Goal: Task Accomplishment & Management: Complete application form

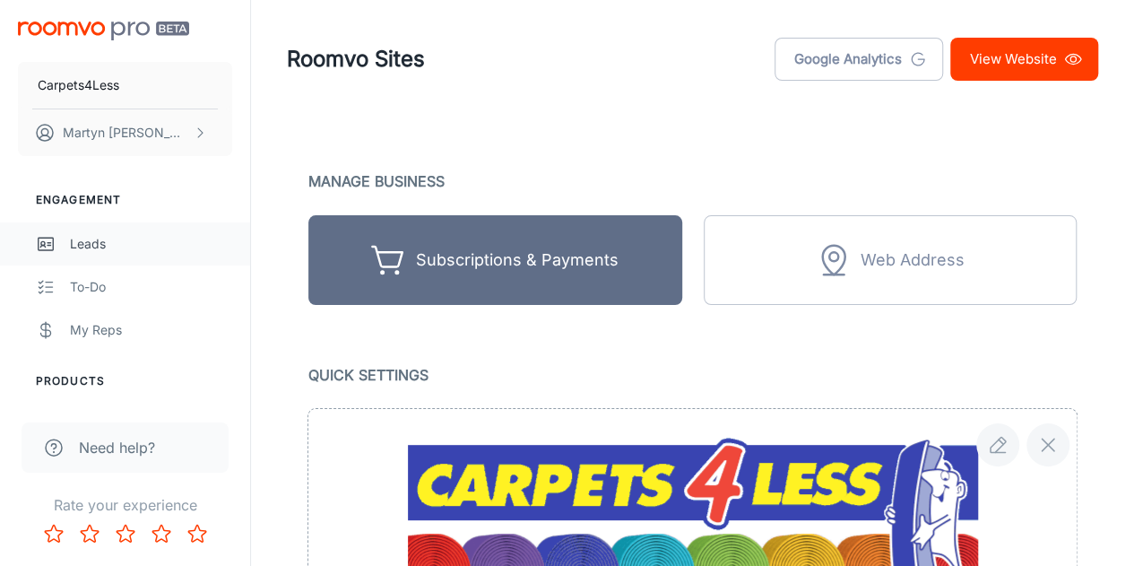
click at [84, 248] on div "Leads" at bounding box center [151, 244] width 162 height 20
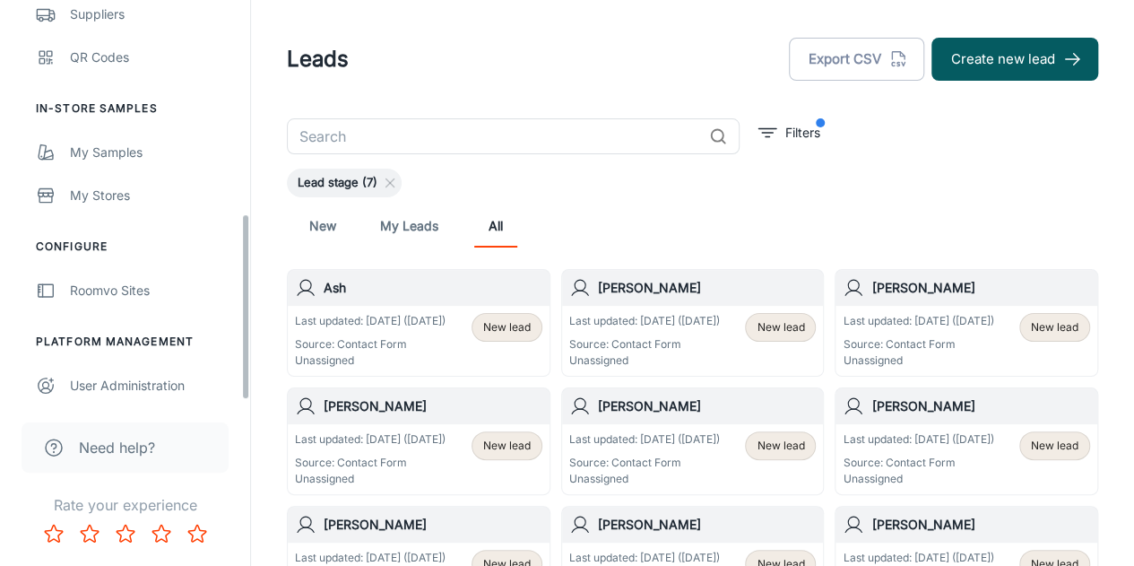
scroll to position [459, 0]
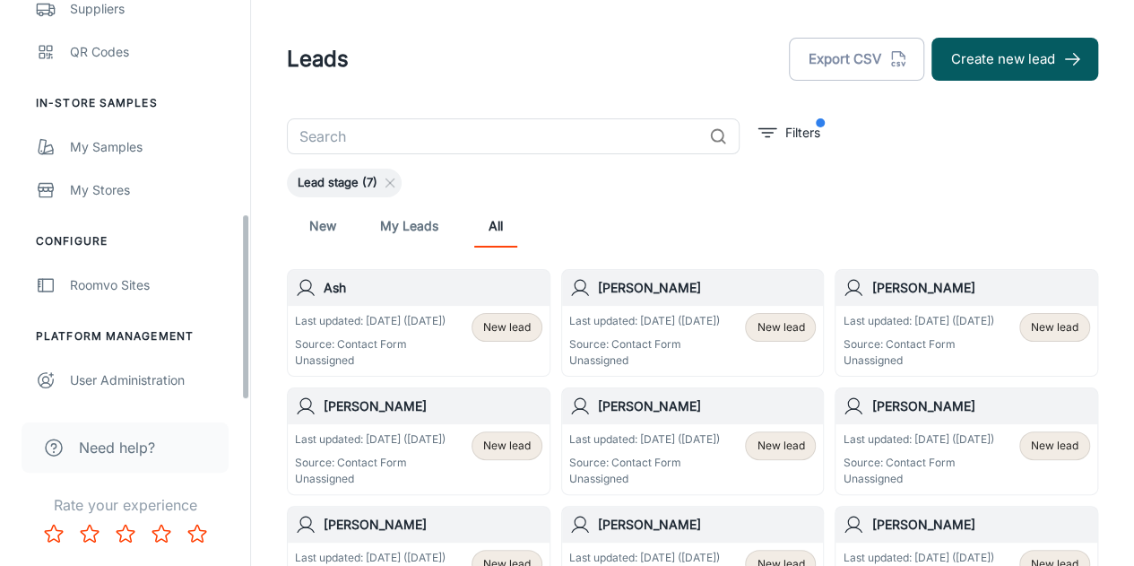
drag, startPoint x: 245, startPoint y: 106, endPoint x: 204, endPoint y: 352, distance: 249.9
click at [204, 352] on div "Carpets4Less [PERSON_NAME] Engagement Leads To-do My Reps Products My Products …" at bounding box center [125, 200] width 250 height 401
click at [158, 378] on div "User Administration" at bounding box center [151, 380] width 162 height 20
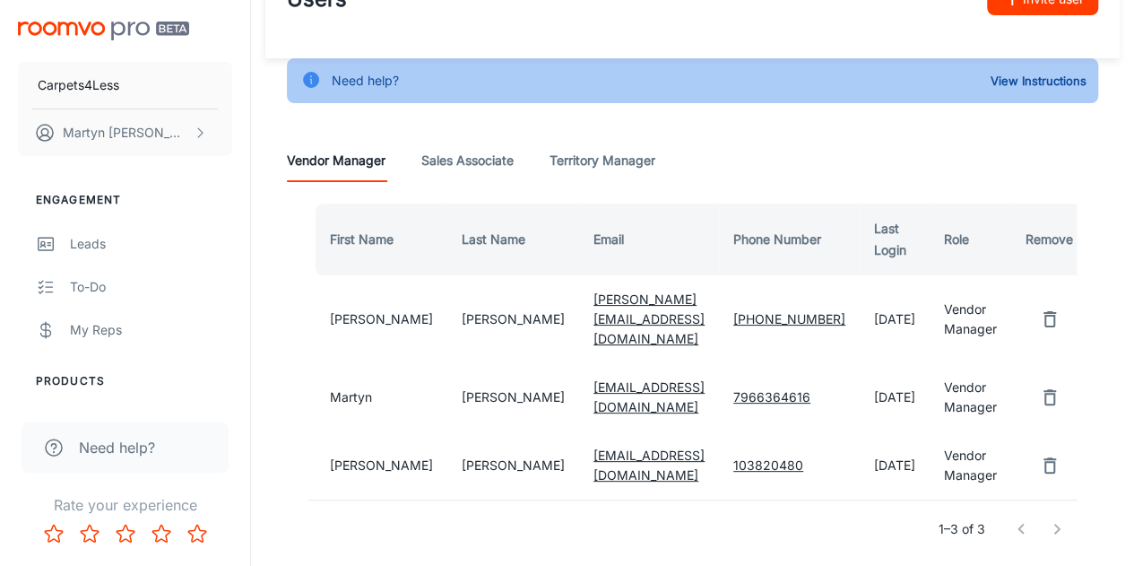
scroll to position [61, 0]
click at [447, 370] on td "[PERSON_NAME]" at bounding box center [513, 396] width 132 height 68
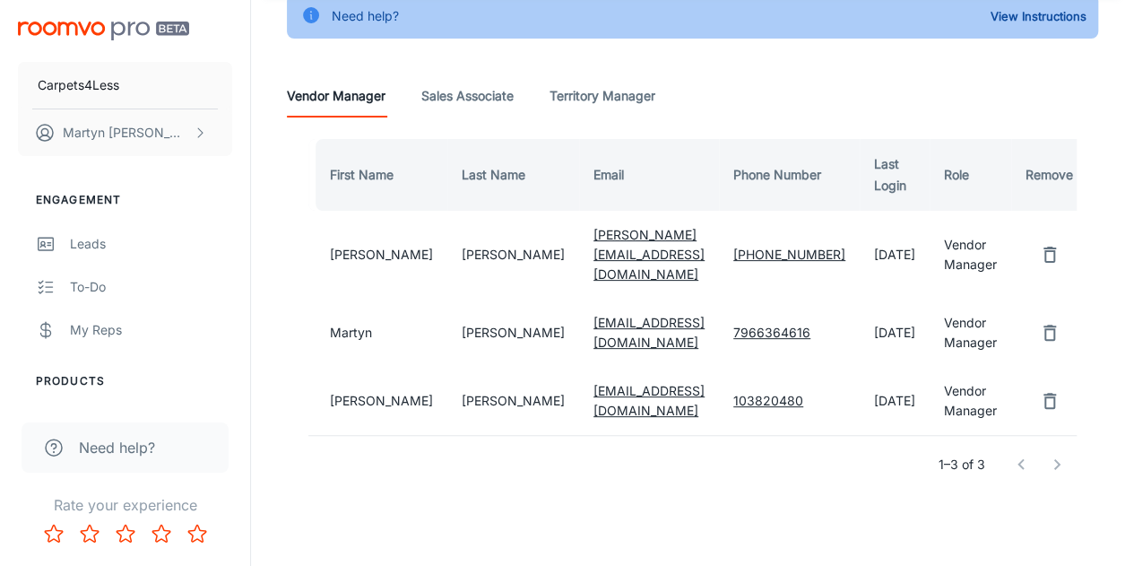
click at [481, 94] on Associate "Sales Associate" at bounding box center [467, 95] width 92 height 43
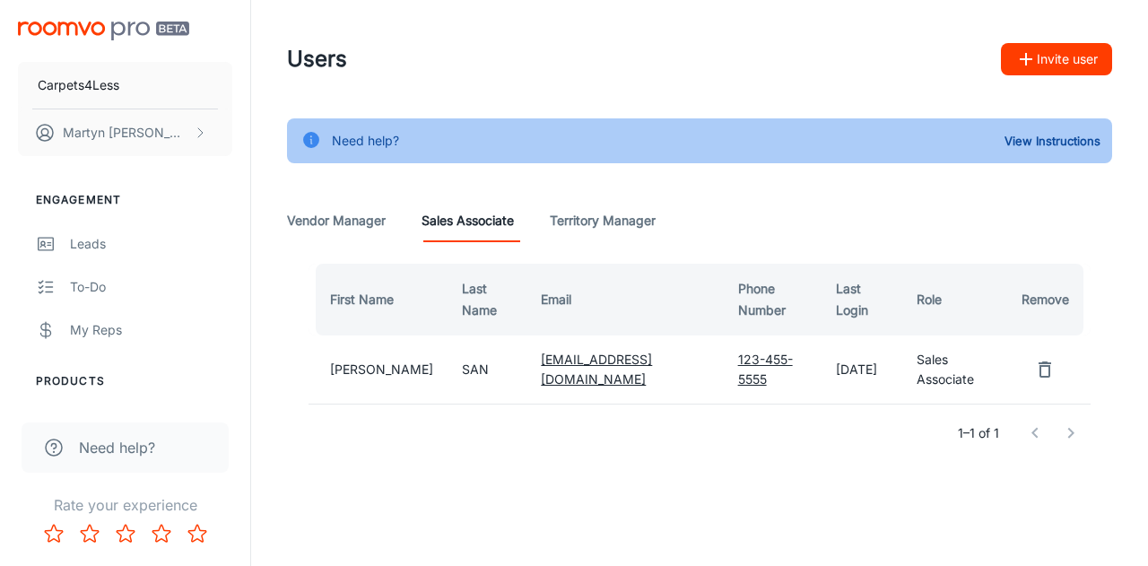
click at [352, 225] on Manager "Vendor Manager" at bounding box center [336, 220] width 99 height 43
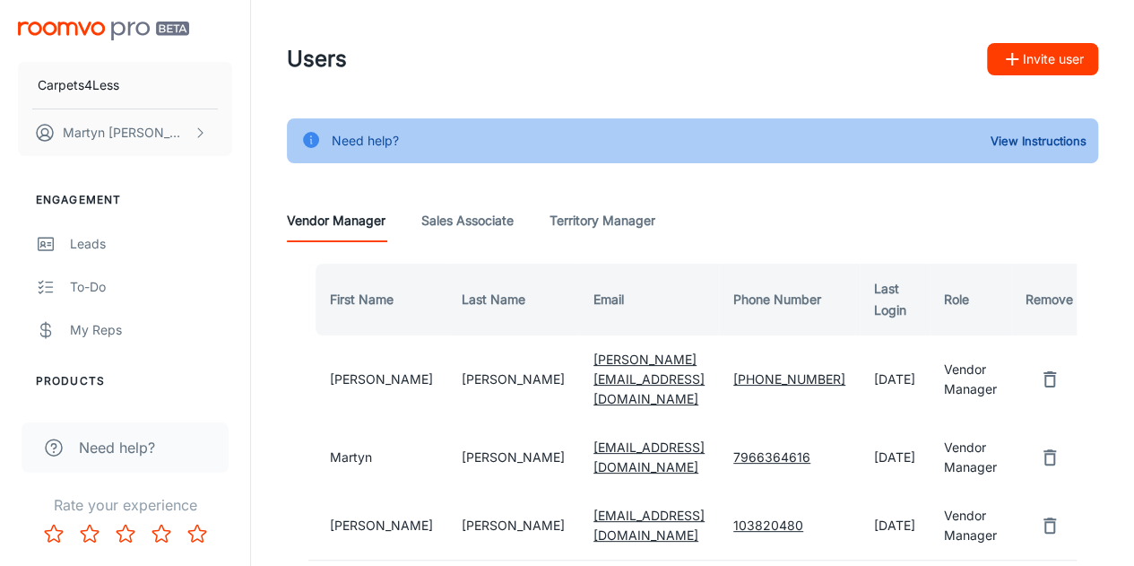
click at [1065, 58] on button "Invite user" at bounding box center [1042, 59] width 111 height 32
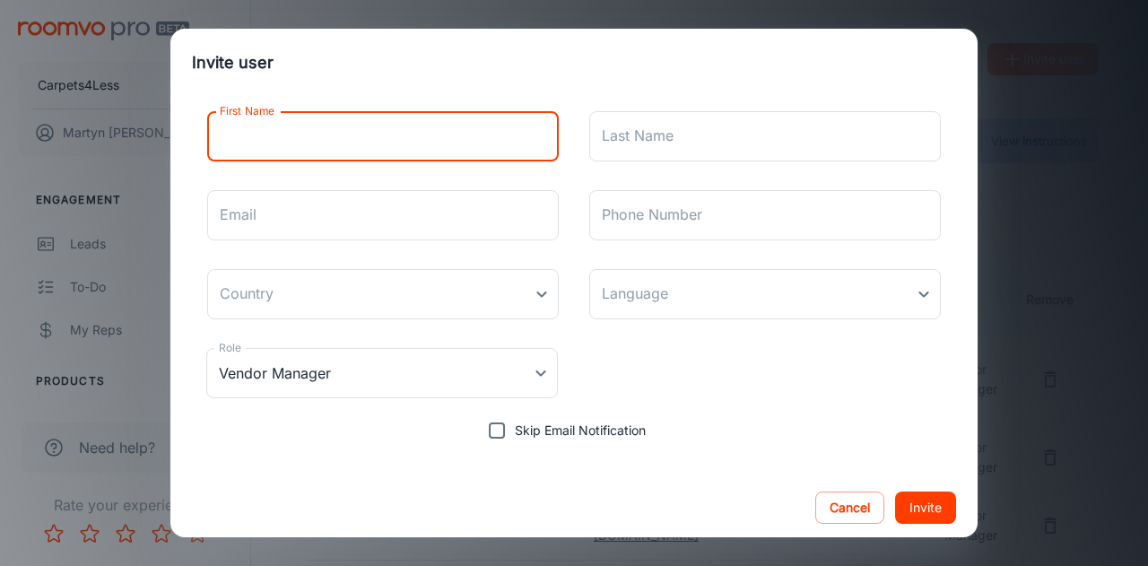
click at [481, 137] on input "First Name" at bounding box center [383, 136] width 352 height 50
type input "[PERSON_NAME]"
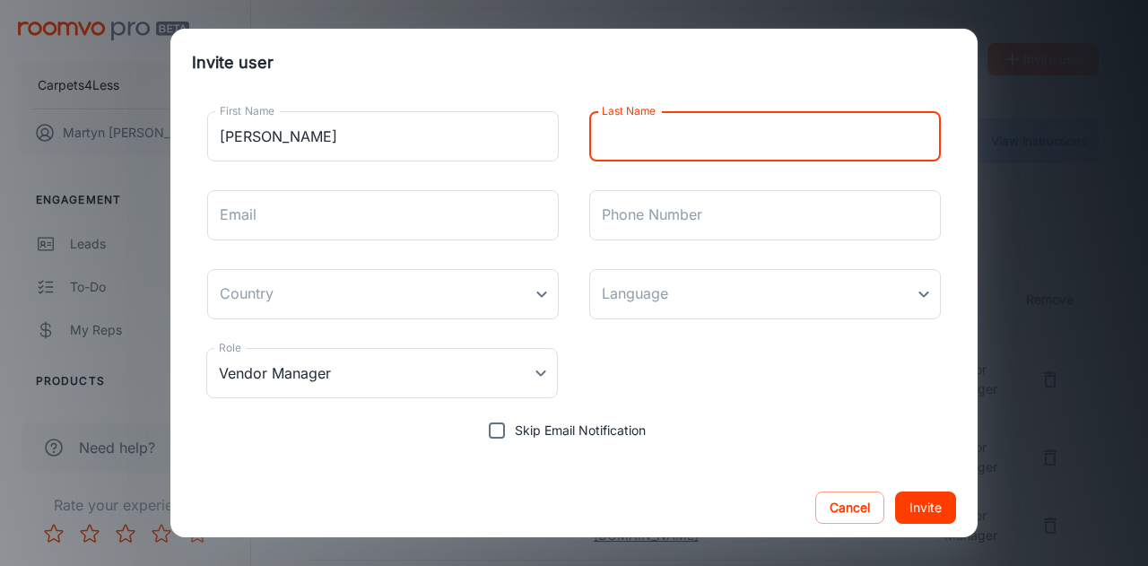
click at [605, 139] on input "Last Name" at bounding box center [765, 136] width 352 height 50
type input "[PERSON_NAME]"
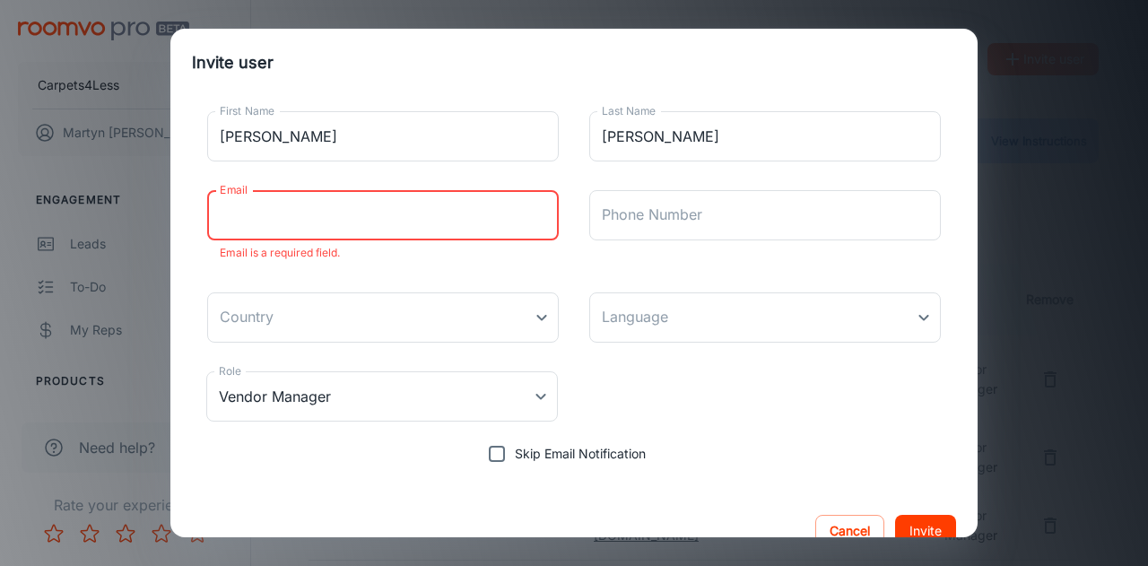
paste input "[EMAIL_ADDRESS][DOMAIN_NAME]>"
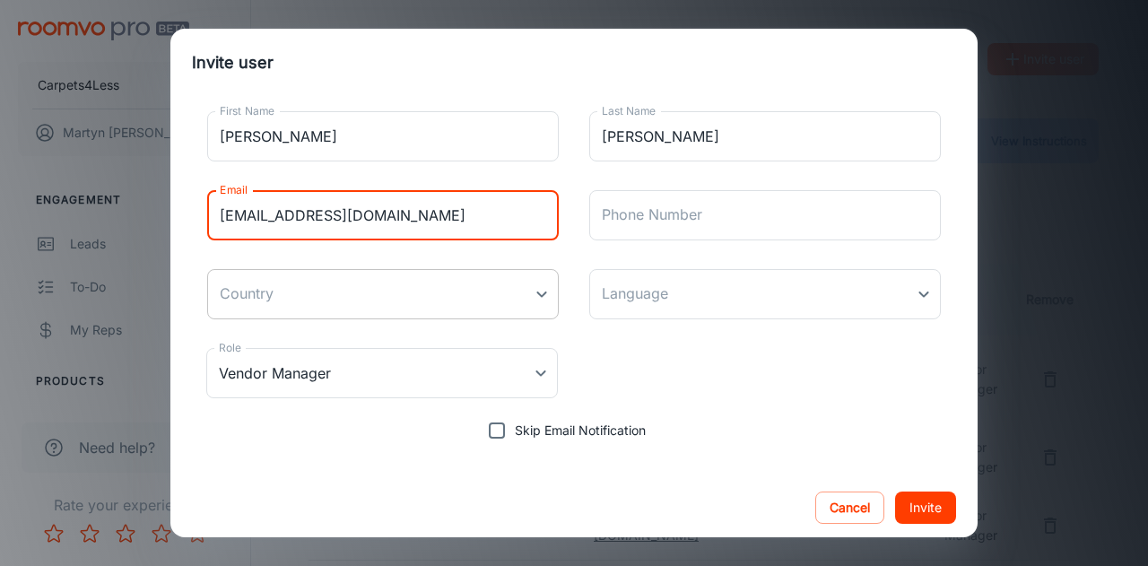
type input "[EMAIL_ADDRESS][DOMAIN_NAME]"
click at [533, 293] on body "Carpets4Less [PERSON_NAME] Engagement Leads To-do My Reps Products My Products …" at bounding box center [574, 283] width 1148 height 566
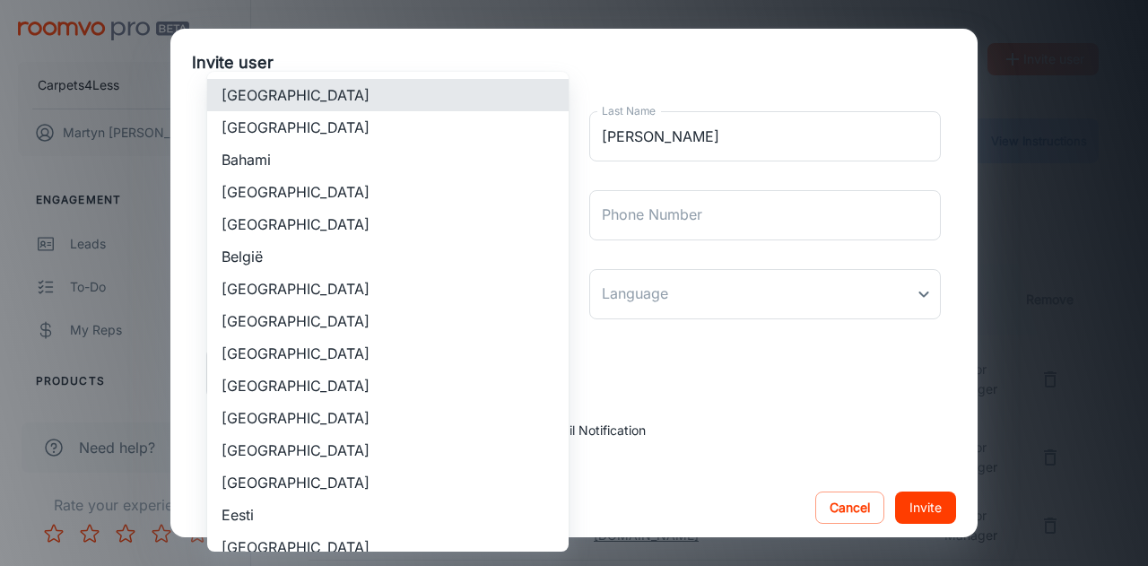
scroll to position [1623, 0]
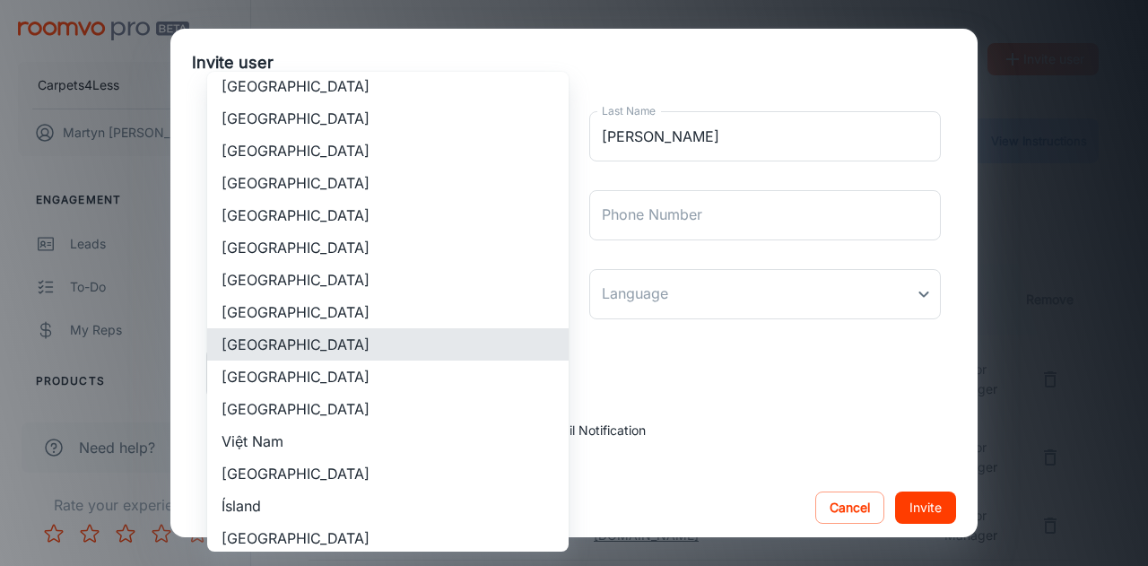
click at [454, 342] on li "[GEOGRAPHIC_DATA]" at bounding box center [387, 344] width 361 height 32
type input "[GEOGRAPHIC_DATA]"
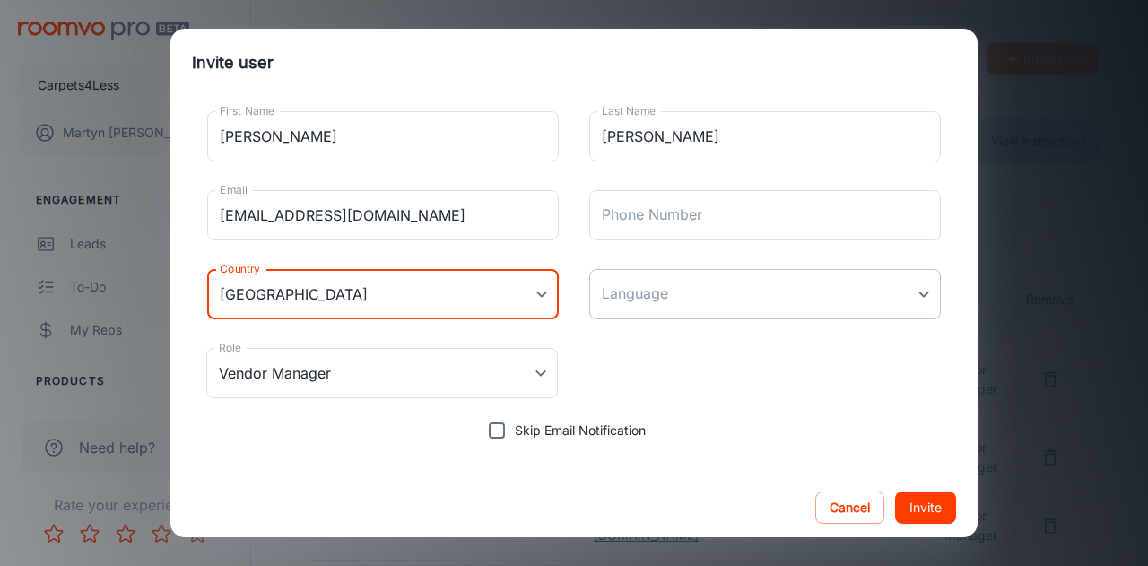
click at [667, 308] on body "Carpets4Less [PERSON_NAME] Engagement Leads To-do My Reps Products My Products …" at bounding box center [574, 283] width 1148 height 566
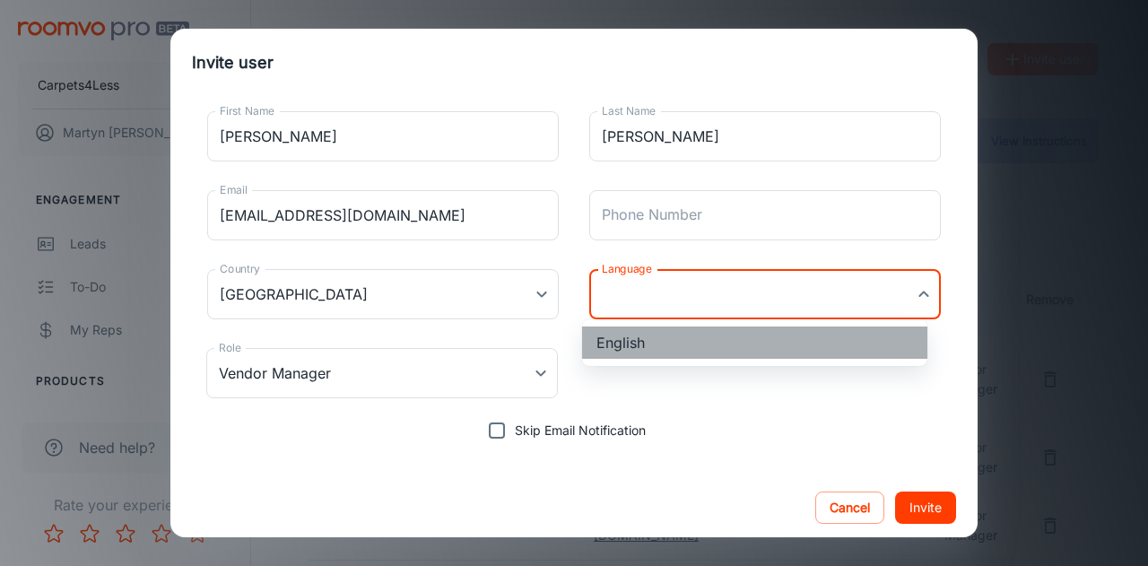
click at [648, 343] on li "English" at bounding box center [754, 342] width 345 height 32
type input "en-[GEOGRAPHIC_DATA]"
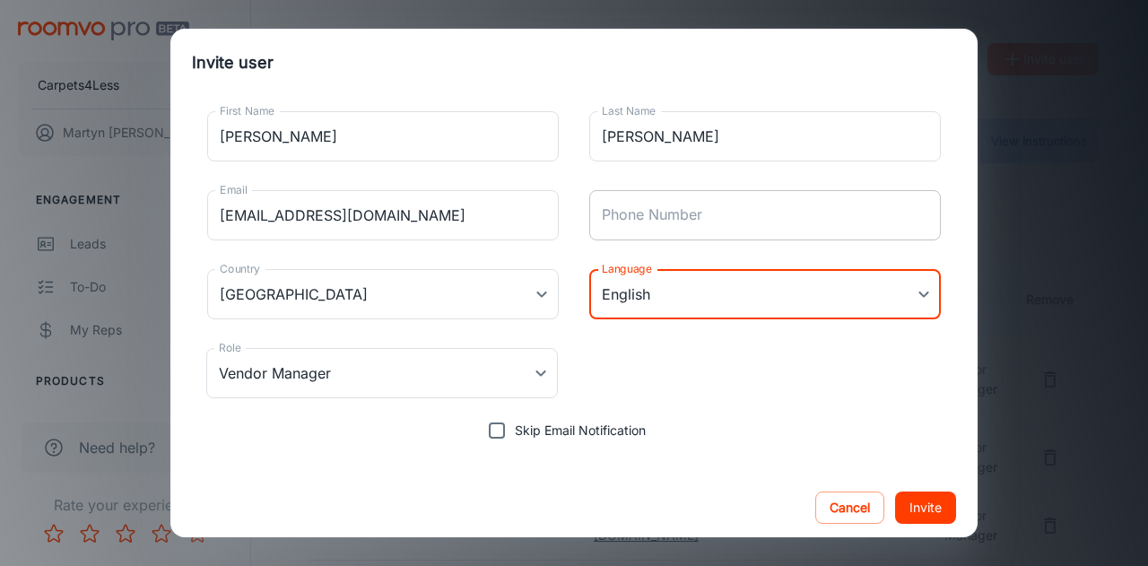
click at [701, 225] on input "Phone Number" at bounding box center [765, 215] width 352 height 50
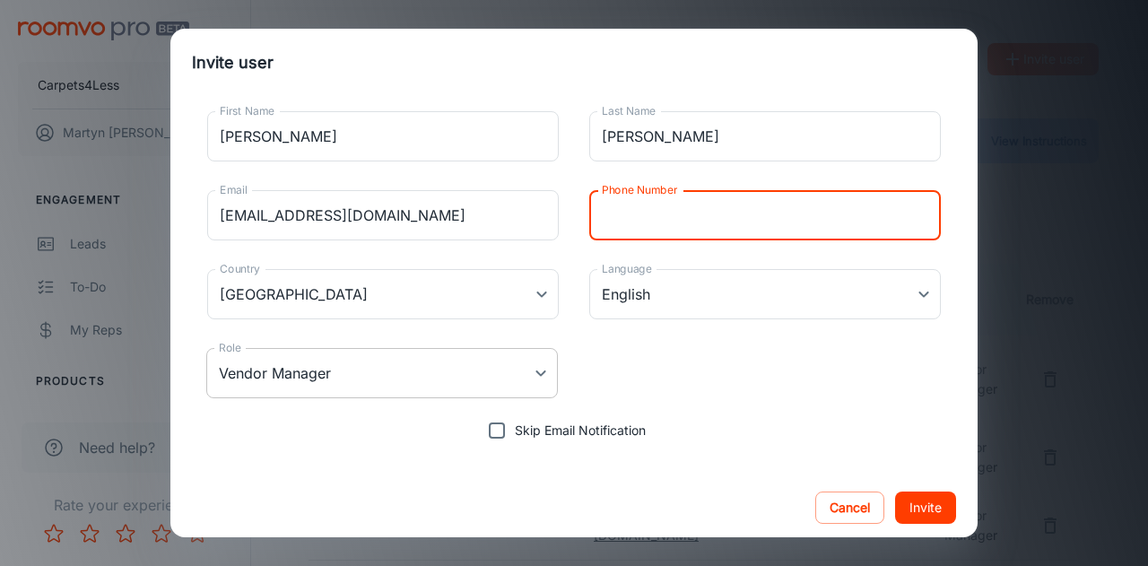
click at [529, 383] on body "Carpets4Less [PERSON_NAME] Engagement Leads To-do My Reps Products My Products …" at bounding box center [574, 283] width 1148 height 566
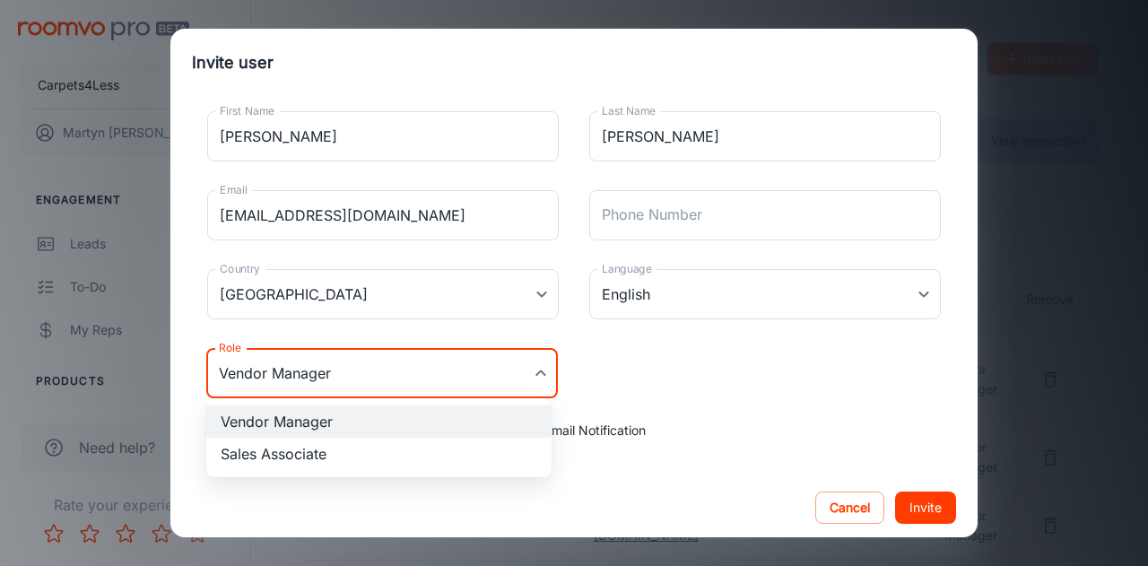
click at [529, 383] on div at bounding box center [574, 283] width 1148 height 566
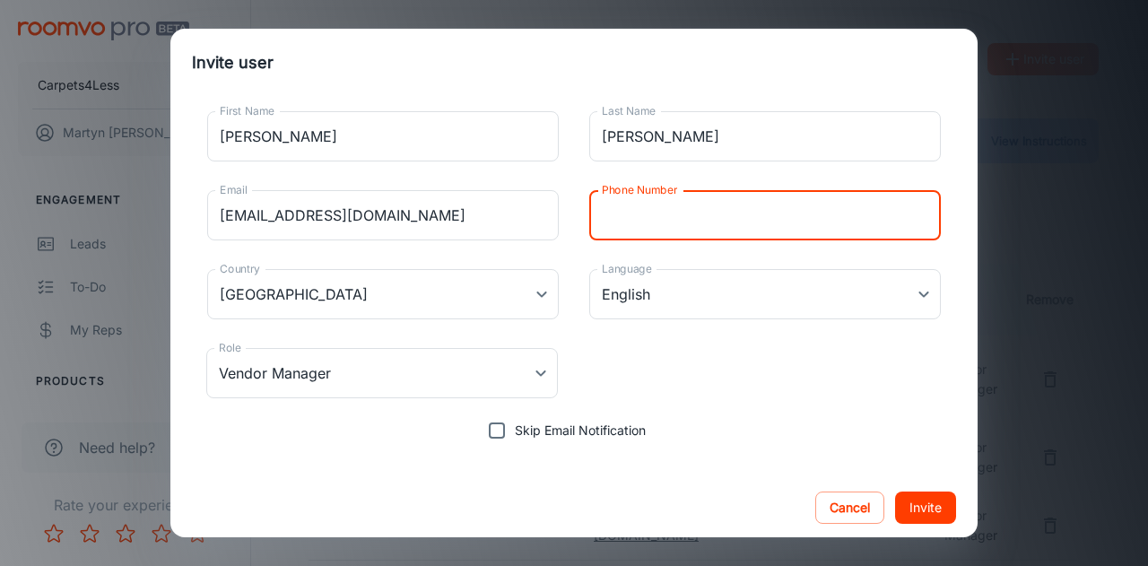
click at [718, 222] on input "Phone Number" at bounding box center [765, 215] width 352 height 50
type input "07960783836"
click at [927, 507] on button "Invite" at bounding box center [925, 507] width 61 height 32
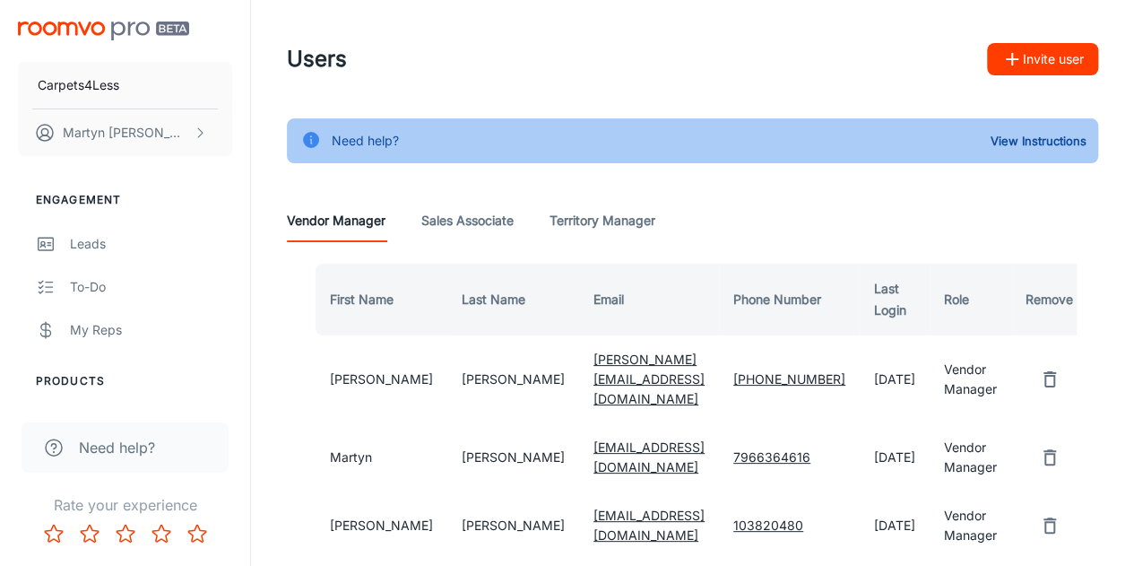
click at [477, 221] on Associate "Sales Associate" at bounding box center [467, 220] width 92 height 43
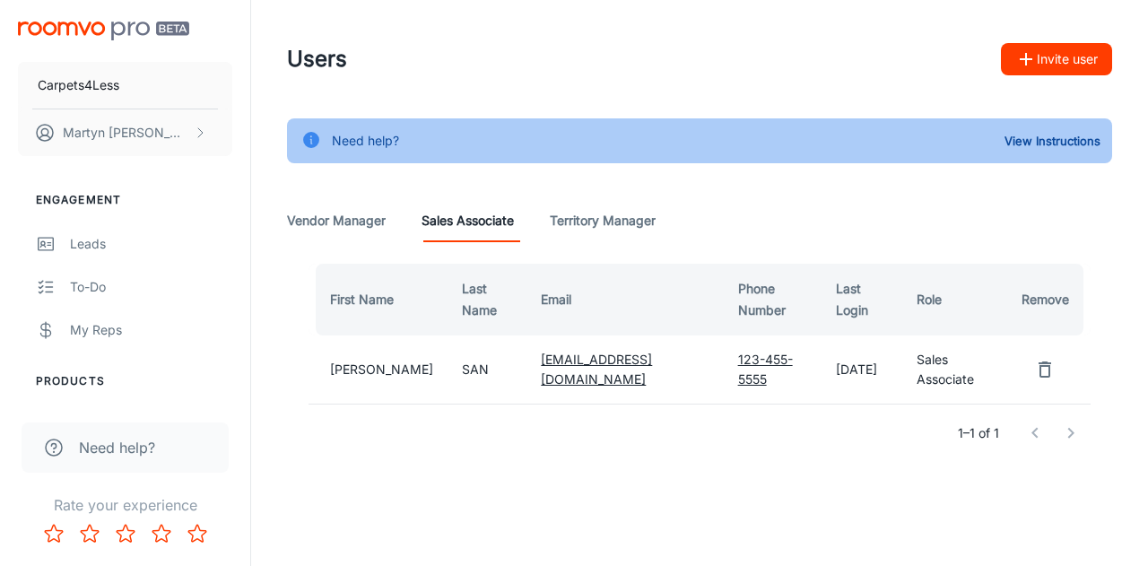
click at [1044, 65] on button "Invite user" at bounding box center [1056, 59] width 111 height 32
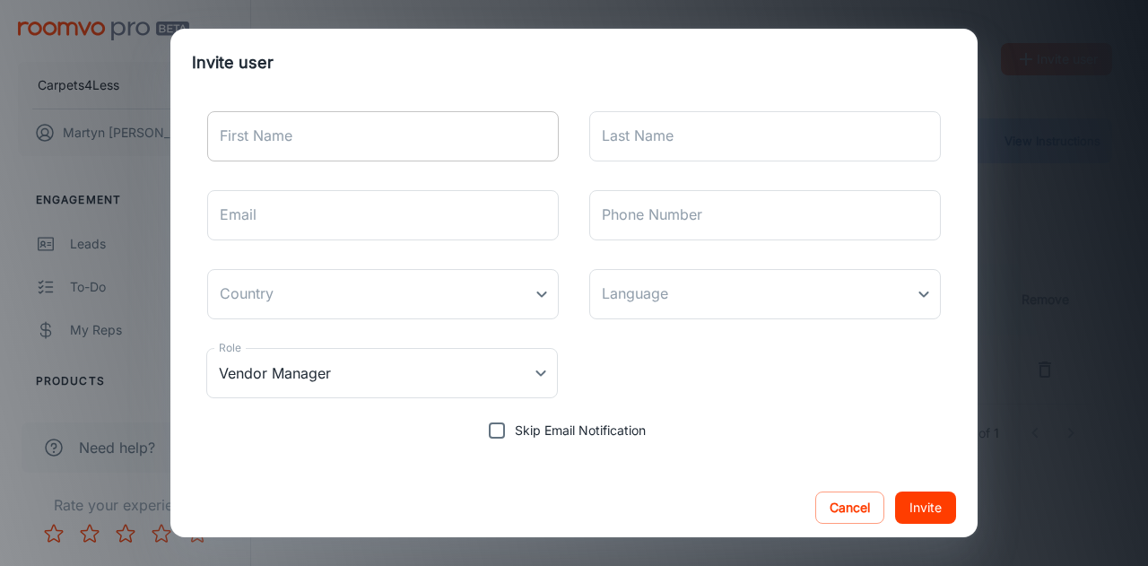
click at [459, 143] on input "First Name" at bounding box center [383, 136] width 352 height 50
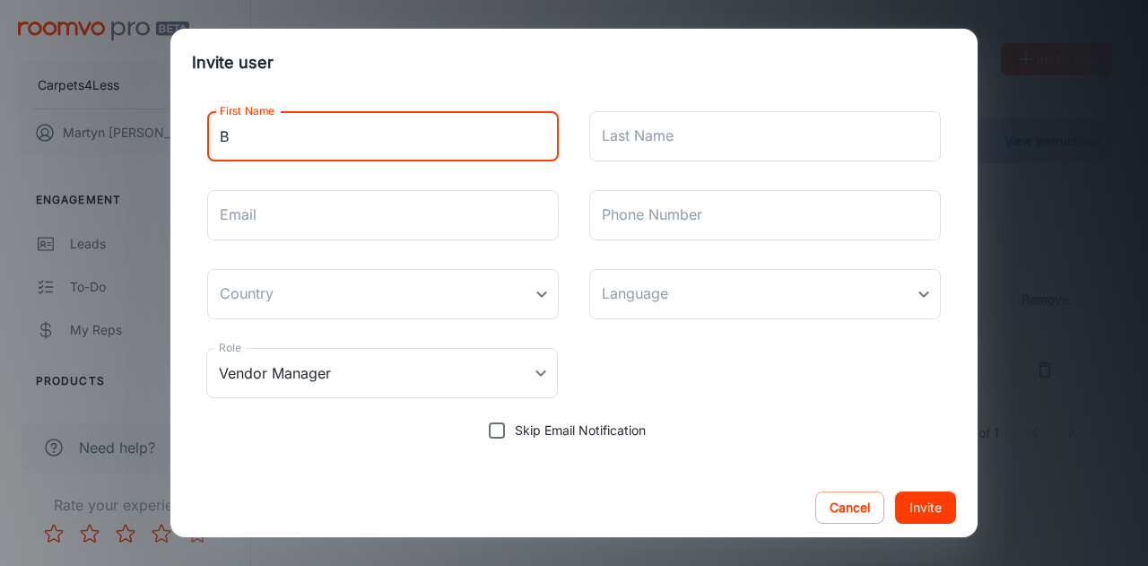
click at [459, 143] on input "B" at bounding box center [383, 136] width 352 height 50
type input "[PERSON_NAME]"
click at [654, 144] on input "Last Name" at bounding box center [765, 136] width 352 height 50
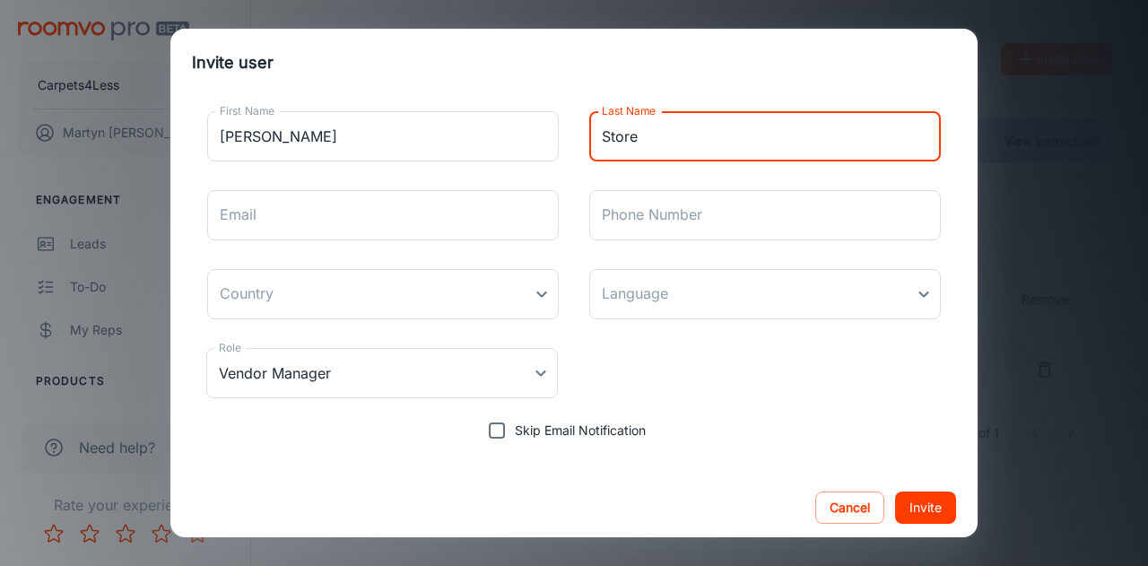
type input "Store"
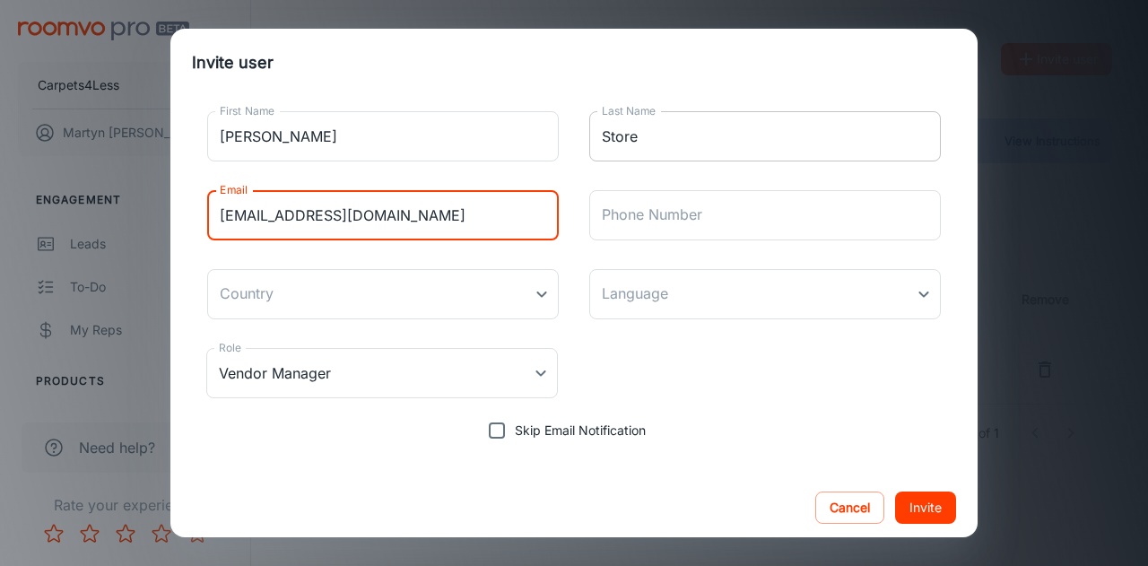
type input "[EMAIL_ADDRESS][DOMAIN_NAME]"
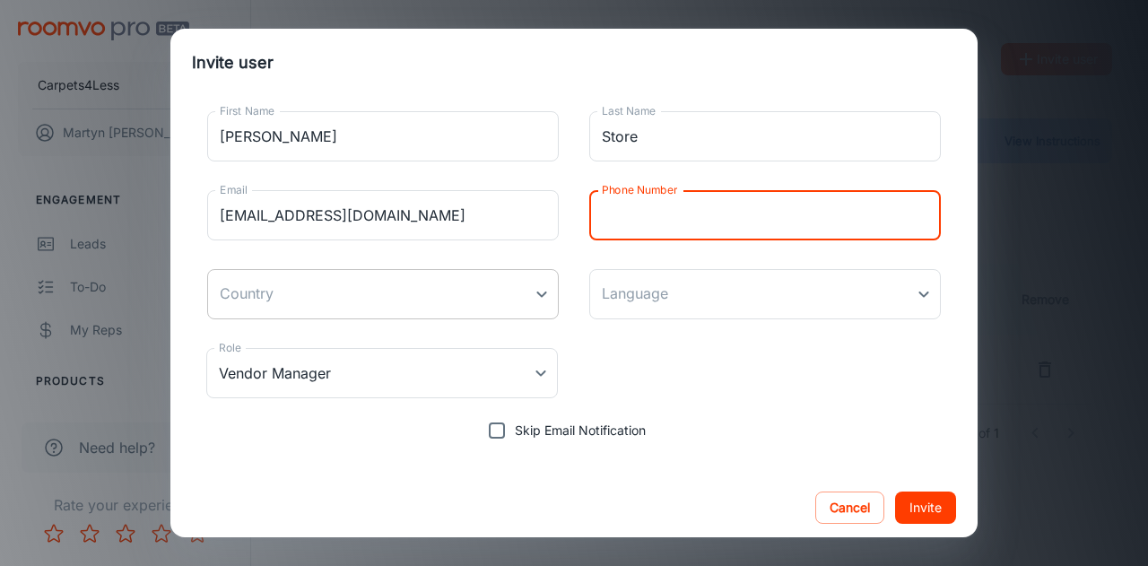
click at [527, 297] on body "Carpets4Less [PERSON_NAME] Engagement Leads To-do My Reps Products My Products …" at bounding box center [574, 283] width 1148 height 566
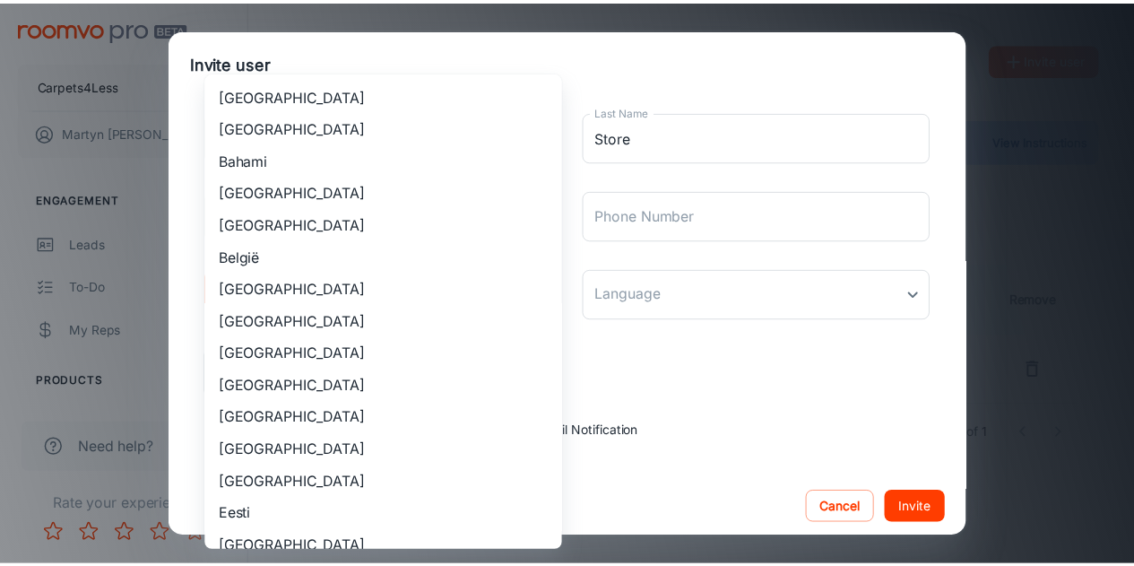
scroll to position [1623, 0]
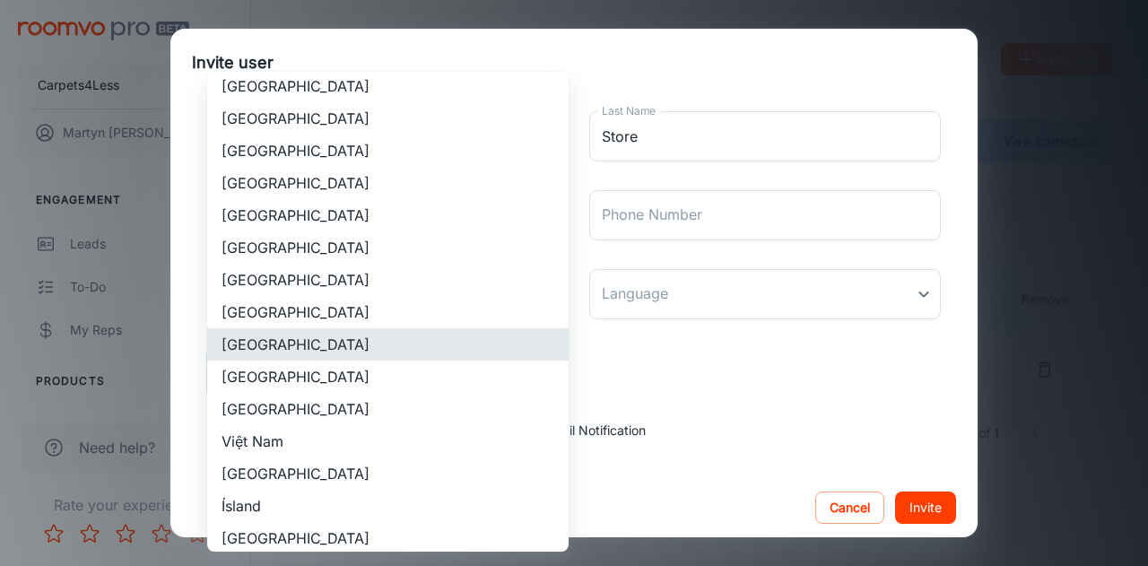
type input "[GEOGRAPHIC_DATA]"
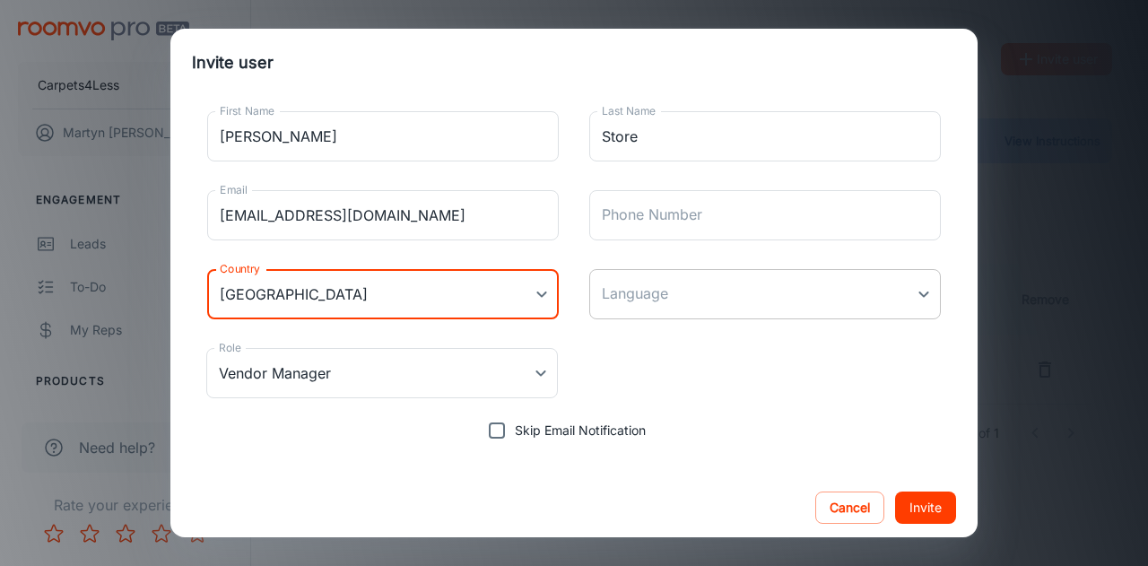
click at [671, 302] on body "Carpets4Less [PERSON_NAME] Engagement Leads To-do My Reps Products My Products …" at bounding box center [574, 283] width 1148 height 566
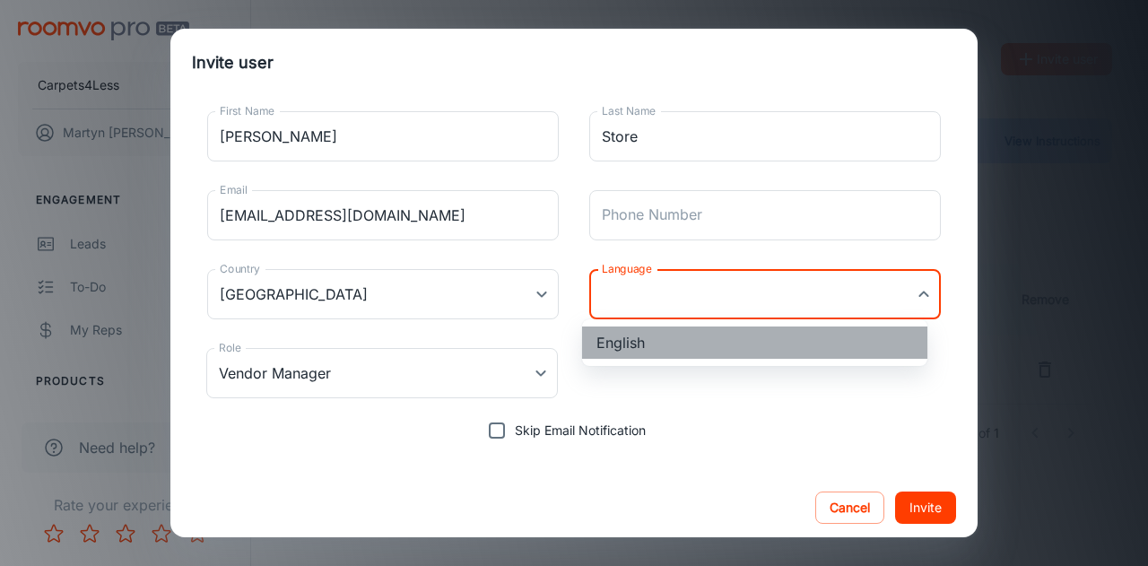
click at [660, 352] on li "English" at bounding box center [754, 342] width 345 height 32
type input "en-[GEOGRAPHIC_DATA]"
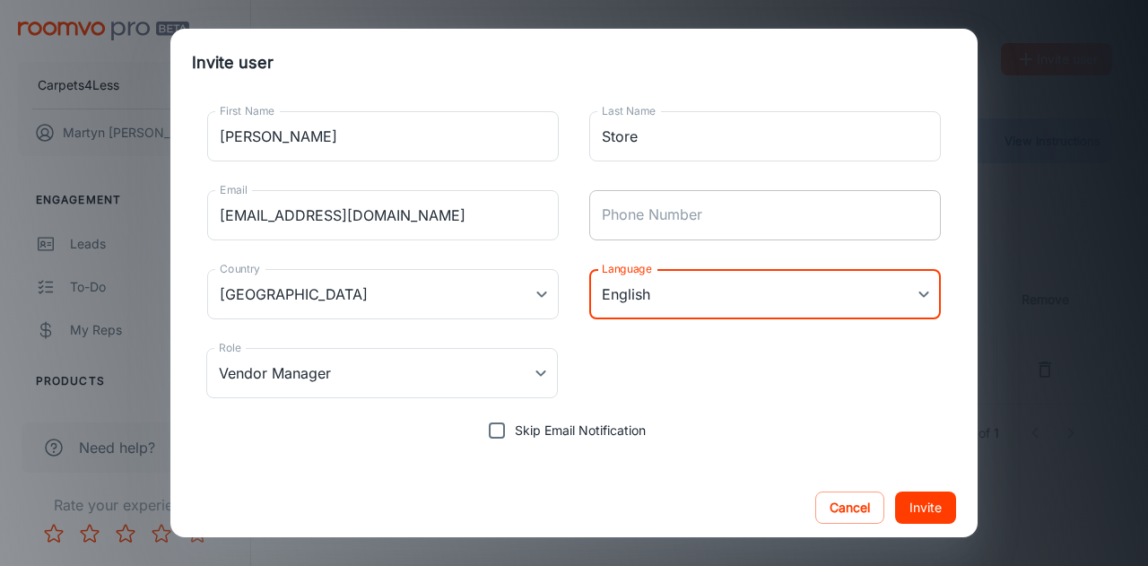
click at [662, 222] on input "Phone Number" at bounding box center [765, 215] width 352 height 50
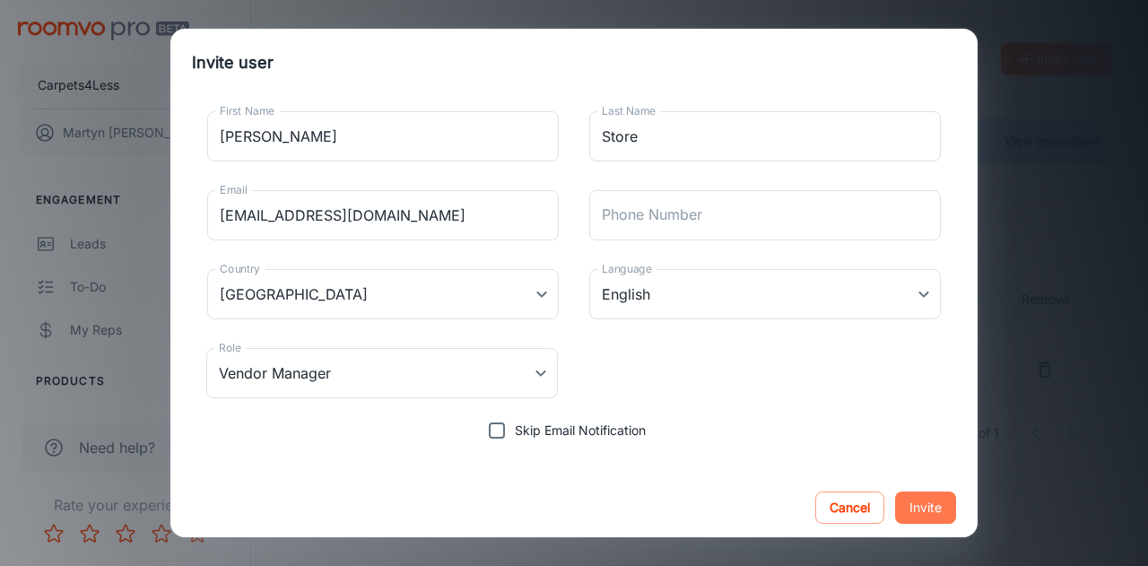
click at [904, 500] on button "Invite" at bounding box center [925, 507] width 61 height 32
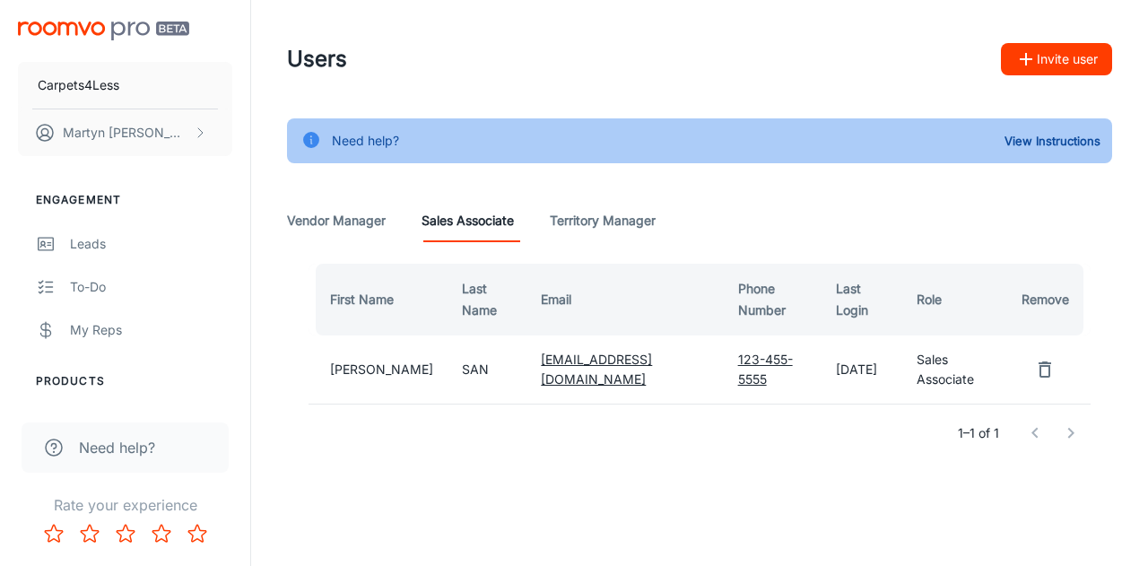
click at [898, 510] on div "Users Invite user Need help? View Instructions Vendor Manager Sales Associate T…" at bounding box center [699, 277] width 897 height 555
click at [328, 223] on Manager "Vendor Manager" at bounding box center [336, 220] width 99 height 43
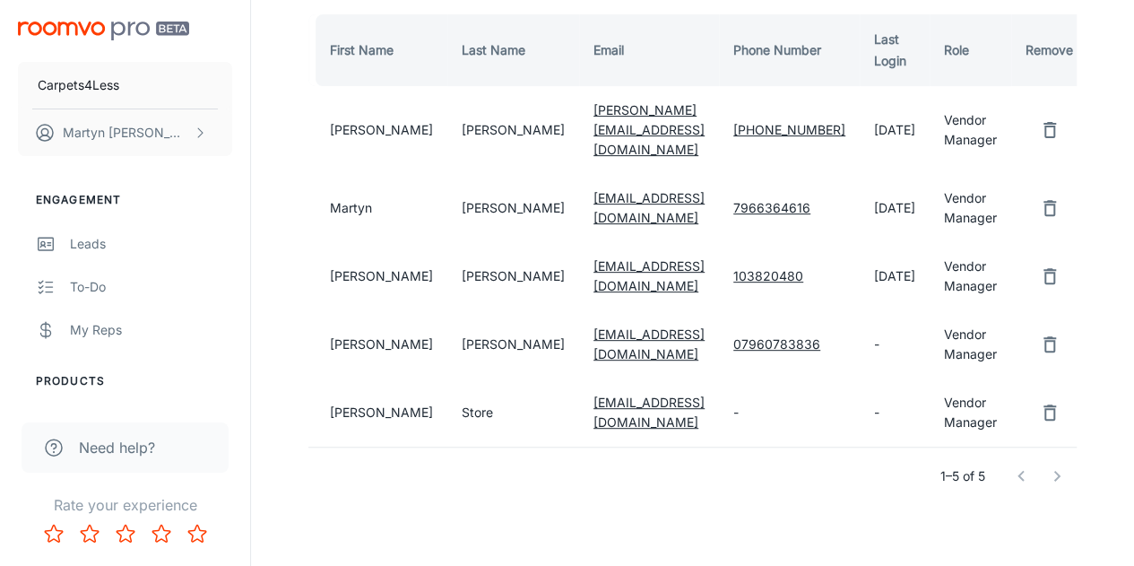
scroll to position [261, 0]
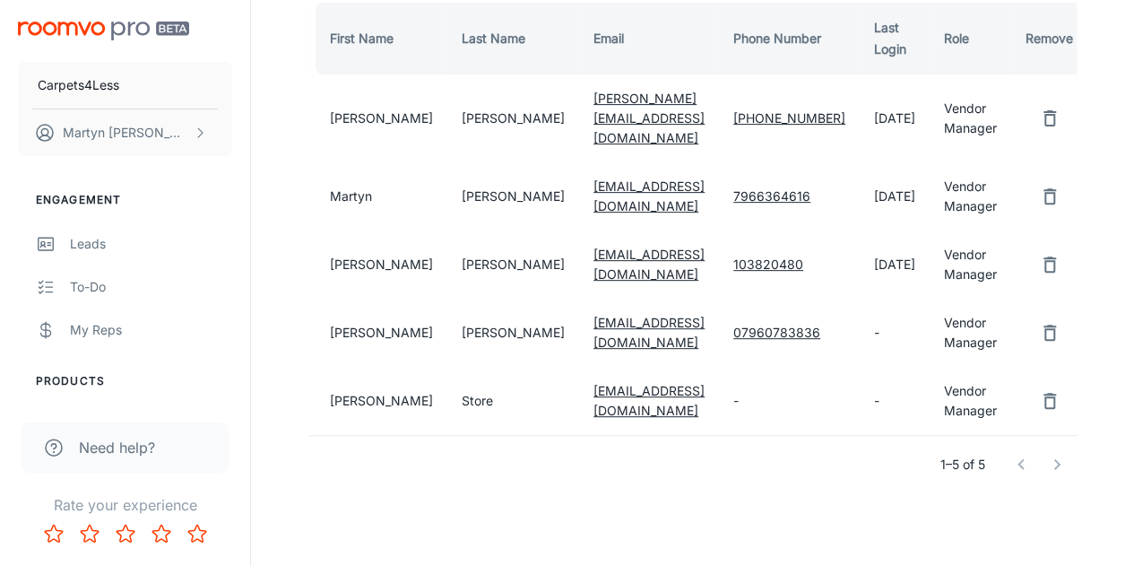
click at [930, 390] on td "Vendor Manager" at bounding box center [971, 401] width 82 height 68
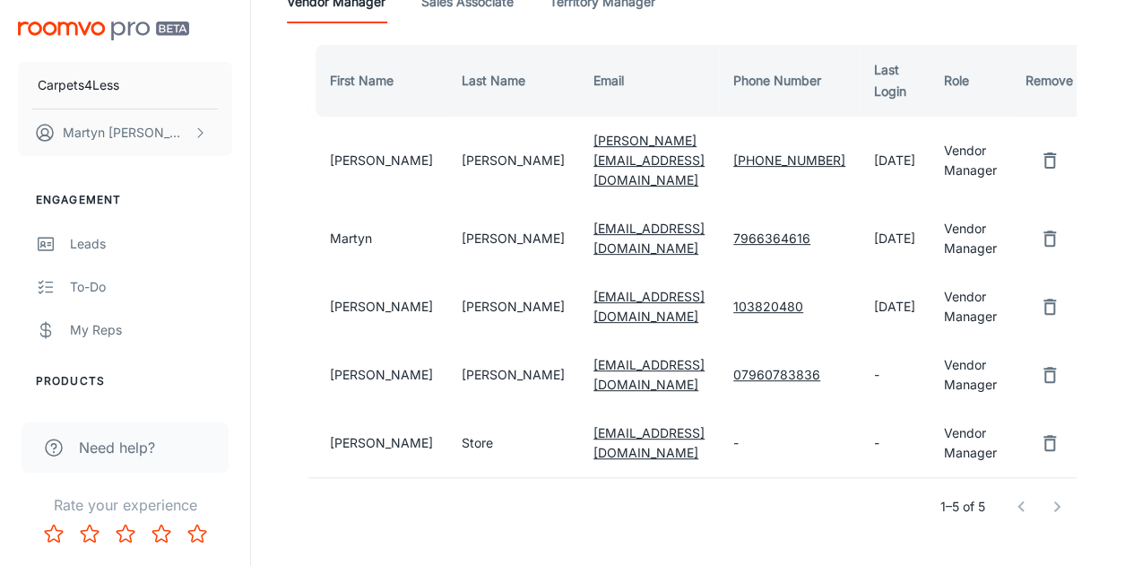
scroll to position [221, 0]
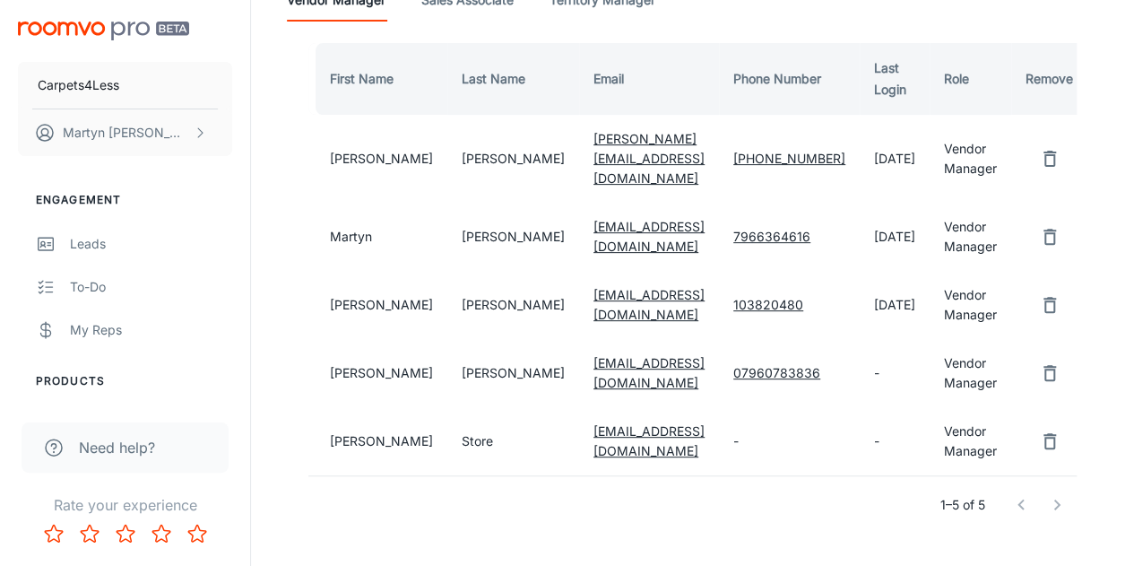
click at [719, 420] on td "-" at bounding box center [789, 441] width 141 height 68
click at [723, 421] on td "-" at bounding box center [789, 441] width 141 height 68
click at [1039, 430] on icon "remove user" at bounding box center [1050, 441] width 22 height 22
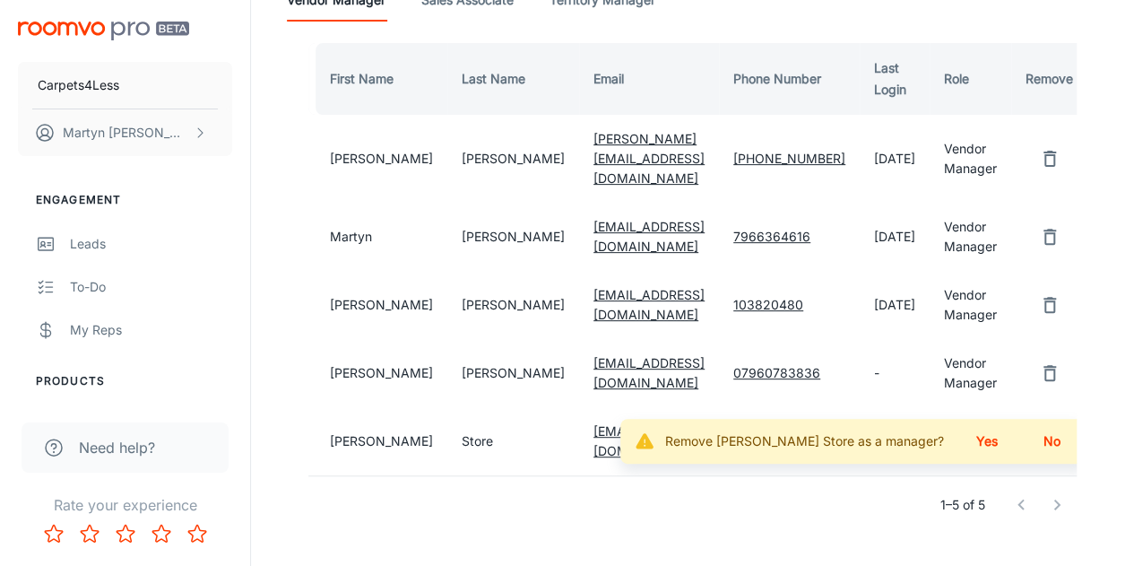
click at [972, 425] on button "Yes" at bounding box center [987, 441] width 57 height 32
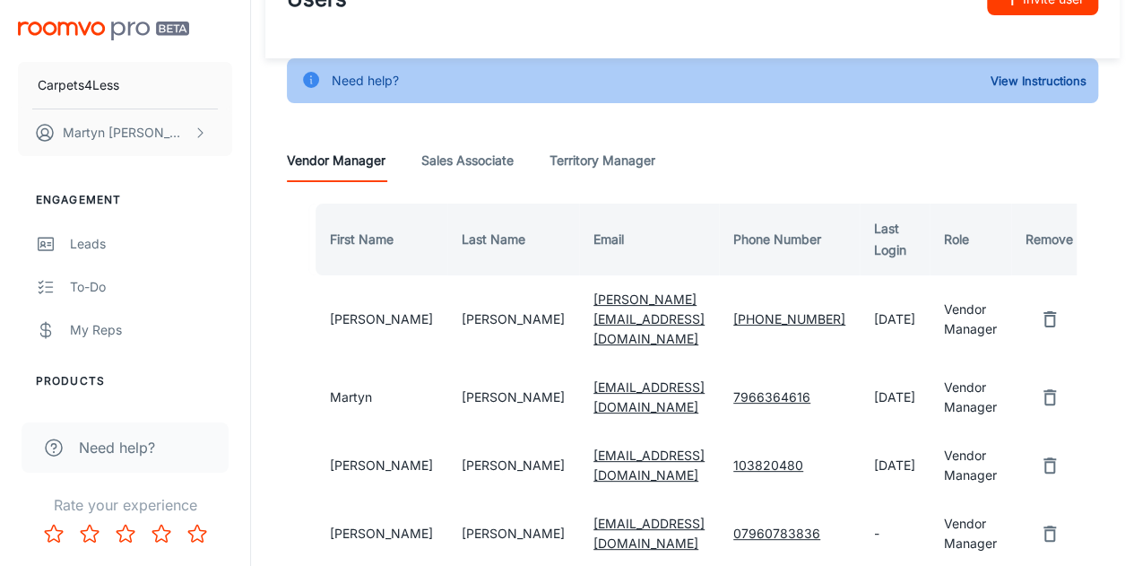
scroll to position [193, 0]
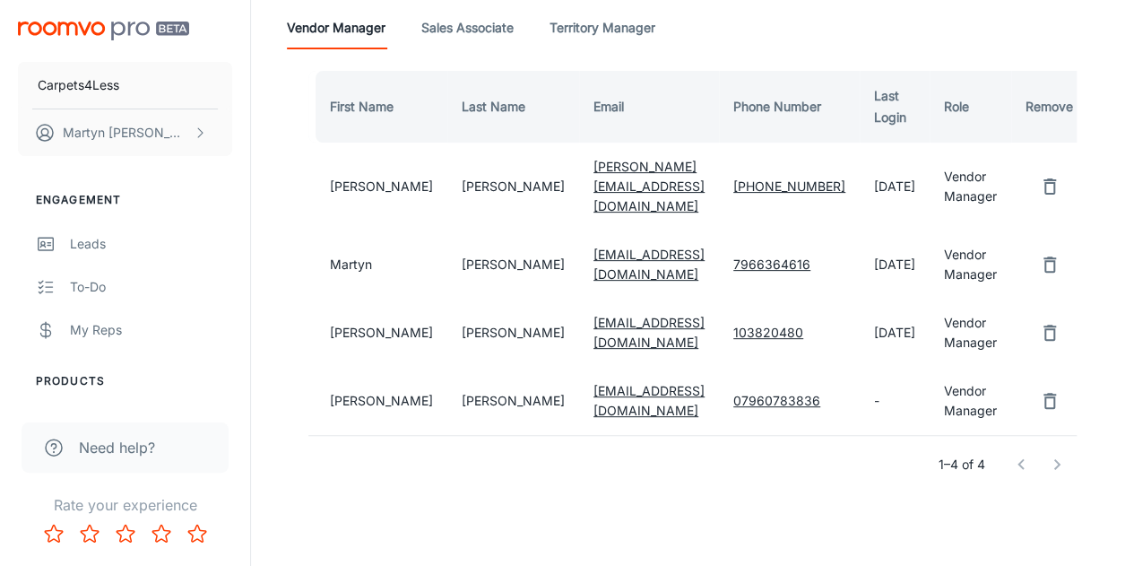
click at [460, 19] on Associate "Sales Associate" at bounding box center [467, 27] width 92 height 43
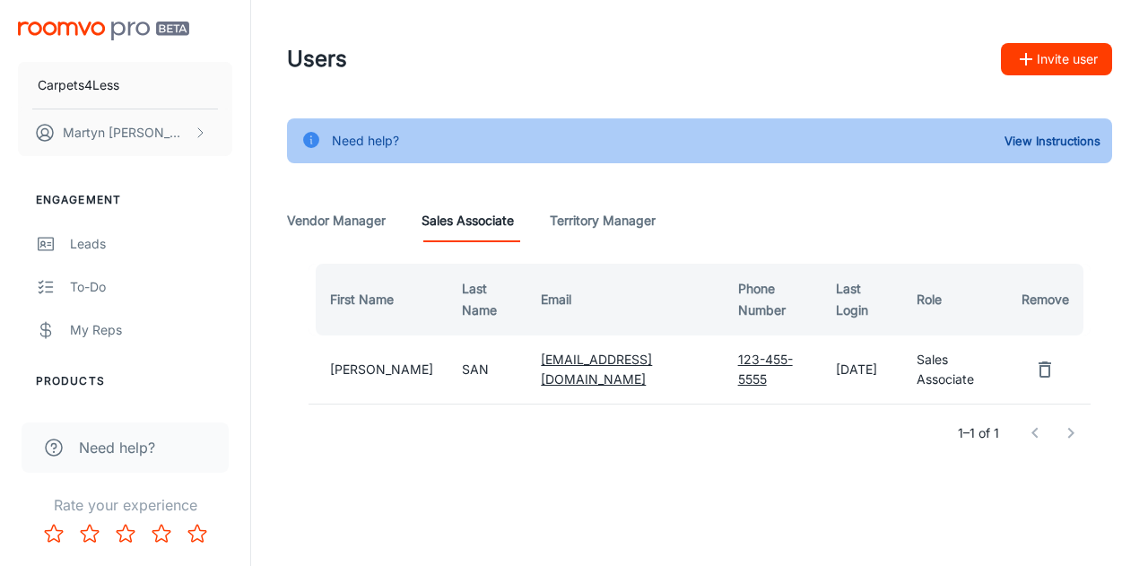
click at [1064, 70] on button "Invite user" at bounding box center [1056, 59] width 111 height 32
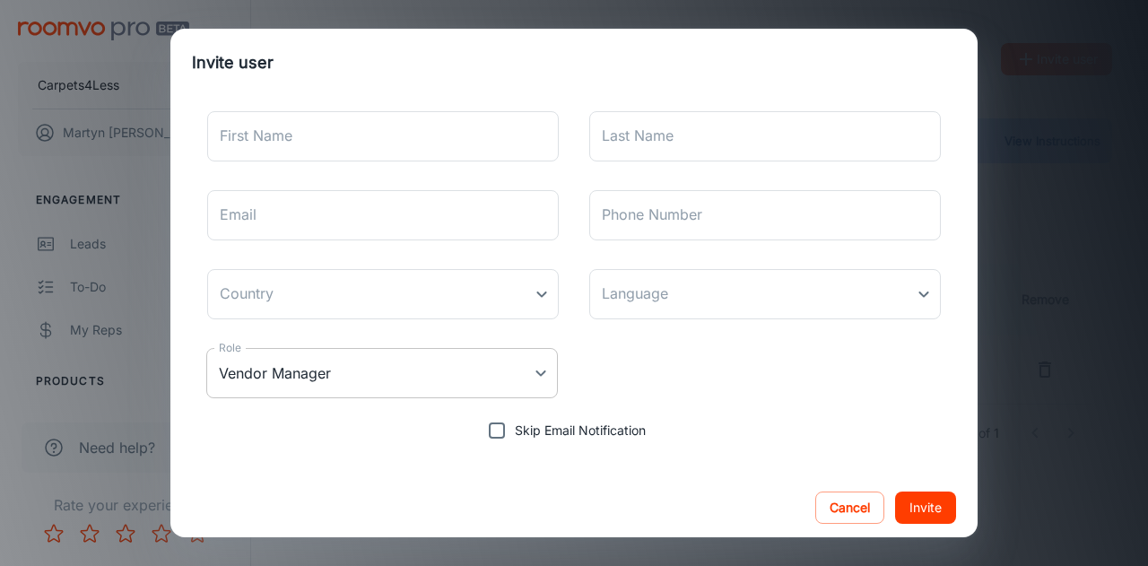
click at [533, 370] on body "Carpets4Less [PERSON_NAME] Engagement Leads To-do My Reps Products My Products …" at bounding box center [574, 283] width 1148 height 566
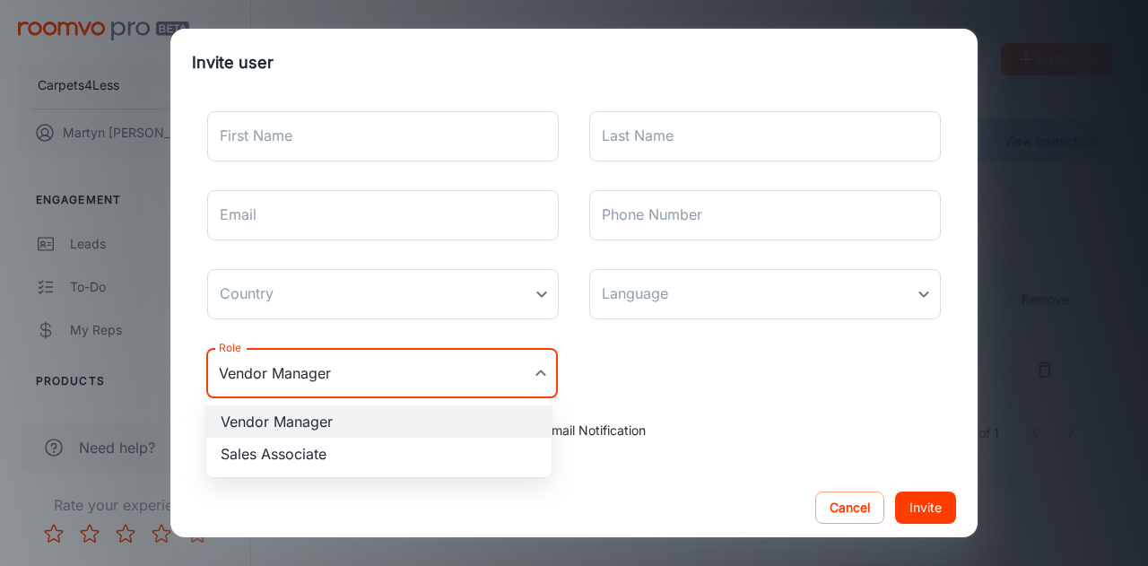
click at [333, 447] on li "Sales Associate" at bounding box center [378, 454] width 345 height 32
type input "Sales Associate"
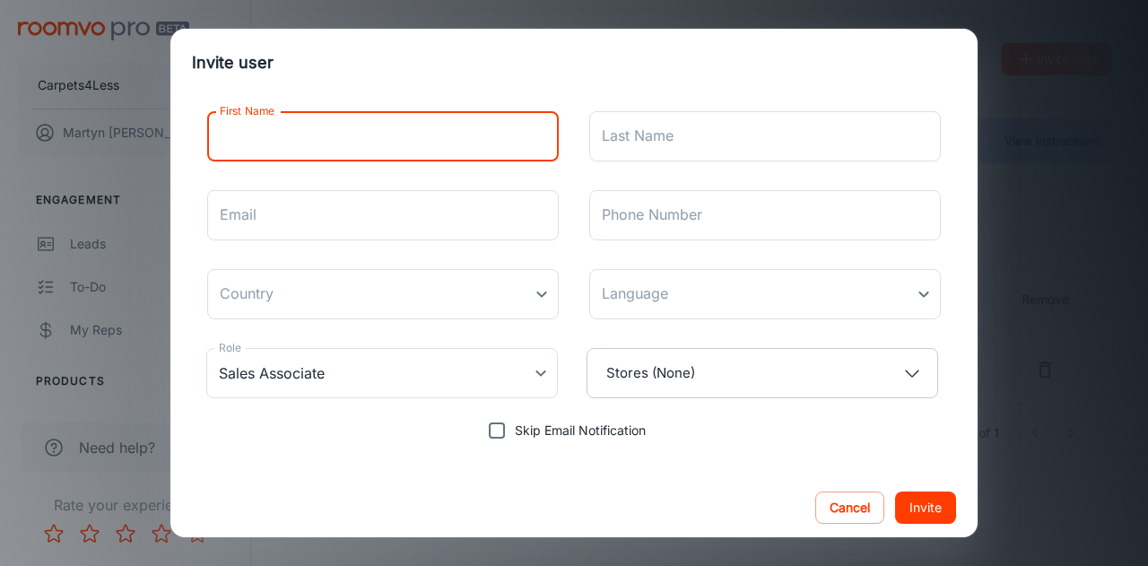
click at [397, 152] on input "First Name" at bounding box center [383, 136] width 352 height 50
type input "Banbury"
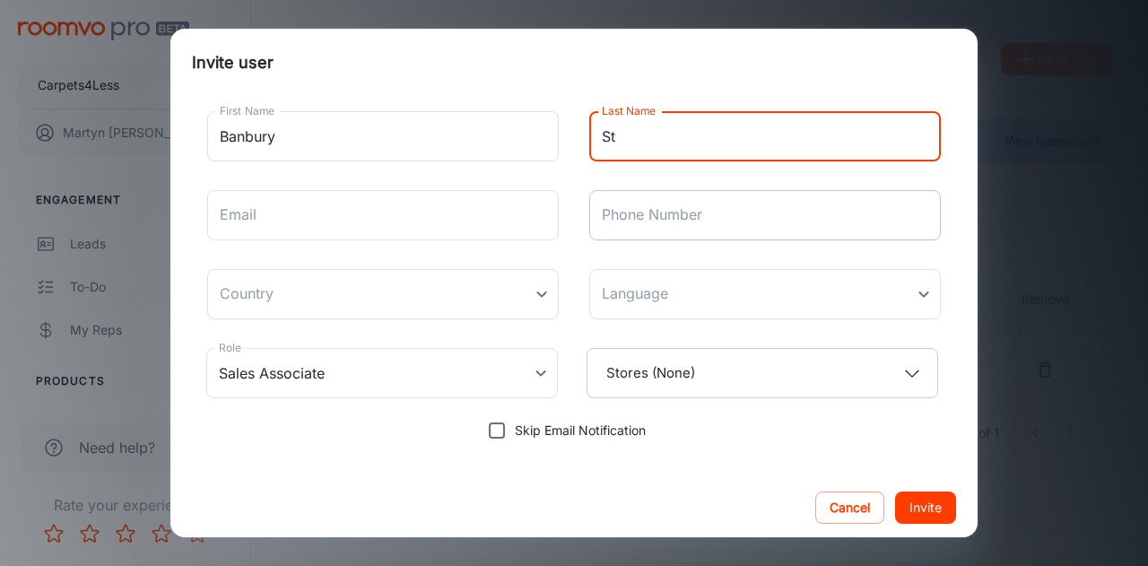
type input "Store"
click at [441, 219] on input "Email" at bounding box center [383, 215] width 352 height 50
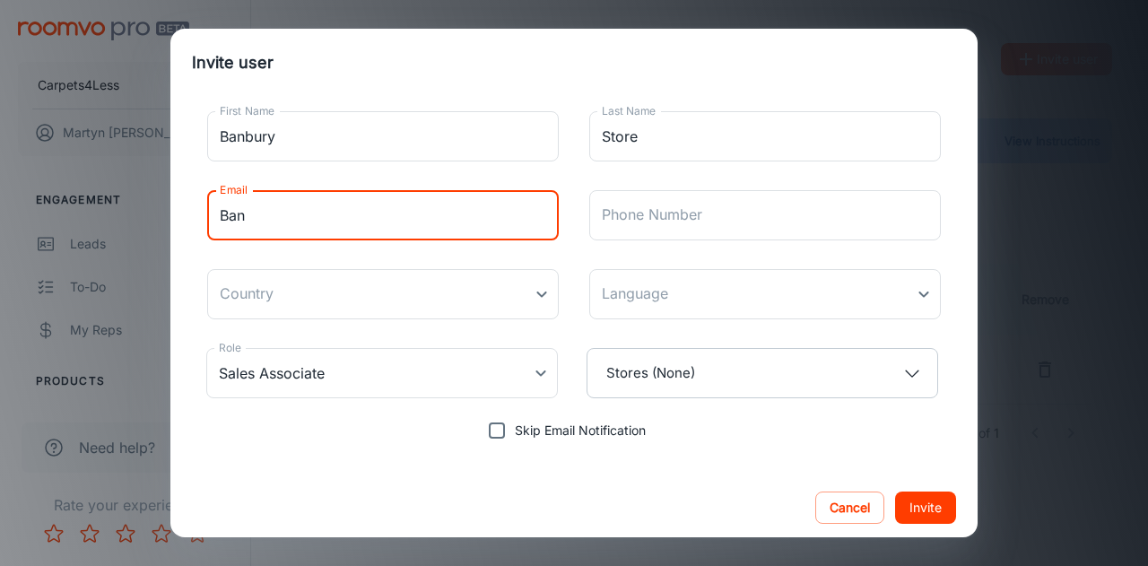
type input "[EMAIL_ADDRESS][DOMAIN_NAME]"
click at [535, 297] on body "Carpets4Less [PERSON_NAME] Engagement Leads To-do My Reps Products My Products …" at bounding box center [574, 283] width 1148 height 566
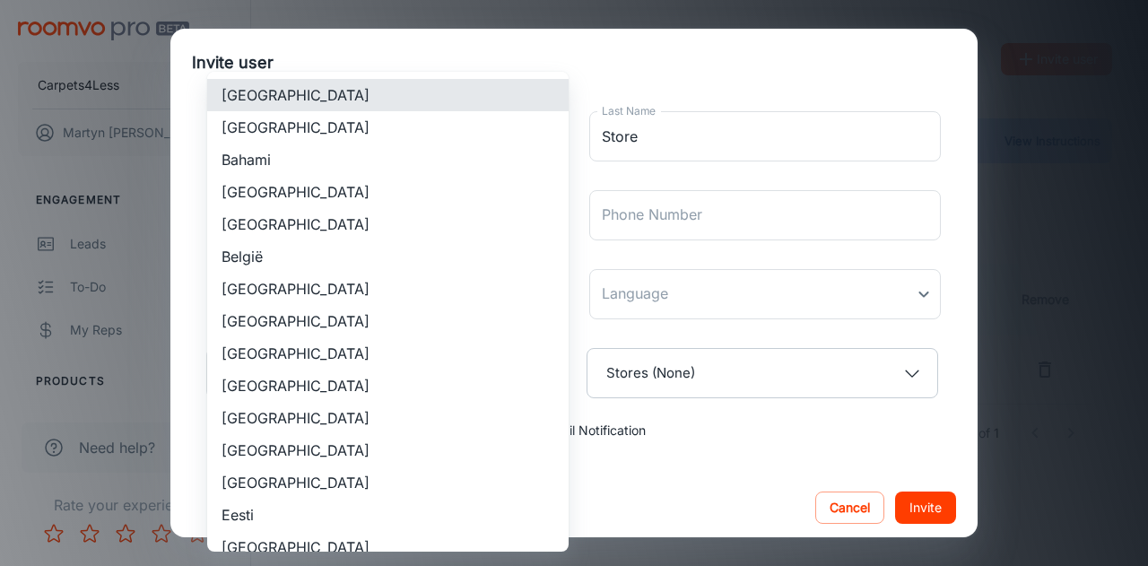
scroll to position [1623, 0]
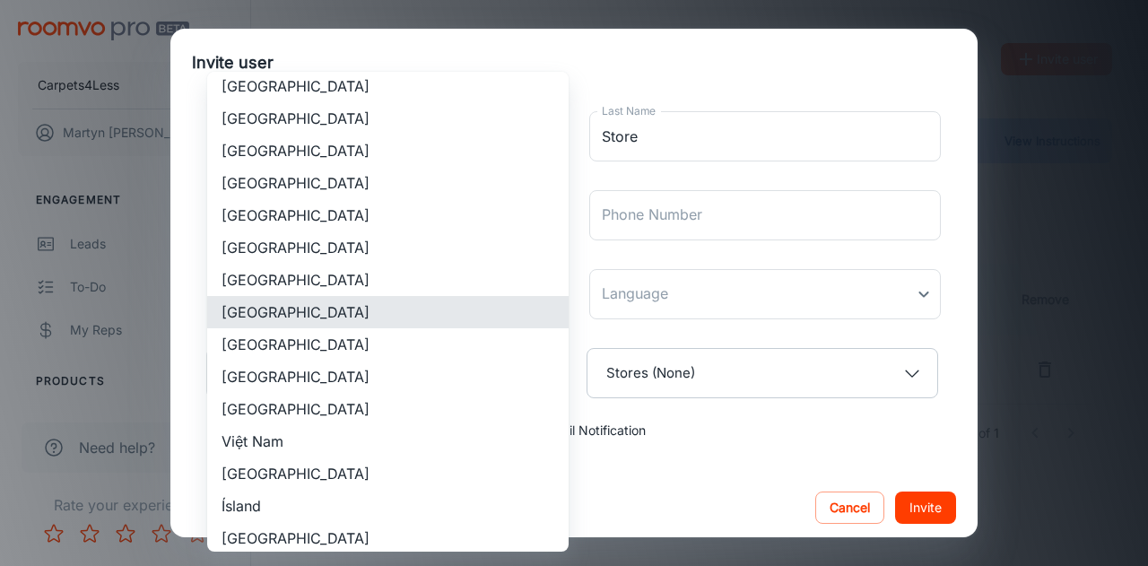
click at [482, 335] on li "[GEOGRAPHIC_DATA]" at bounding box center [387, 344] width 361 height 32
type input "[GEOGRAPHIC_DATA]"
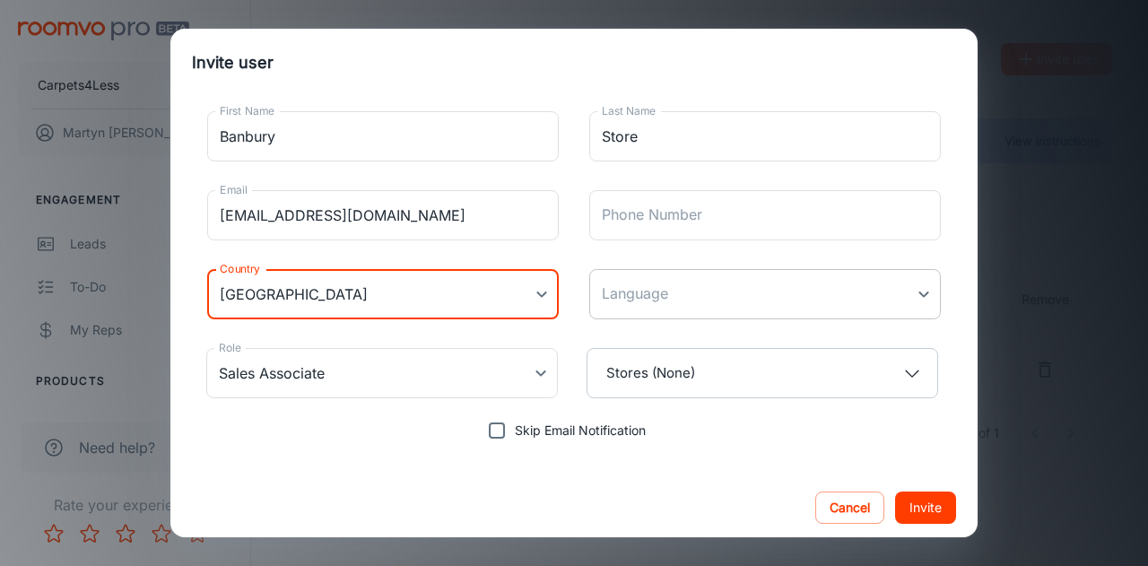
click at [671, 311] on body "Carpets4Less [PERSON_NAME] Engagement Leads To-do My Reps Products My Products …" at bounding box center [574, 283] width 1148 height 566
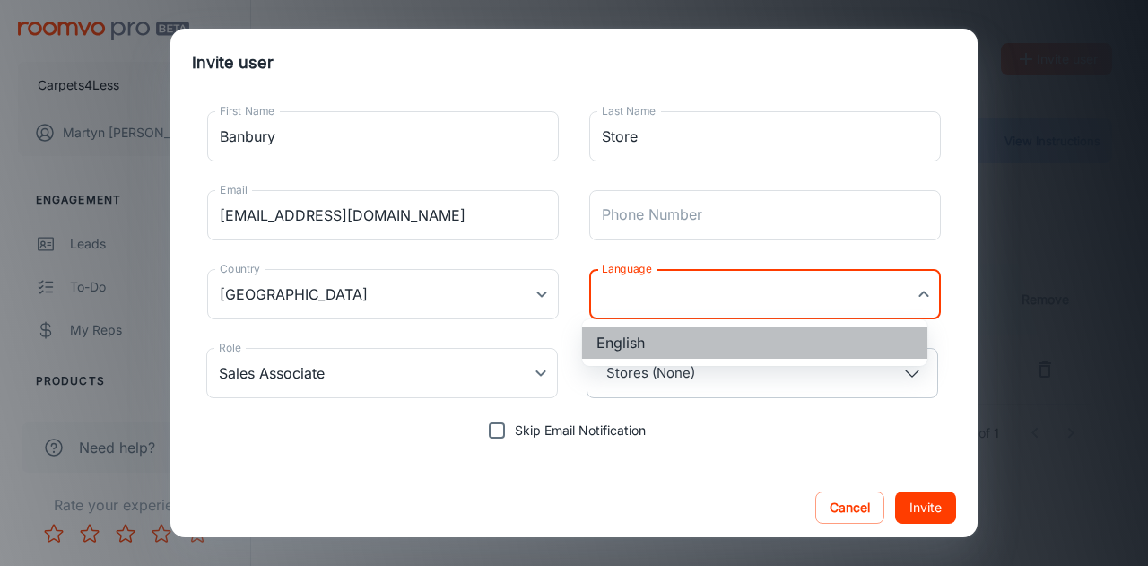
click at [653, 337] on li "English" at bounding box center [754, 342] width 345 height 32
type input "en-[GEOGRAPHIC_DATA]"
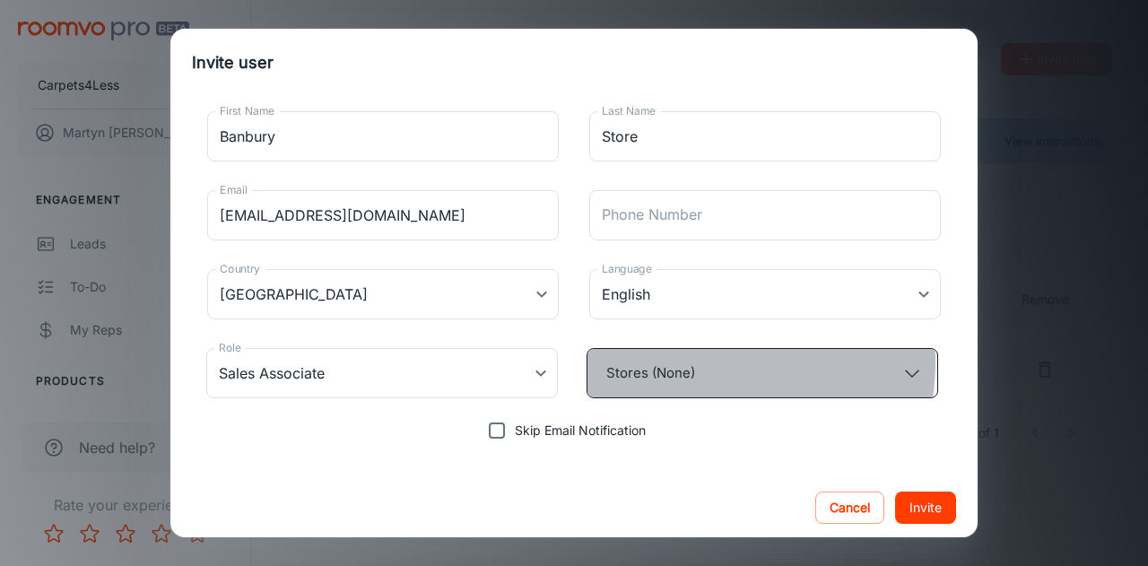
click at [660, 361] on button "Stores (None)" at bounding box center [763, 373] width 352 height 50
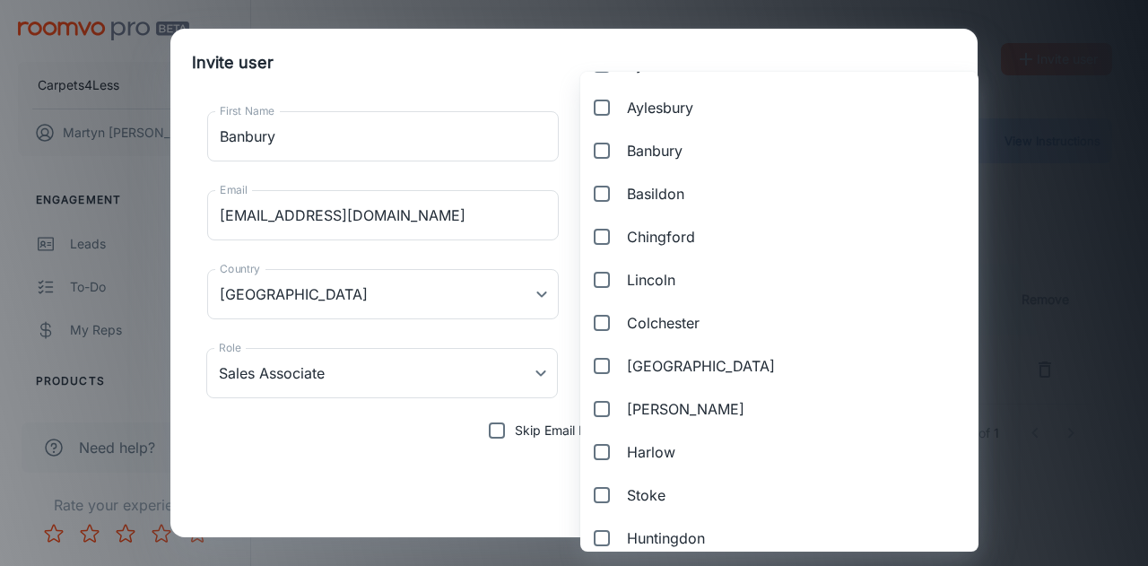
scroll to position [599, 0]
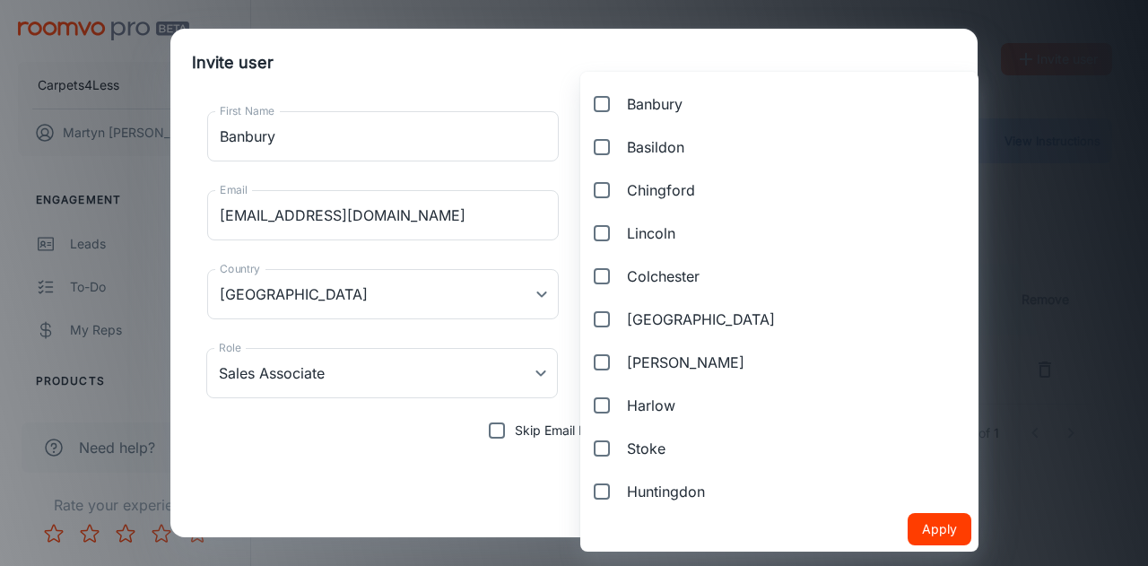
click at [602, 107] on input "Banbury" at bounding box center [598, 104] width 29 height 36
checkbox input "true"
click at [908, 532] on button "Apply" at bounding box center [940, 529] width 64 height 32
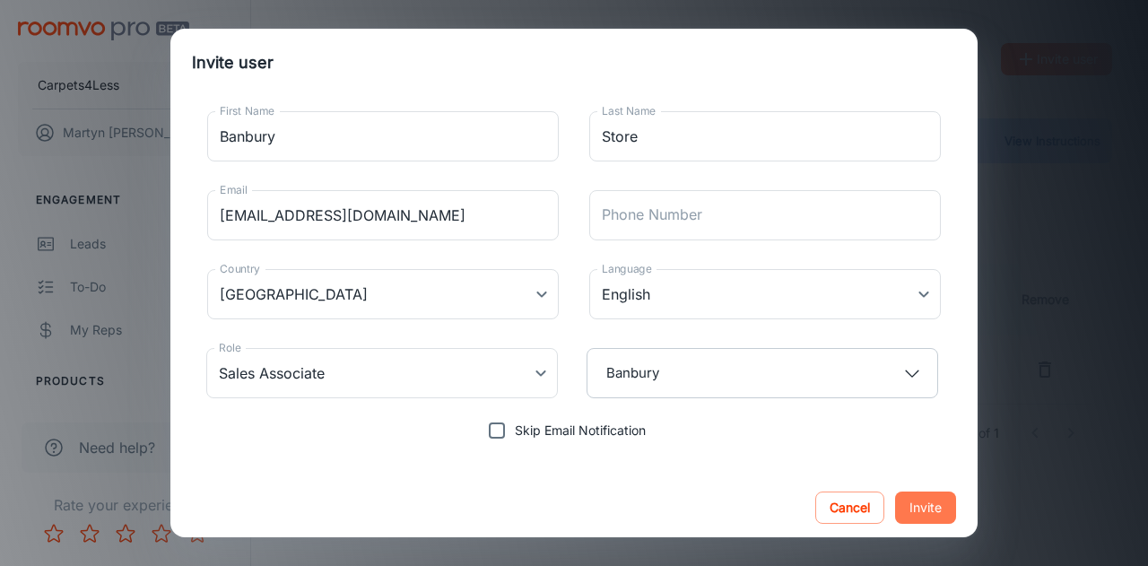
click at [895, 505] on button "Invite" at bounding box center [925, 507] width 61 height 32
type input "Vendor Manager"
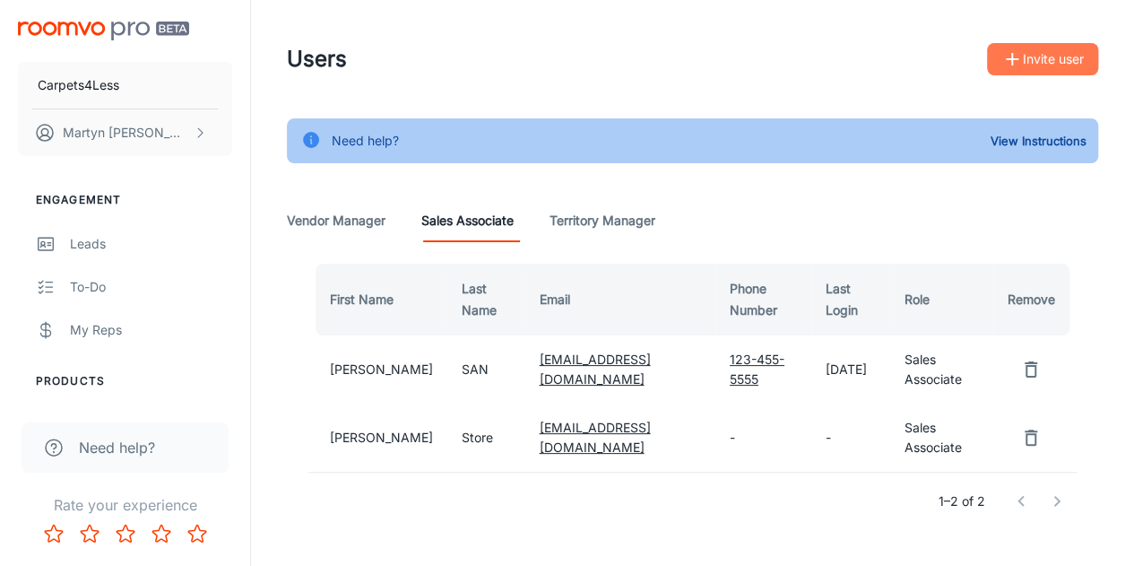
click at [1058, 53] on button "Invite user" at bounding box center [1042, 59] width 111 height 32
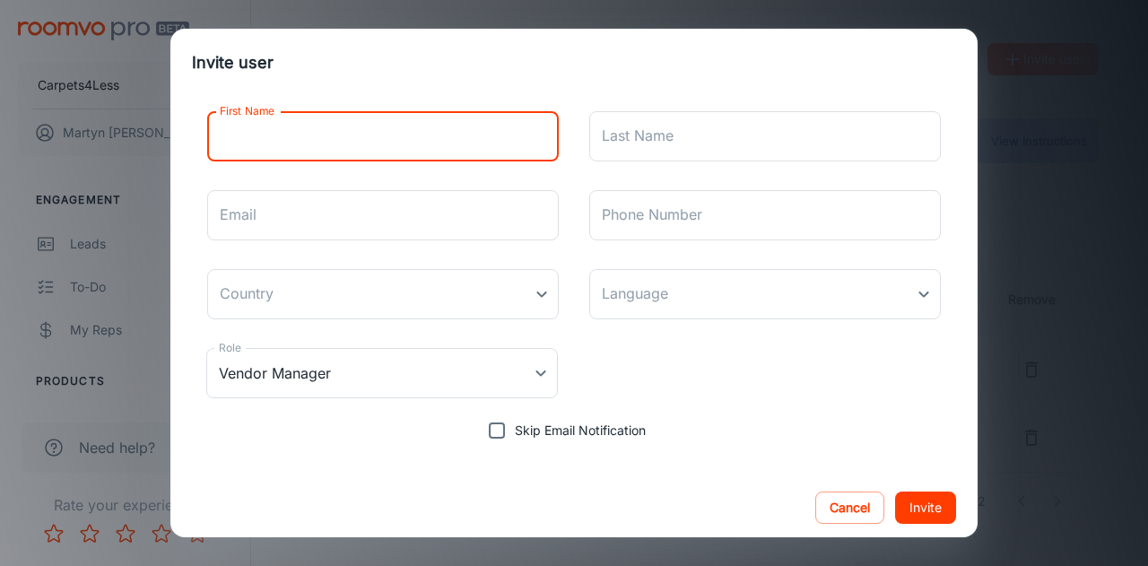
click at [476, 155] on input "First Name" at bounding box center [383, 136] width 352 height 50
type input "[GEOGRAPHIC_DATA]"
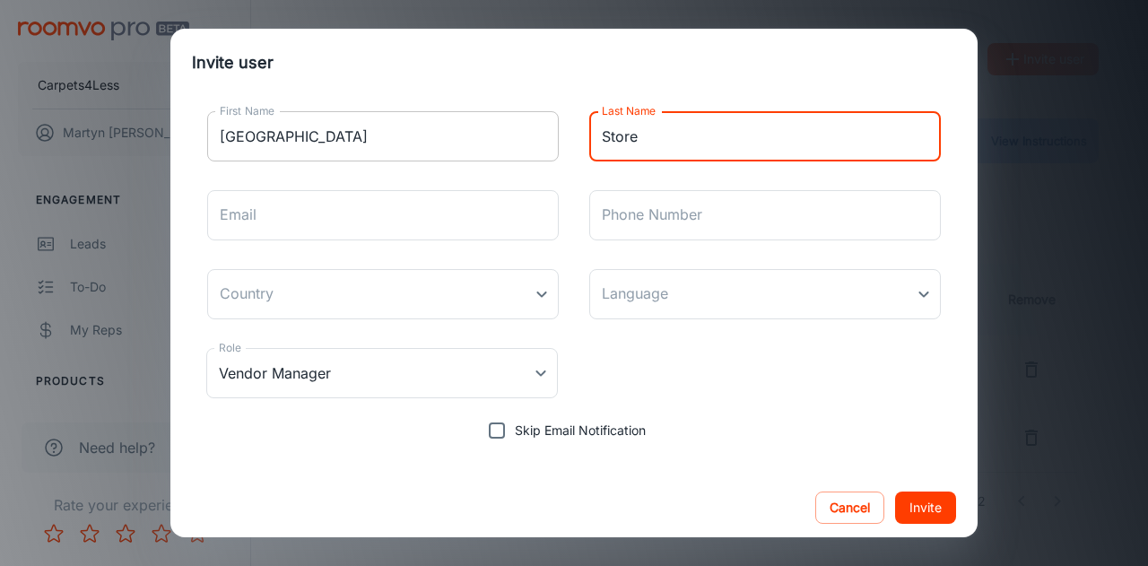
type input "Store"
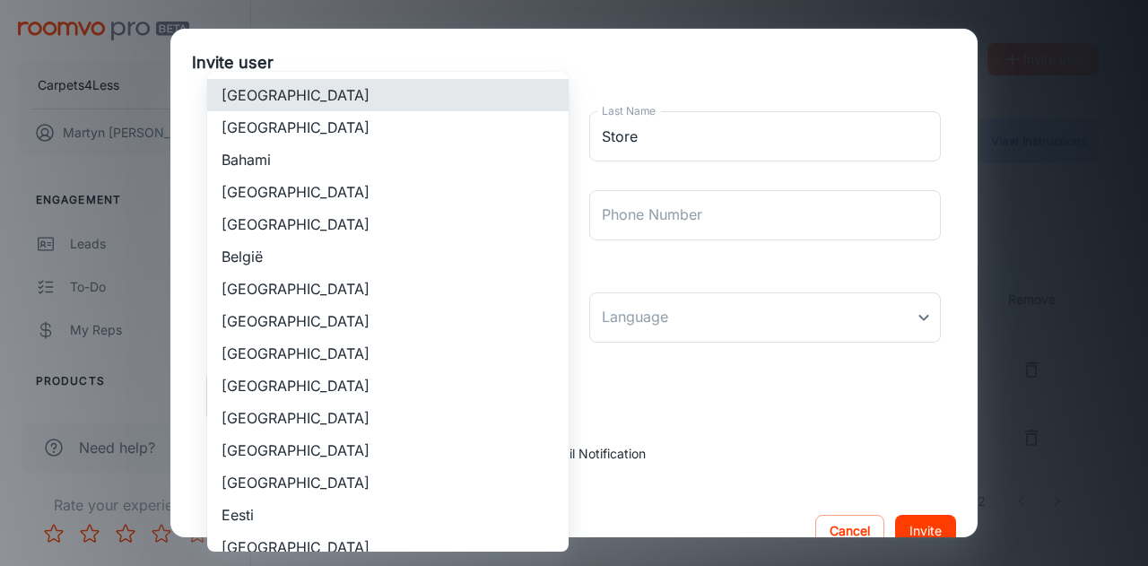
click at [357, 314] on body "Carpets4Less [PERSON_NAME] Engagement Leads To-do My Reps Products My Products …" at bounding box center [574, 283] width 1148 height 566
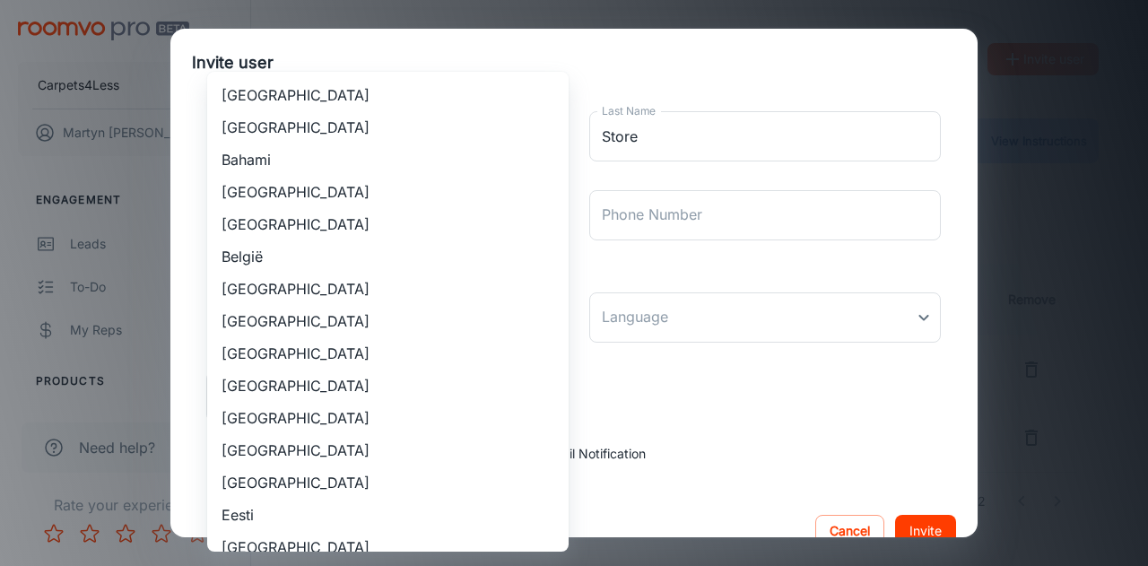
scroll to position [1623, 0]
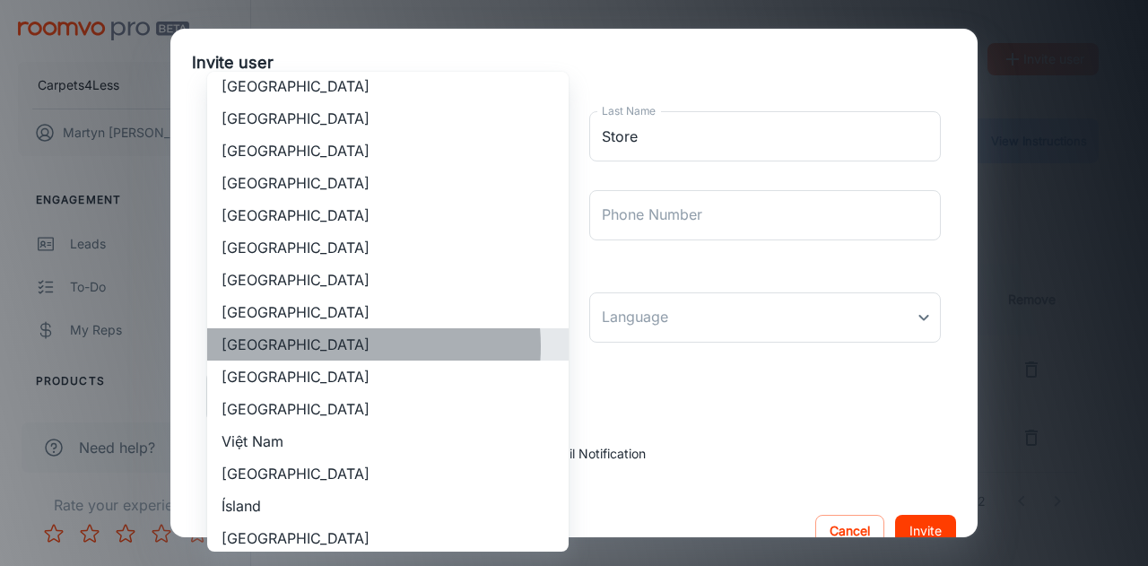
click at [343, 345] on li "[GEOGRAPHIC_DATA]" at bounding box center [387, 344] width 361 height 32
type input "[GEOGRAPHIC_DATA]"
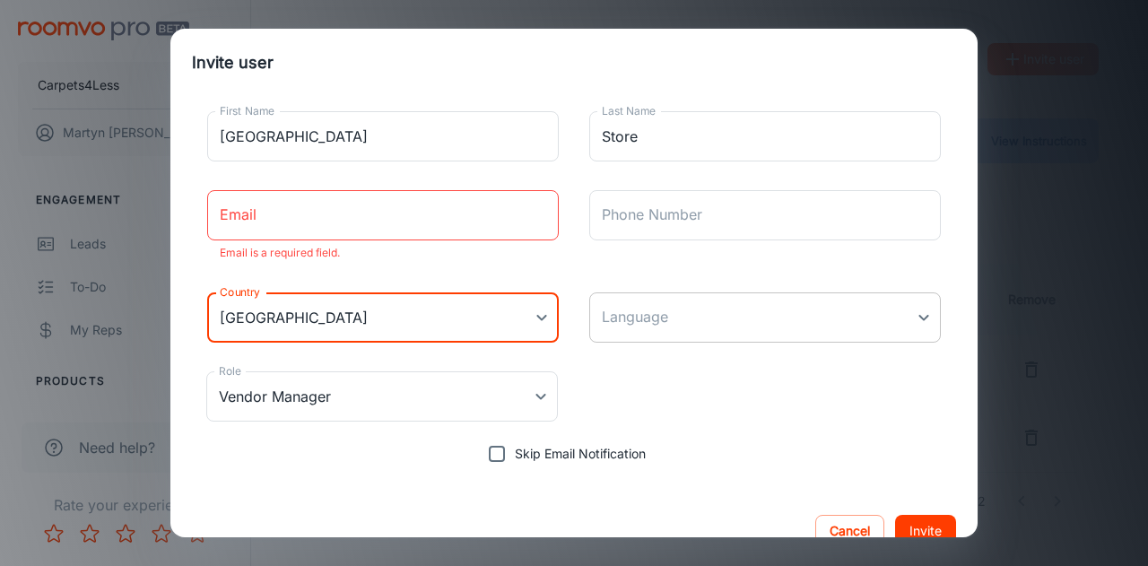
click at [653, 317] on body "Carpets4Less [PERSON_NAME] Engagement Leads To-do My Reps Products My Products …" at bounding box center [574, 283] width 1148 height 566
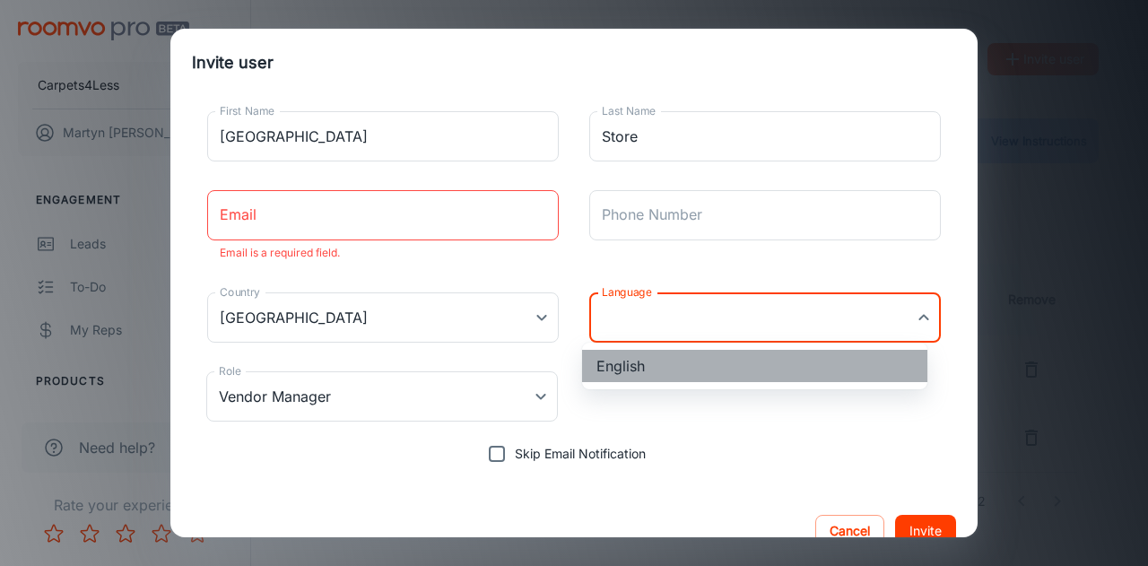
click at [644, 361] on li "English" at bounding box center [754, 366] width 345 height 32
type input "en-[GEOGRAPHIC_DATA]"
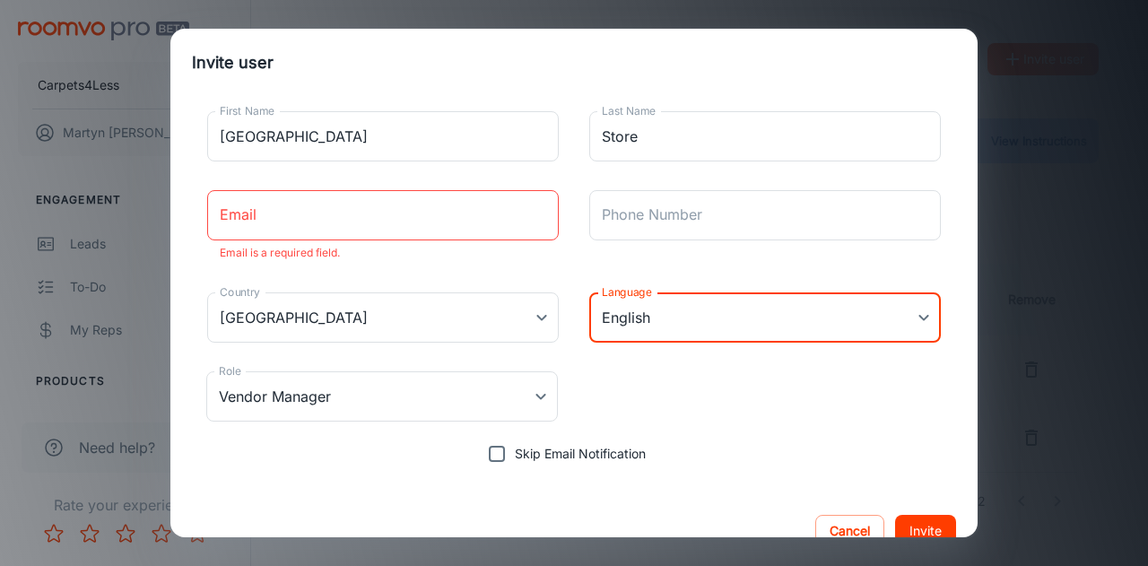
click at [386, 216] on input "Email" at bounding box center [383, 215] width 352 height 50
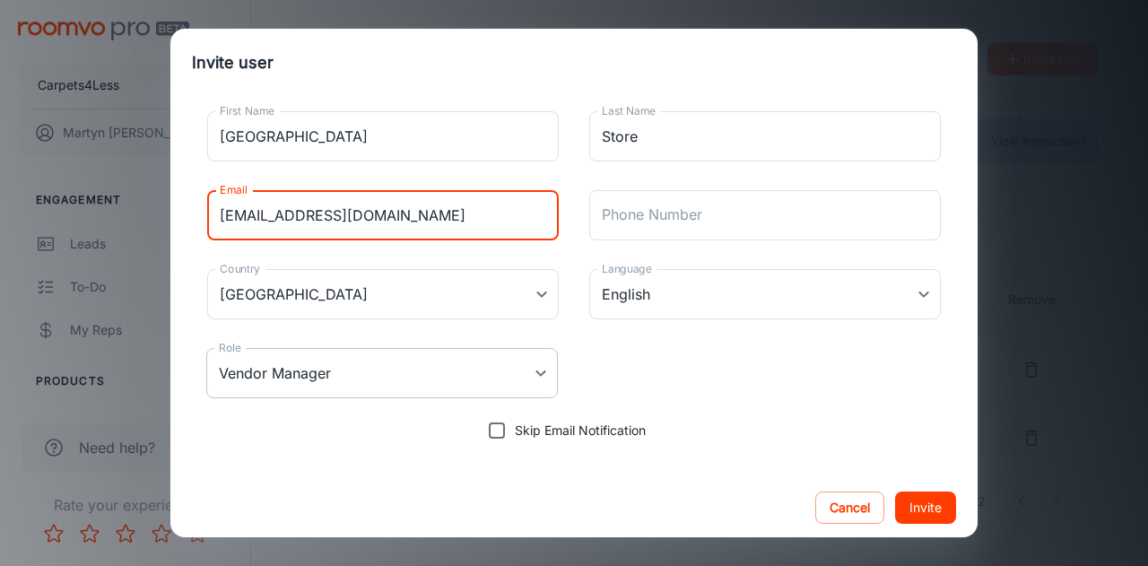
type input "[EMAIL_ADDRESS][DOMAIN_NAME]"
click at [386, 379] on body "Carpets4Less [PERSON_NAME] Engagement Leads To-do My Reps Products My Products …" at bounding box center [574, 283] width 1148 height 566
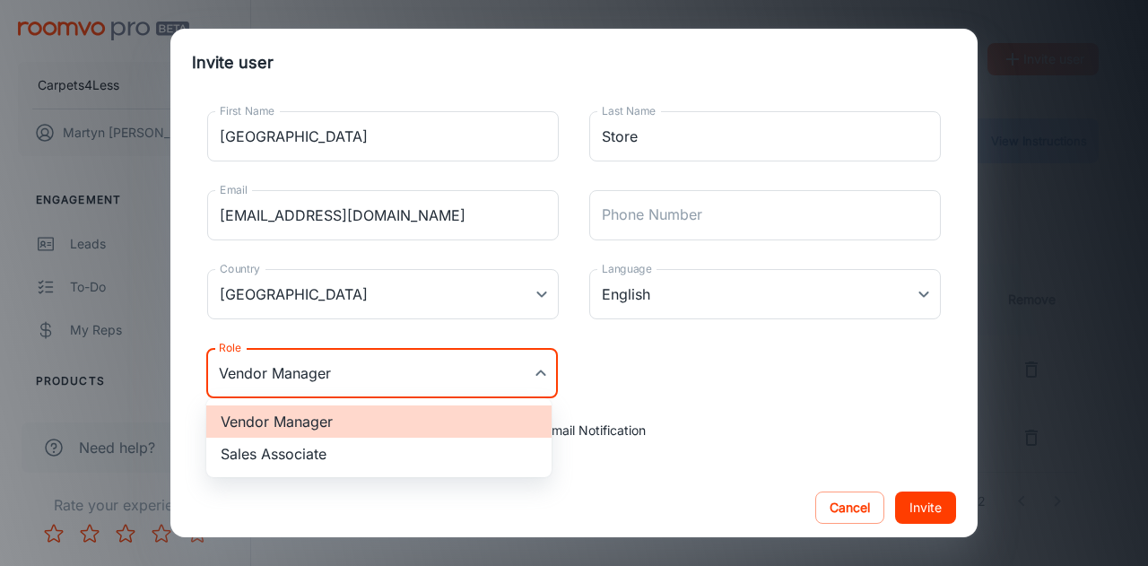
click at [321, 453] on li "Sales Associate" at bounding box center [378, 454] width 345 height 32
type input "Sales Associate"
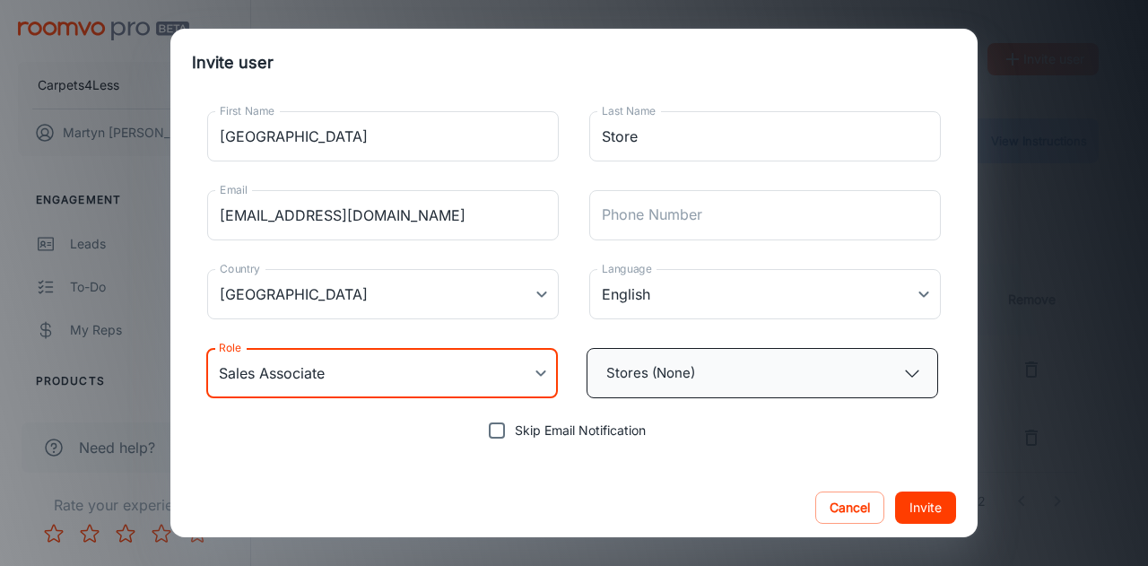
click at [661, 369] on button "Stores (None)" at bounding box center [763, 373] width 352 height 50
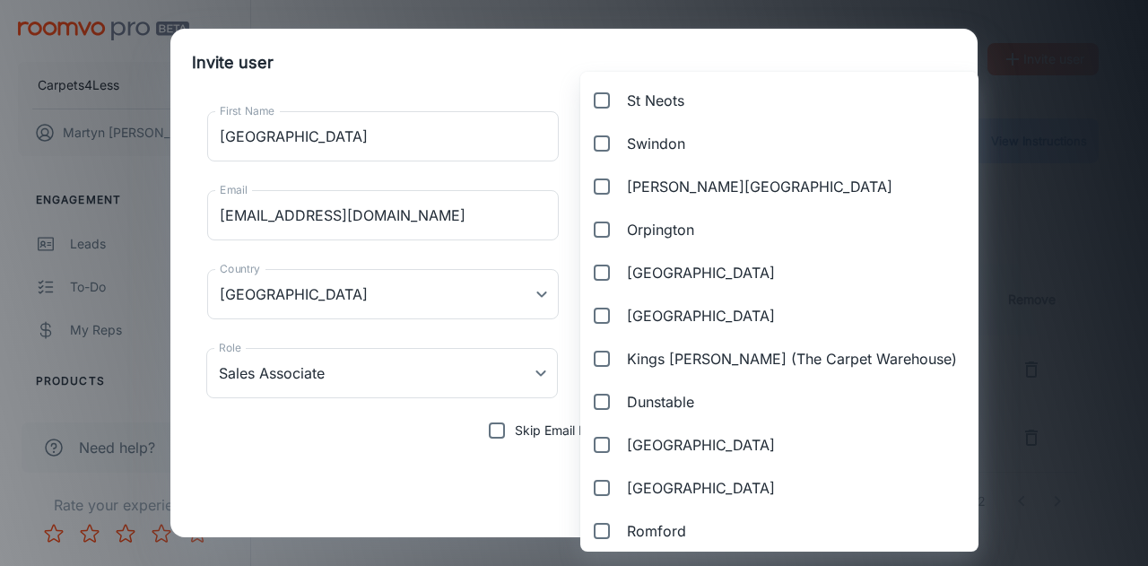
click at [677, 444] on span "[GEOGRAPHIC_DATA]" at bounding box center [701, 445] width 148 height 22
click at [613, 444] on input "[GEOGRAPHIC_DATA]" at bounding box center [598, 445] width 29 height 36
click at [940, 500] on div at bounding box center [574, 283] width 1148 height 566
checkbox input "false"
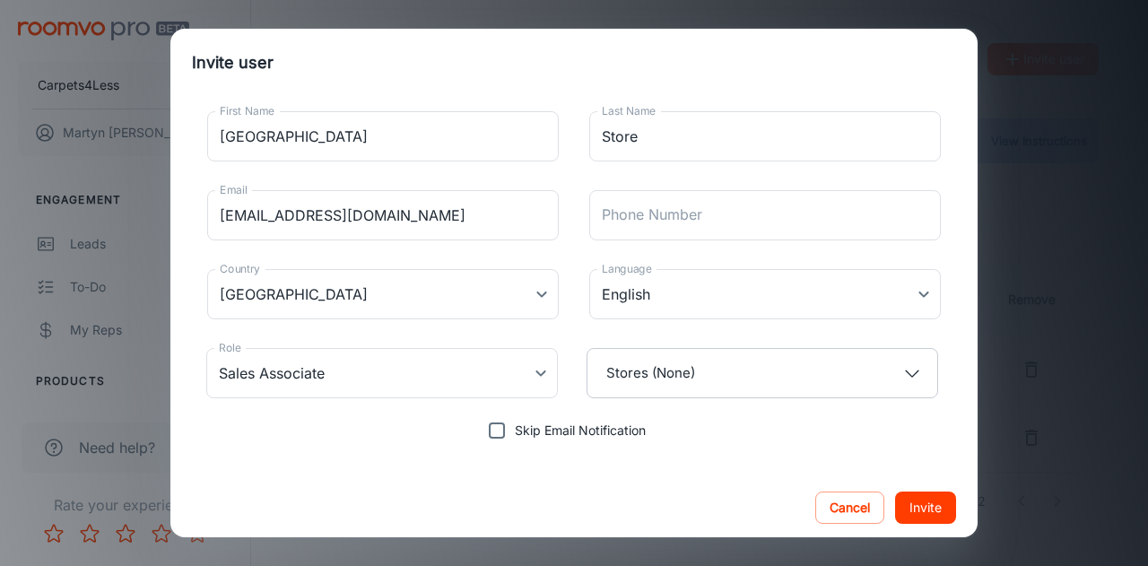
click at [934, 507] on button "Invite" at bounding box center [925, 507] width 61 height 32
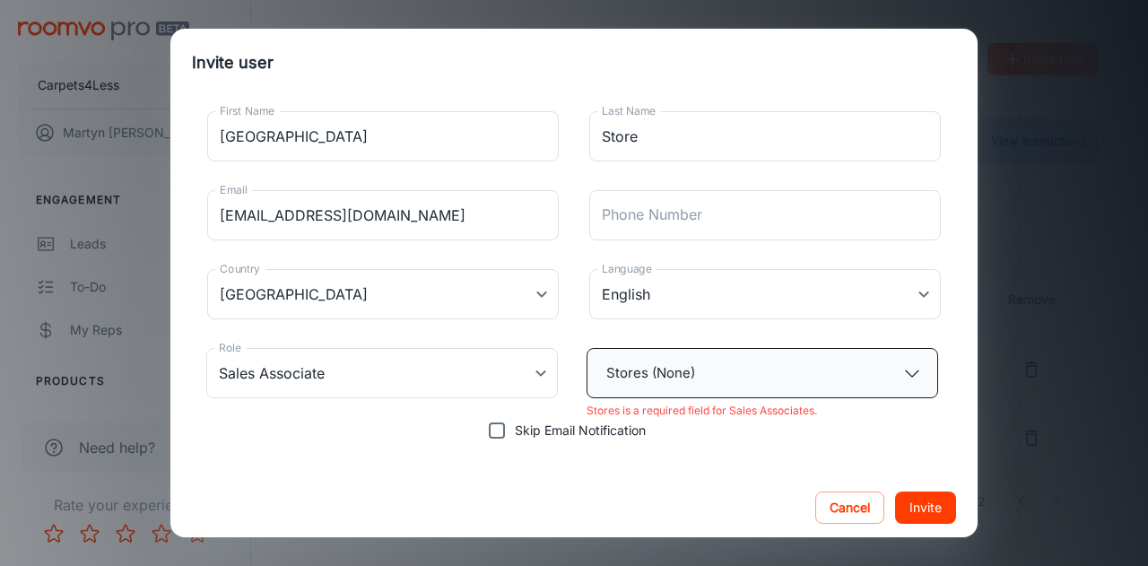
click at [732, 382] on button "Stores (None)" at bounding box center [763, 373] width 352 height 50
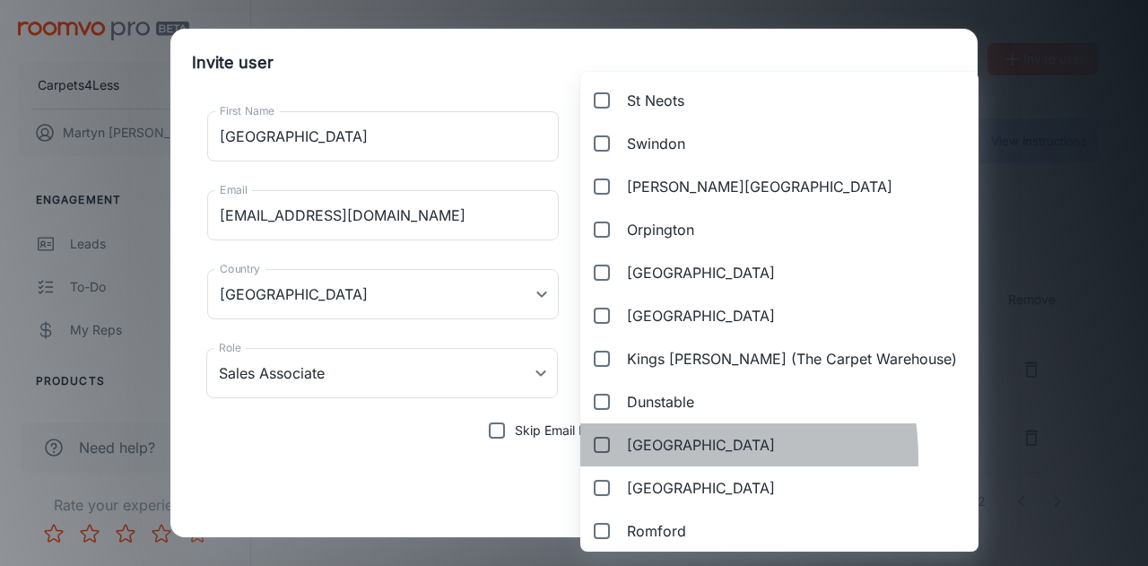
click at [672, 457] on label "[GEOGRAPHIC_DATA]" at bounding box center [779, 444] width 398 height 43
click at [613, 457] on input "[GEOGRAPHIC_DATA]" at bounding box center [598, 445] width 29 height 36
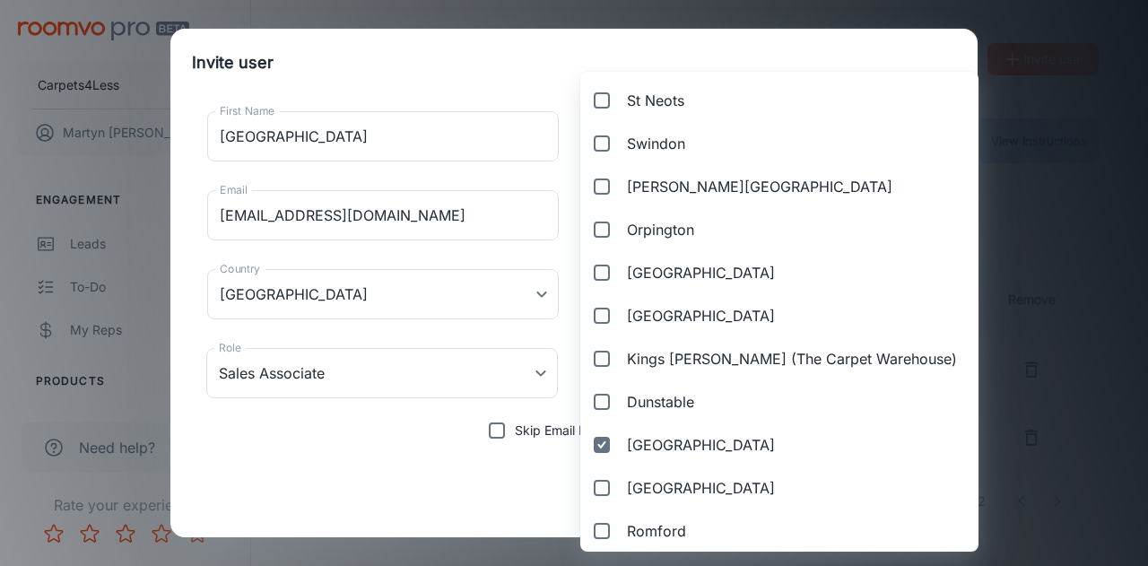
click at [943, 509] on div at bounding box center [574, 283] width 1148 height 566
checkbox input "false"
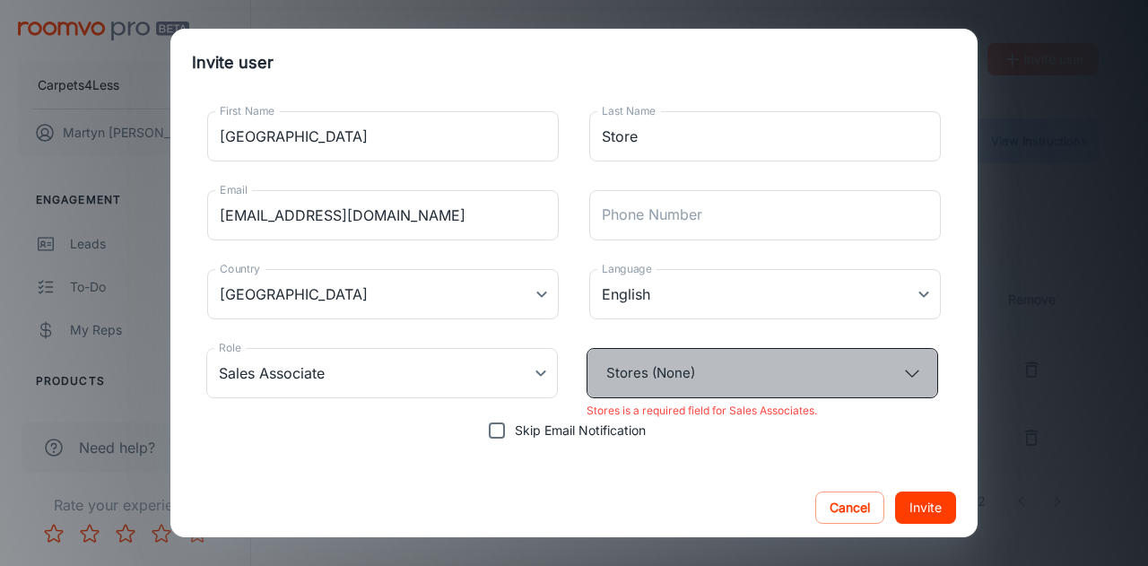
click at [759, 383] on button "Stores (None)" at bounding box center [763, 373] width 352 height 50
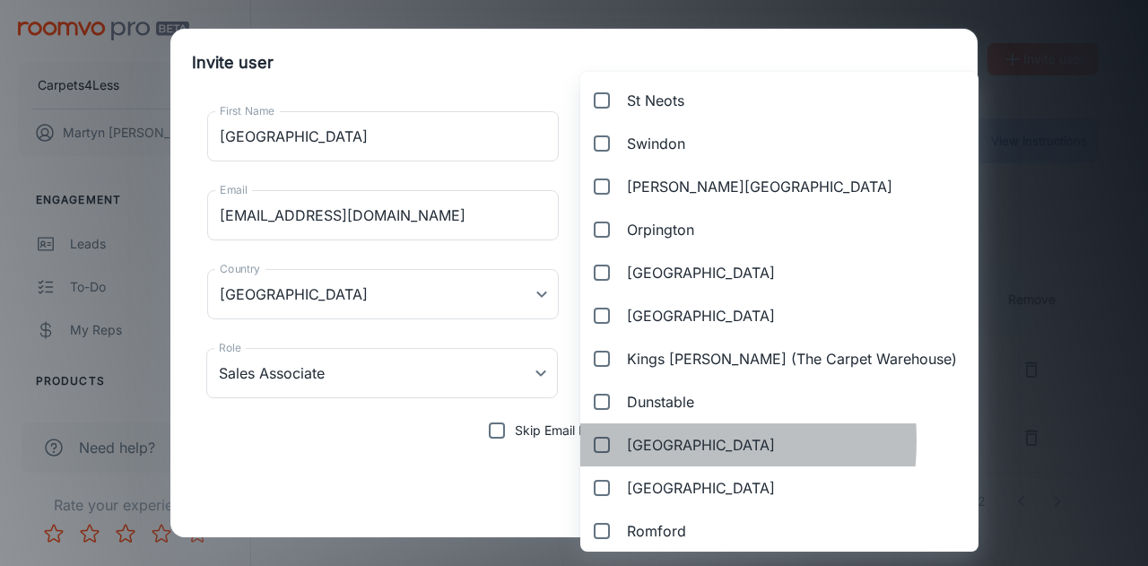
click at [628, 440] on span "[GEOGRAPHIC_DATA]" at bounding box center [701, 445] width 148 height 22
click at [613, 440] on input "[GEOGRAPHIC_DATA]" at bounding box center [598, 445] width 29 height 36
checkbox input "true"
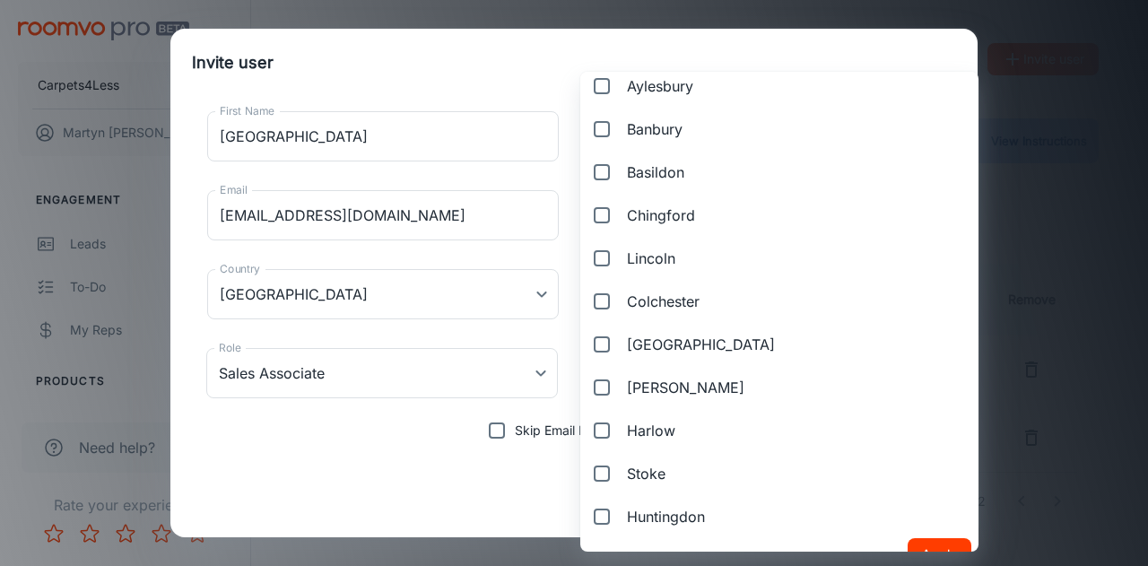
scroll to position [599, 0]
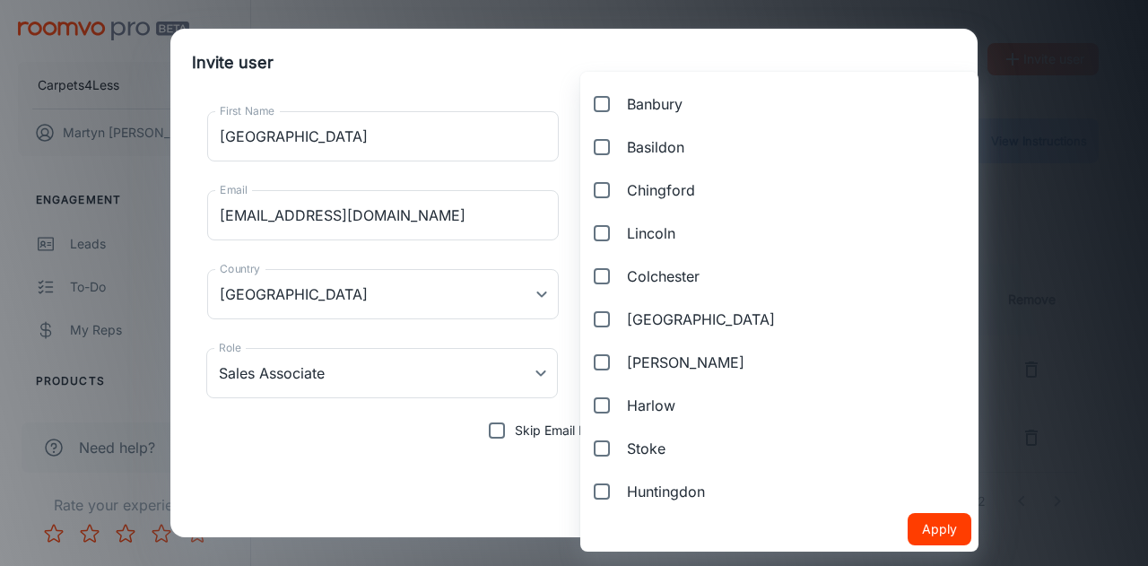
click at [908, 527] on button "Apply" at bounding box center [940, 529] width 64 height 32
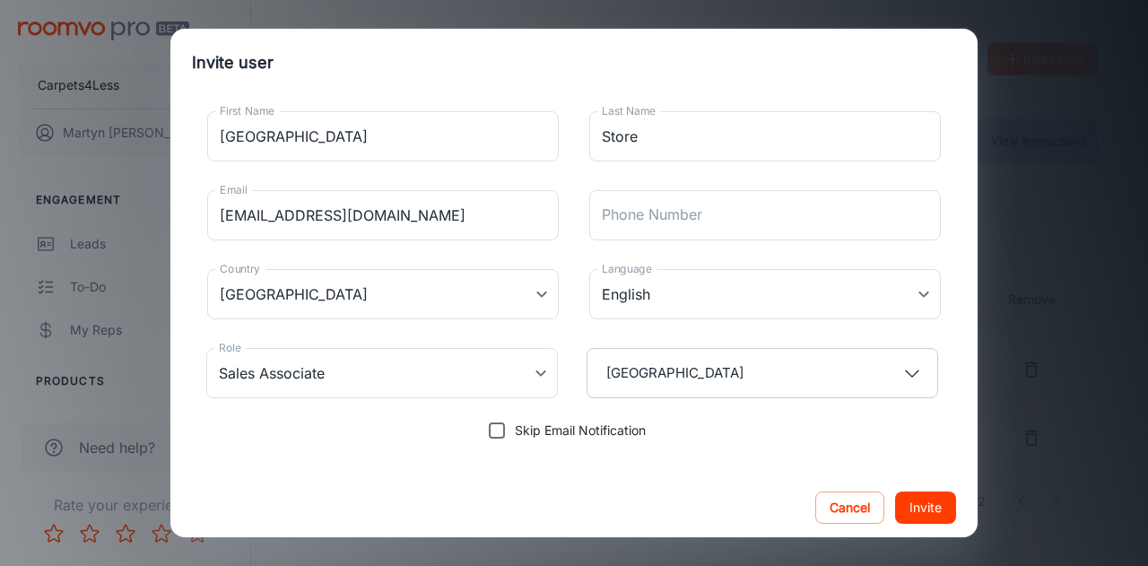
click at [906, 510] on button "Invite" at bounding box center [925, 507] width 61 height 32
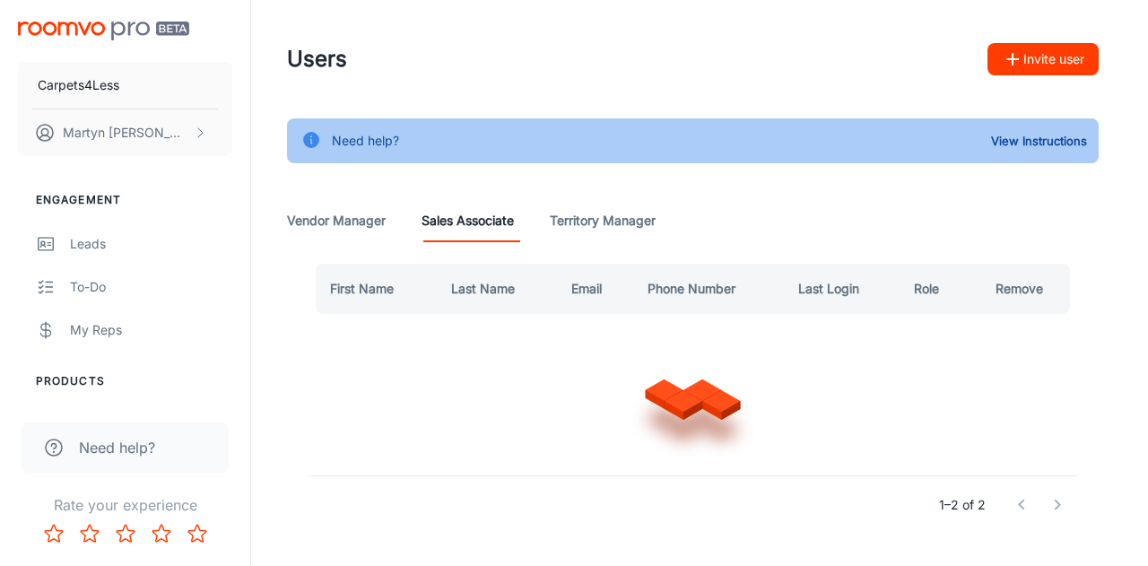
type input "Vendor Manager"
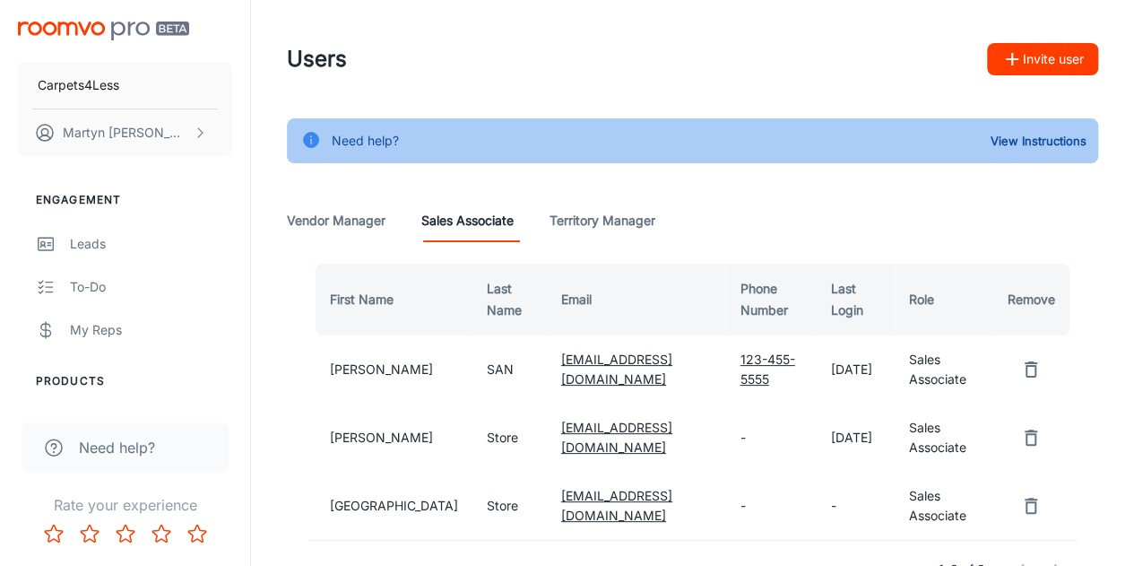
click at [1038, 435] on icon "remove user" at bounding box center [1032, 438] width 22 height 22
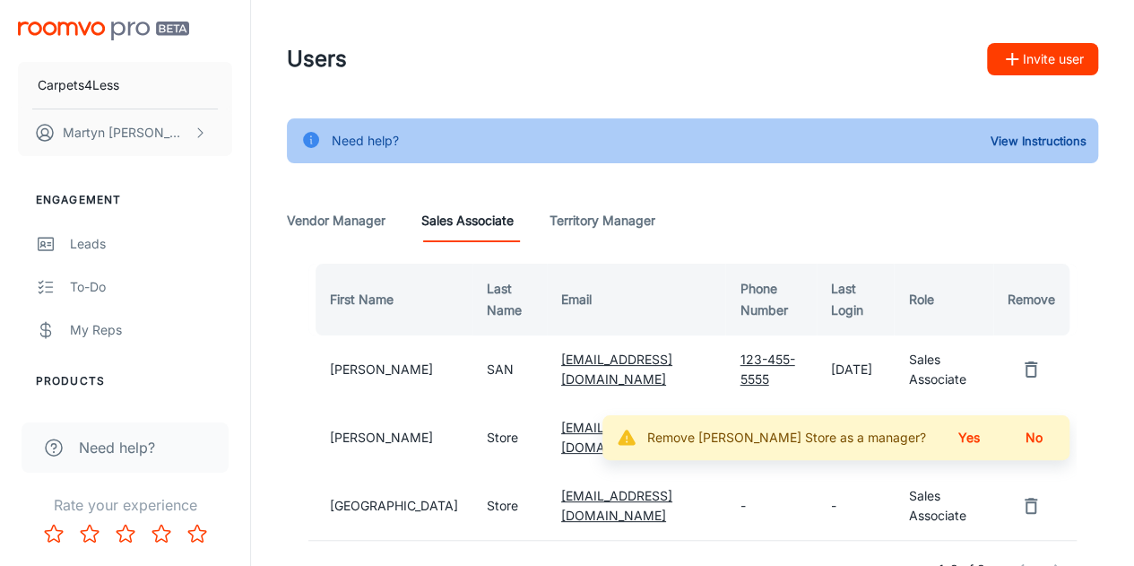
click at [978, 447] on button "Yes" at bounding box center [969, 437] width 57 height 32
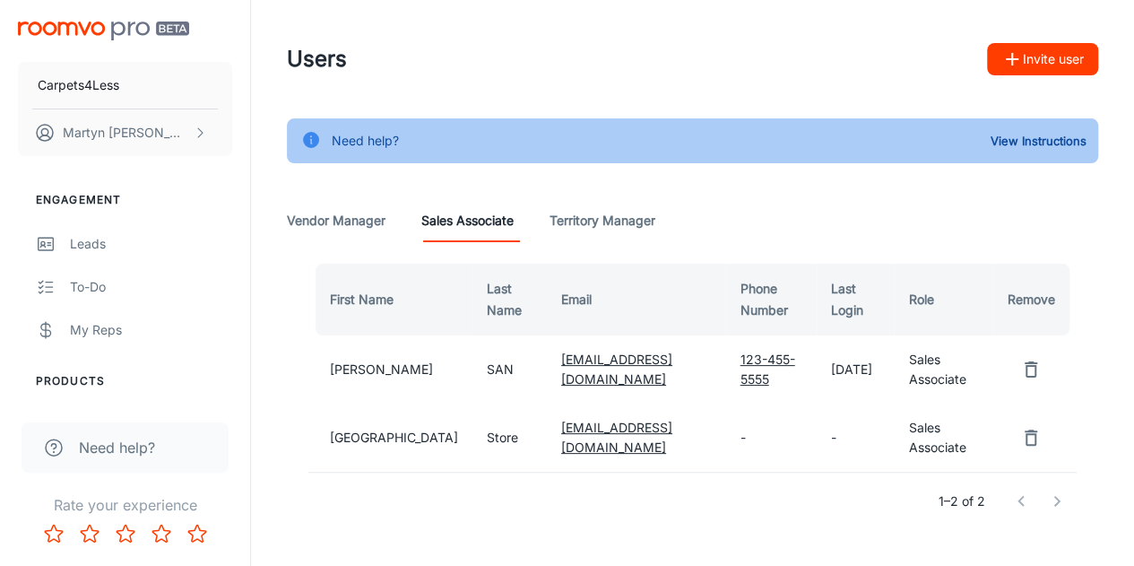
click at [1038, 53] on button "Invite user" at bounding box center [1042, 59] width 111 height 32
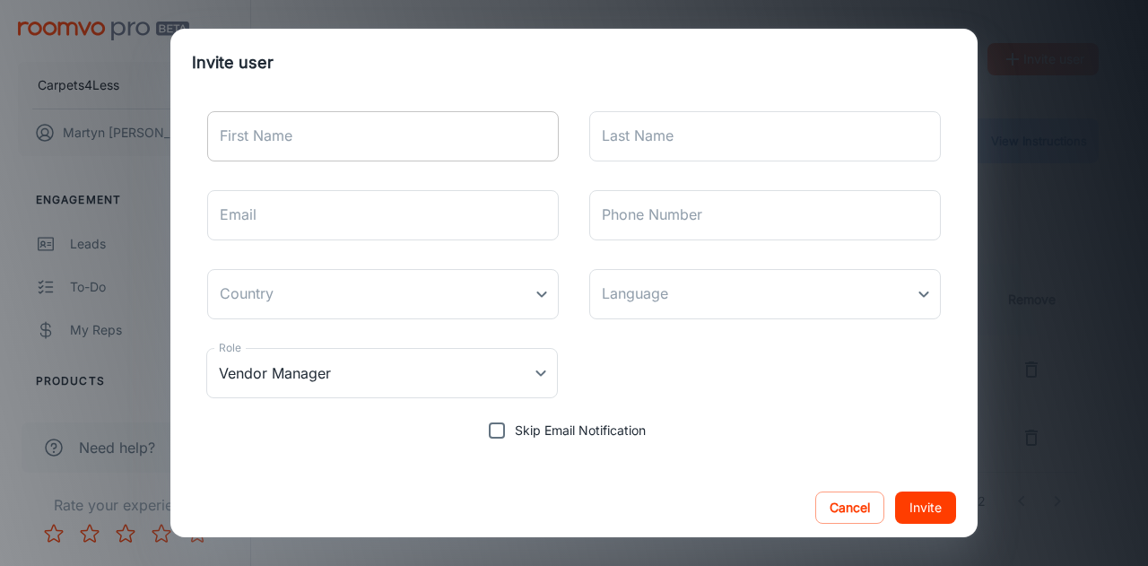
click at [395, 152] on input "First Name" at bounding box center [383, 136] width 352 height 50
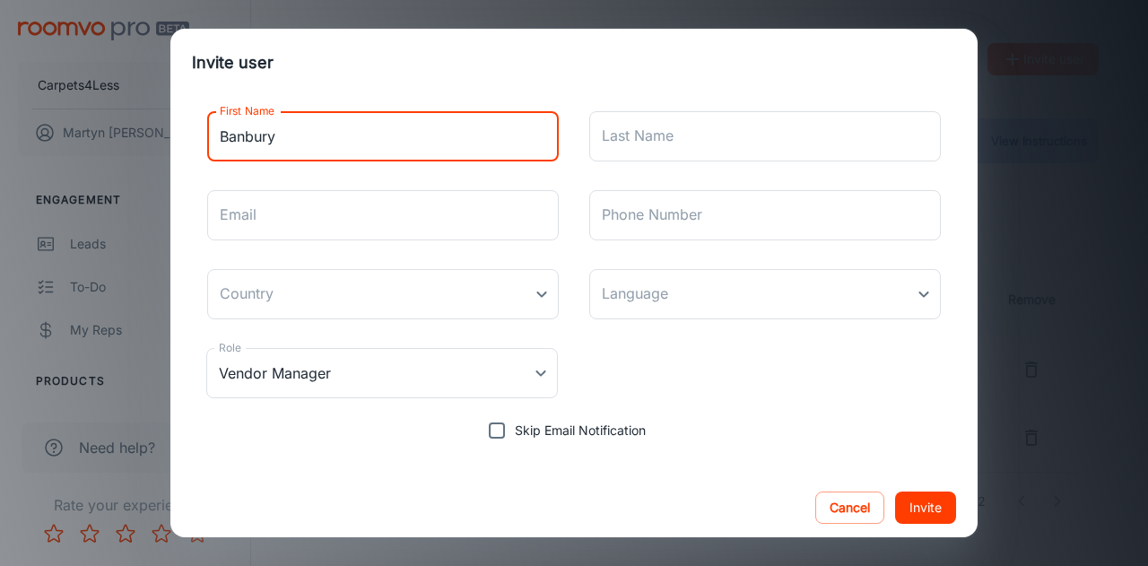
type input "Banbury"
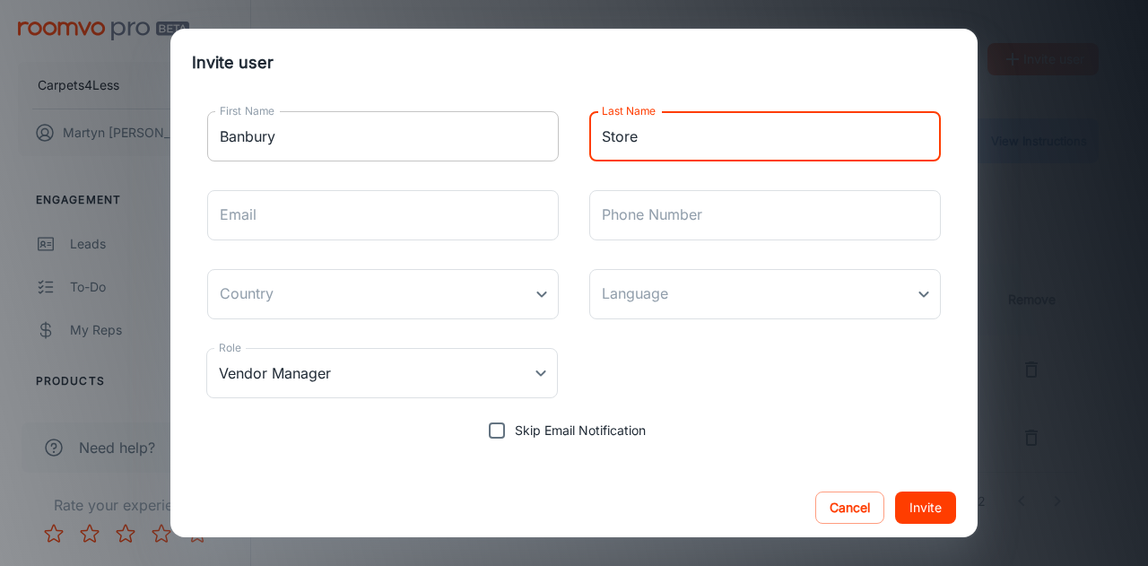
type input "Store"
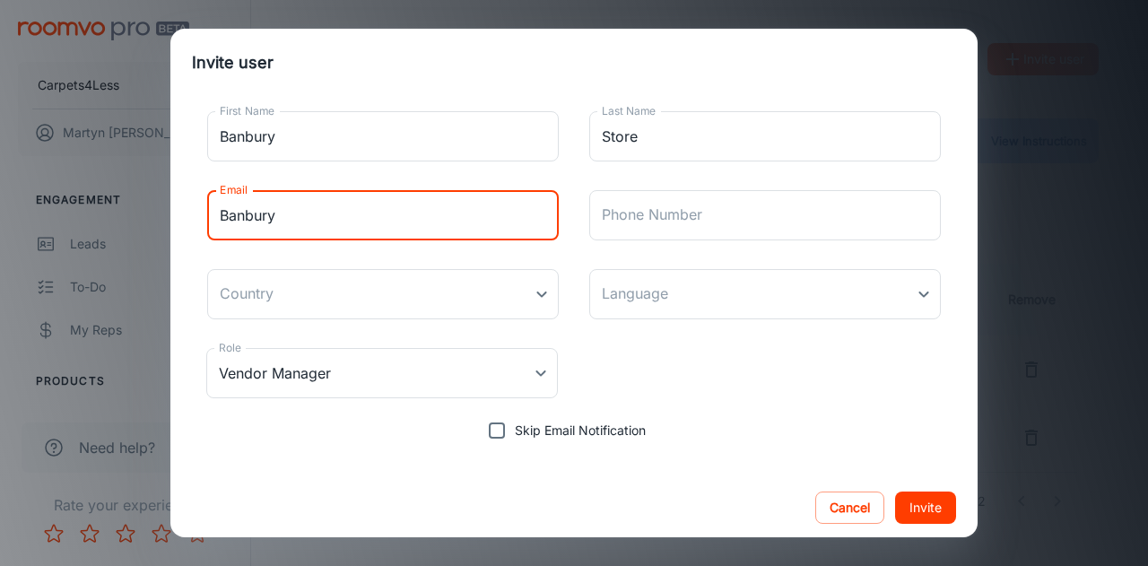
type input "[EMAIL_ADDRESS][DOMAIN_NAME]"
click at [465, 291] on body "Carpets4Less [PERSON_NAME] Engagement Leads To-do My Reps Products My Products …" at bounding box center [574, 283] width 1148 height 566
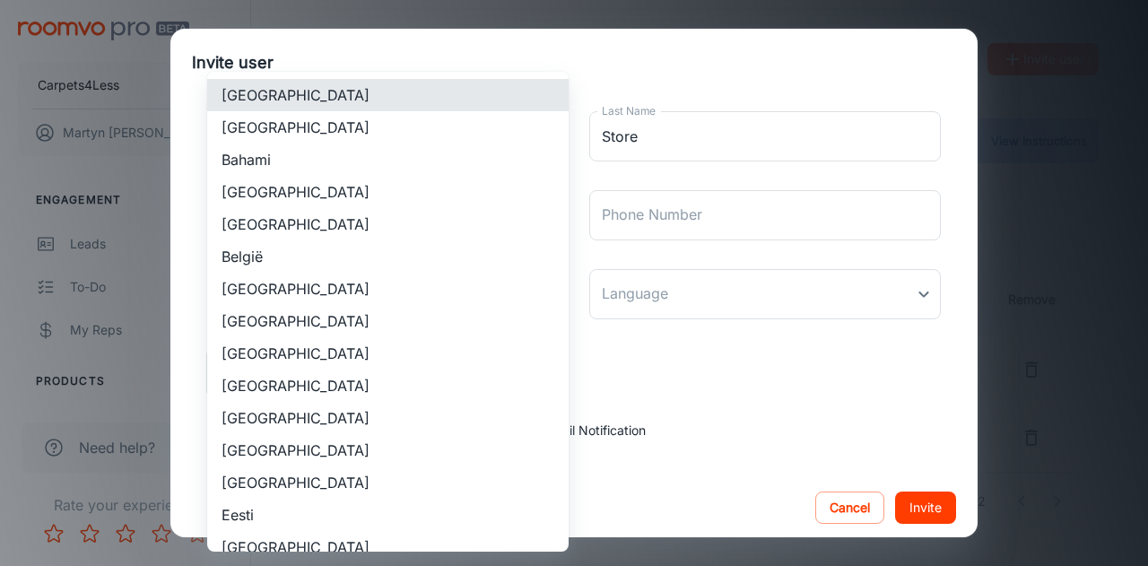
scroll to position [1623, 0]
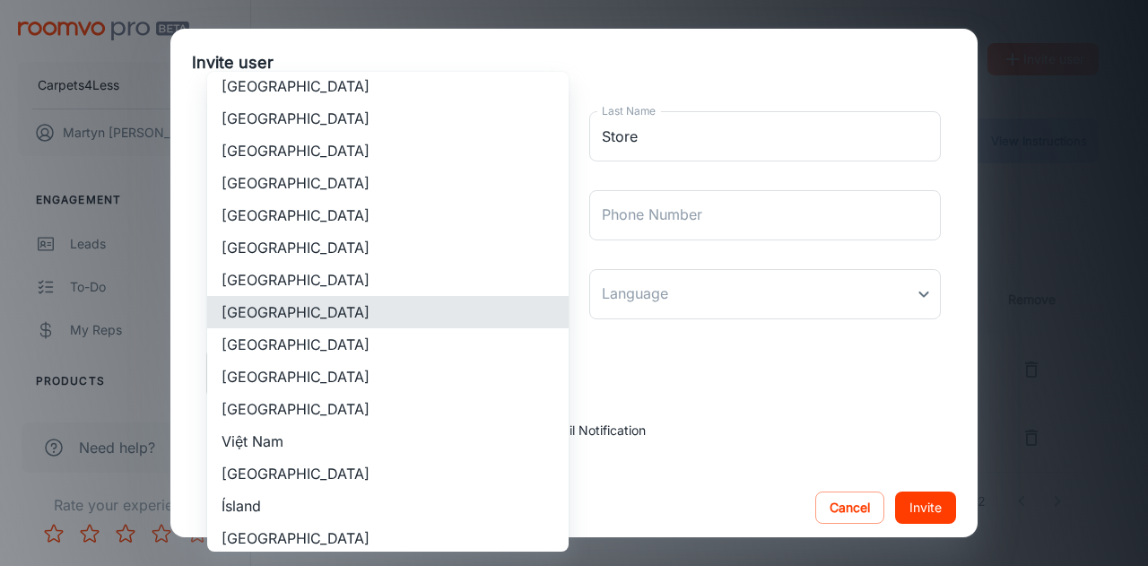
click at [407, 349] on li "[GEOGRAPHIC_DATA]" at bounding box center [387, 344] width 361 height 32
type input "[GEOGRAPHIC_DATA]"
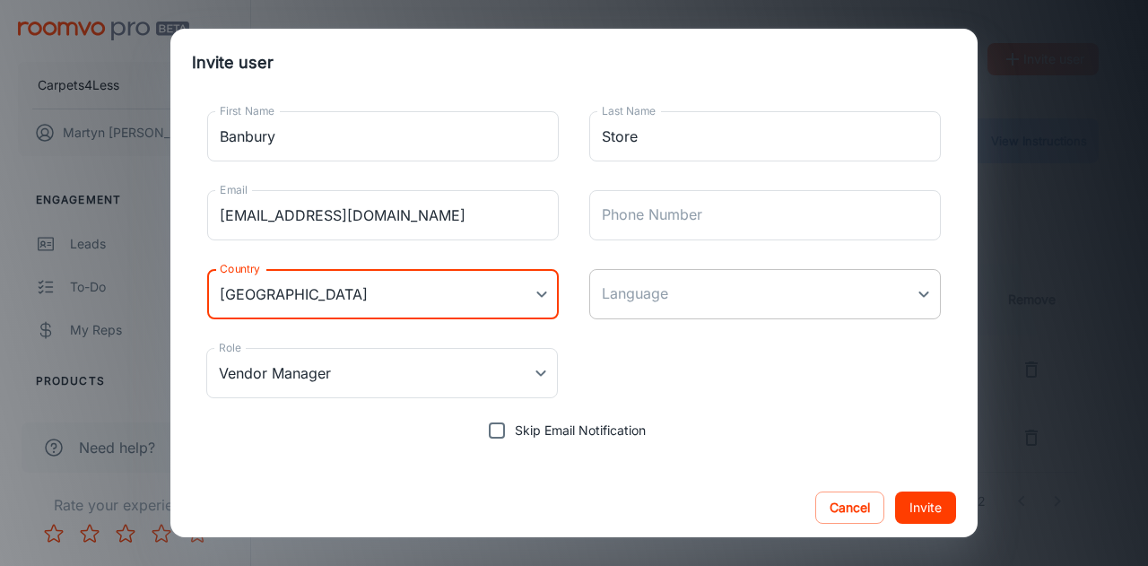
click at [682, 307] on body "Carpets4Less [PERSON_NAME] Engagement Leads To-do My Reps Products My Products …" at bounding box center [574, 283] width 1148 height 566
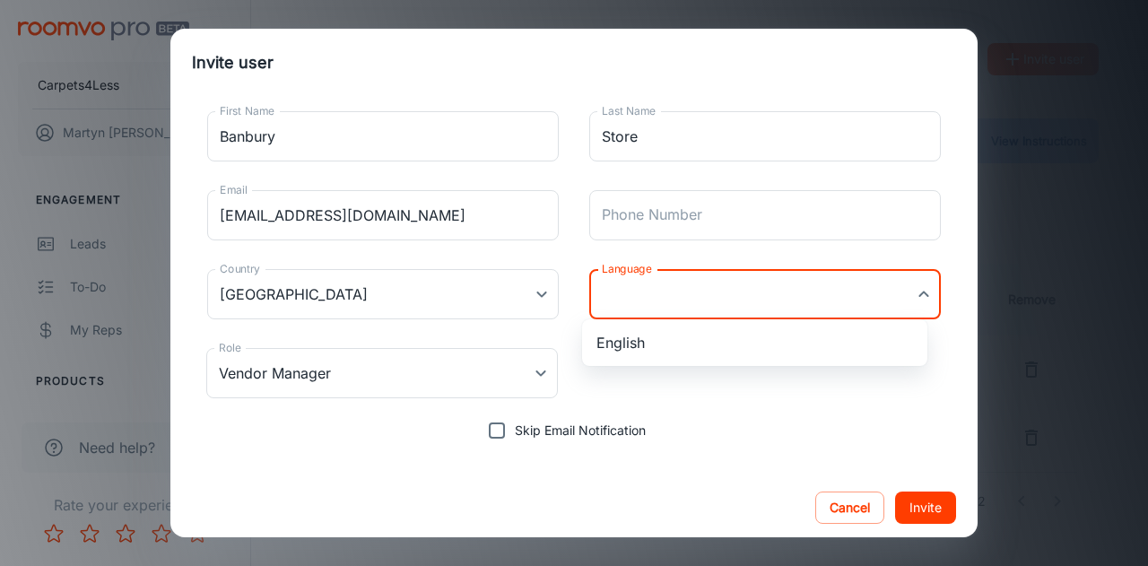
click at [640, 347] on li "English" at bounding box center [754, 342] width 345 height 32
type input "en-[GEOGRAPHIC_DATA]"
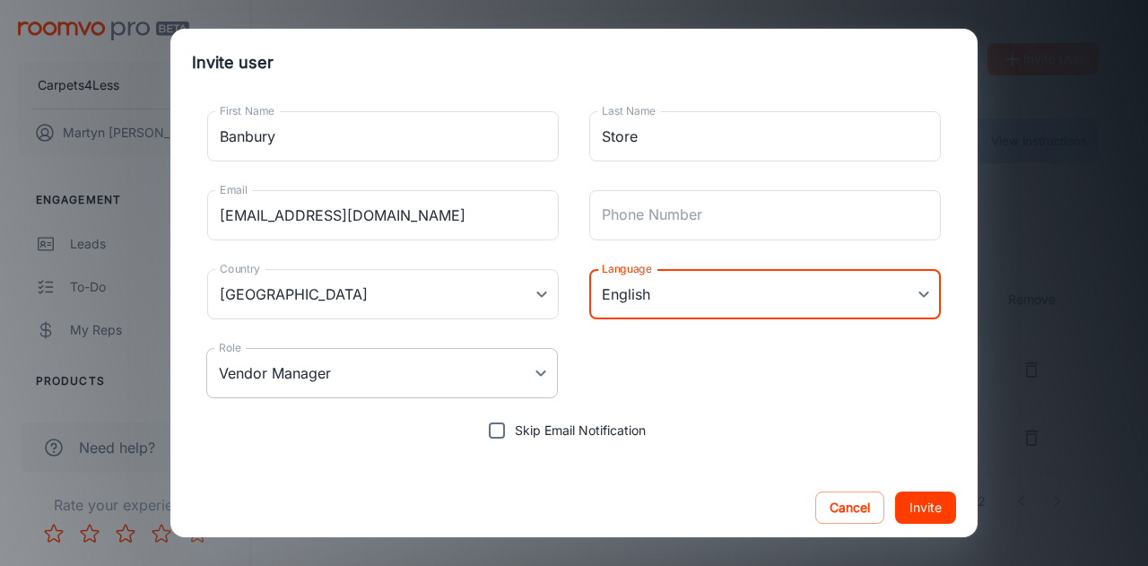
click at [473, 380] on body "Carpets4Less [PERSON_NAME] Engagement Leads To-do My Reps Products My Products …" at bounding box center [574, 283] width 1148 height 566
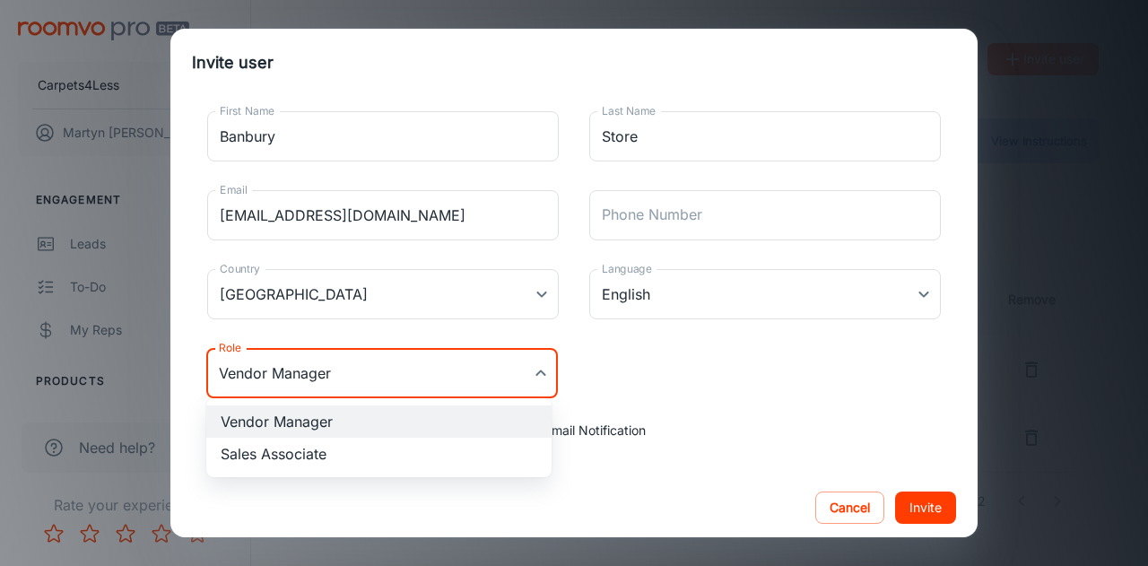
click at [348, 449] on li "Sales Associate" at bounding box center [378, 454] width 345 height 32
type input "Sales Associate"
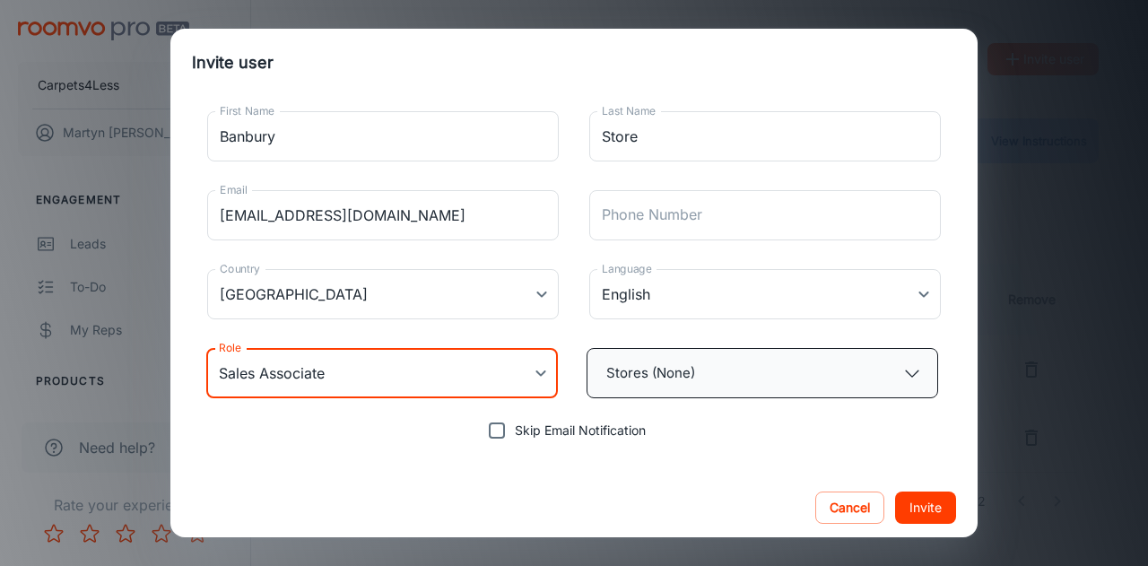
click at [651, 375] on button "Stores (None)" at bounding box center [763, 373] width 352 height 50
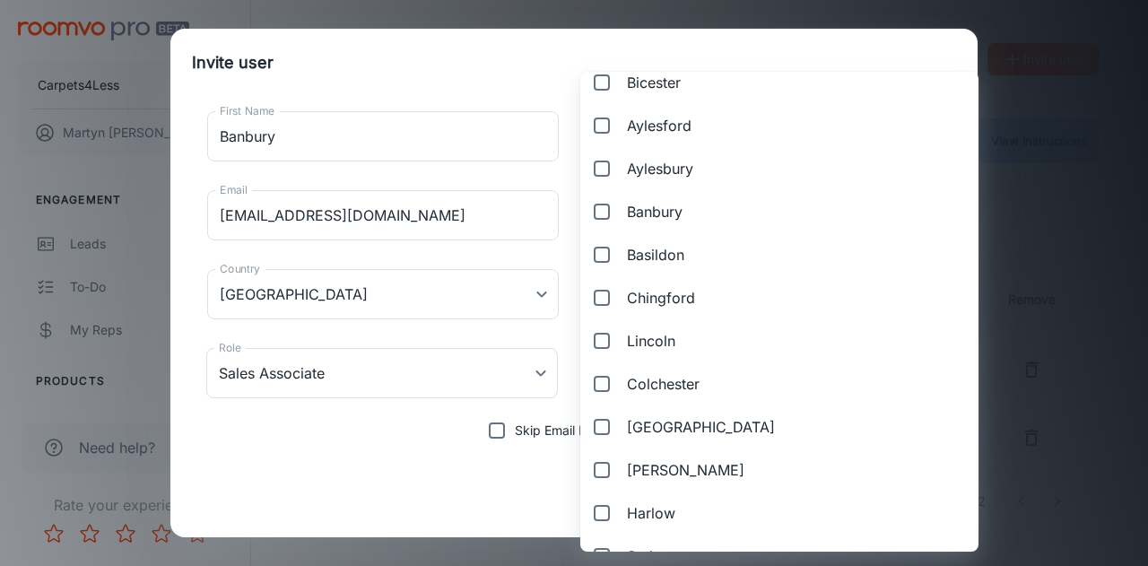
scroll to position [384, 0]
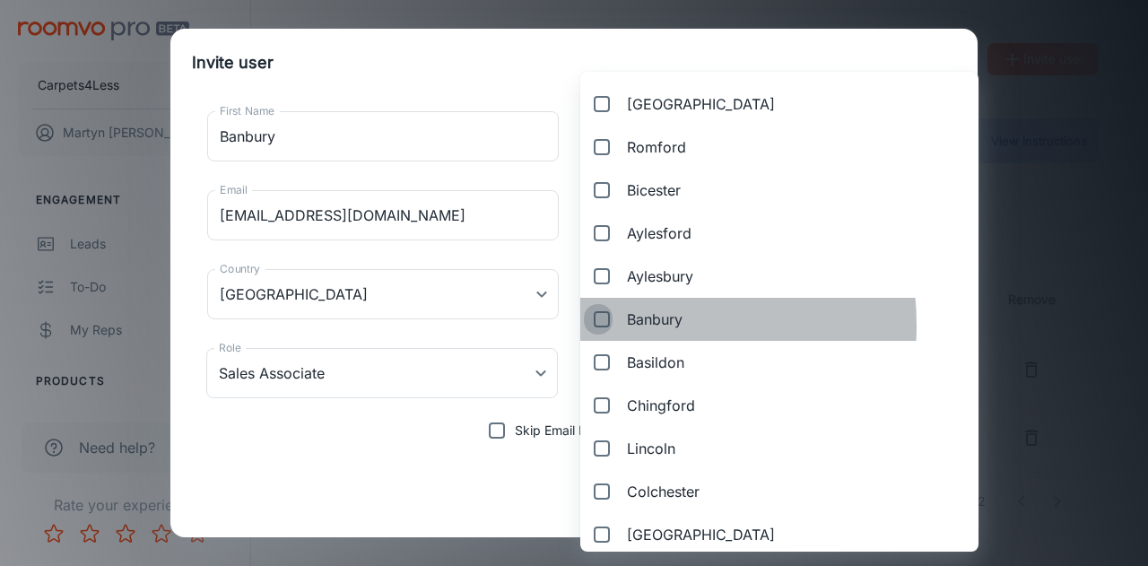
click at [601, 325] on input "Banbury" at bounding box center [598, 319] width 29 height 36
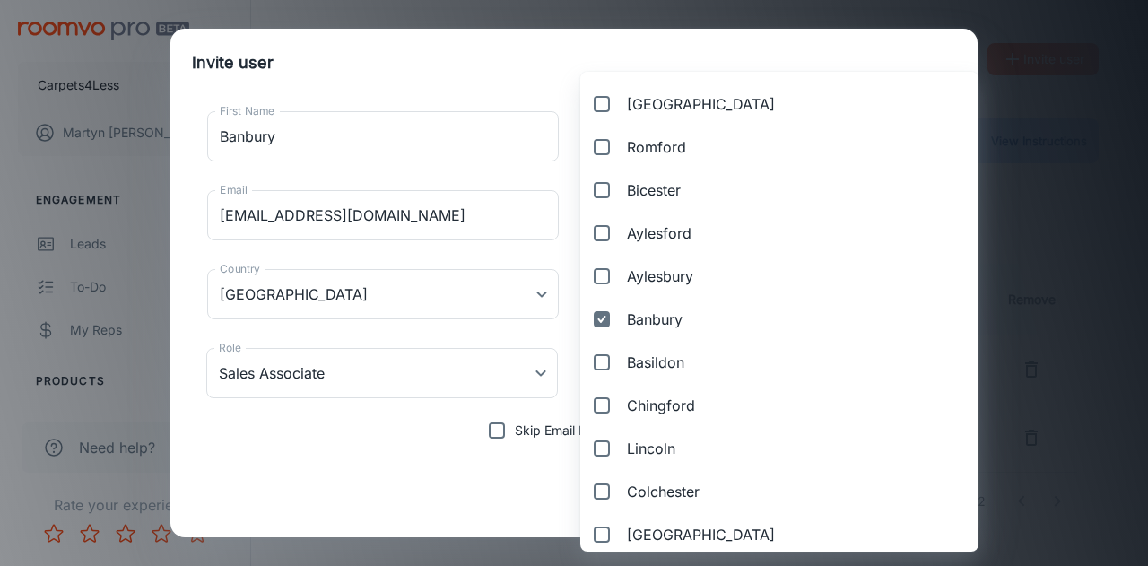
click at [539, 488] on div at bounding box center [574, 283] width 1148 height 566
checkbox input "false"
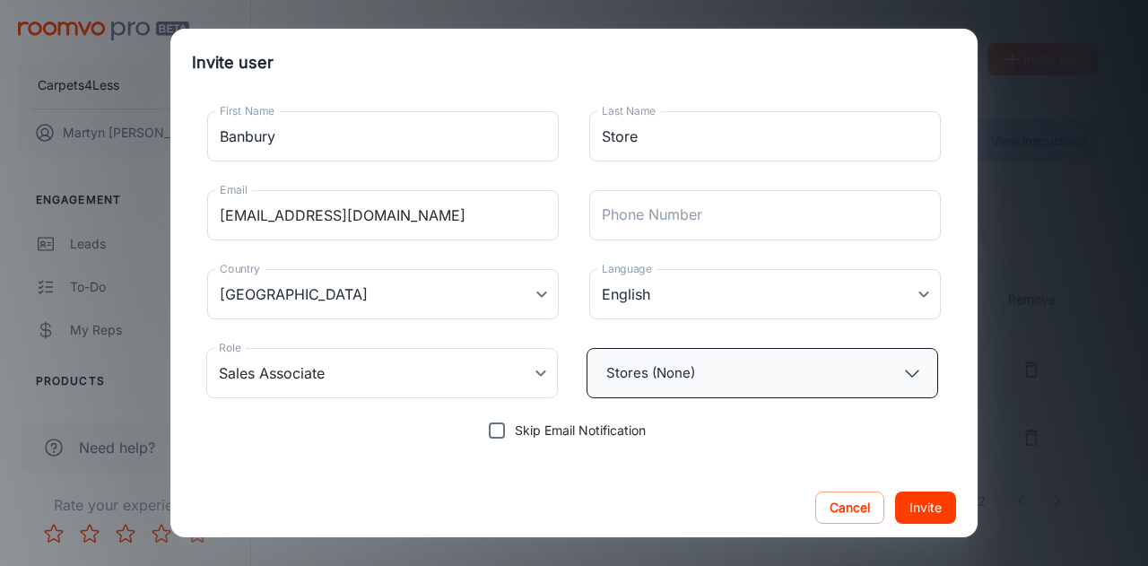
click at [692, 368] on button "Stores (None)" at bounding box center [763, 373] width 352 height 50
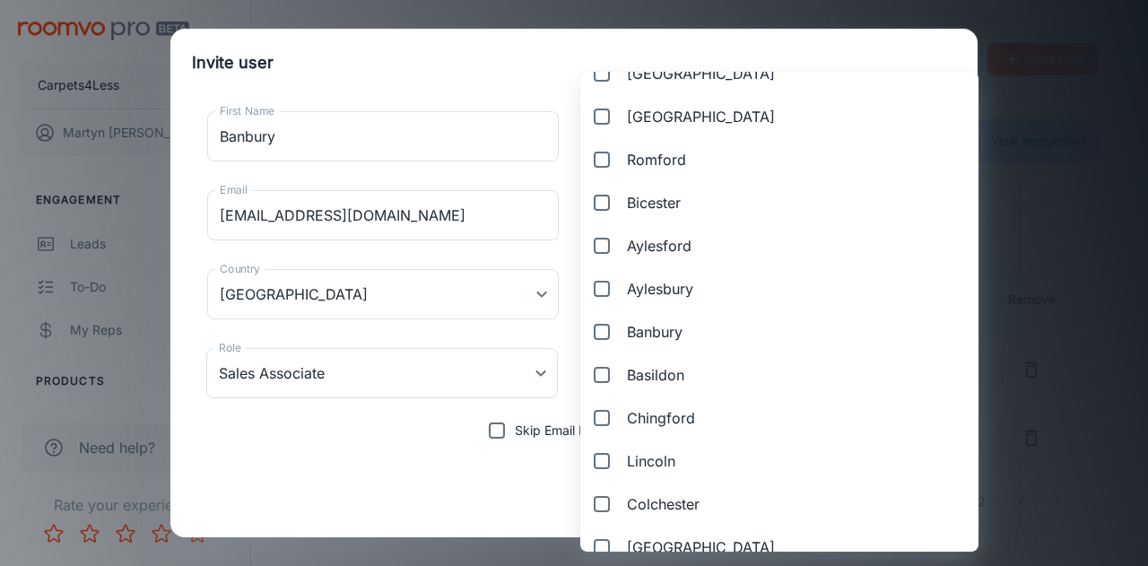
scroll to position [429, 0]
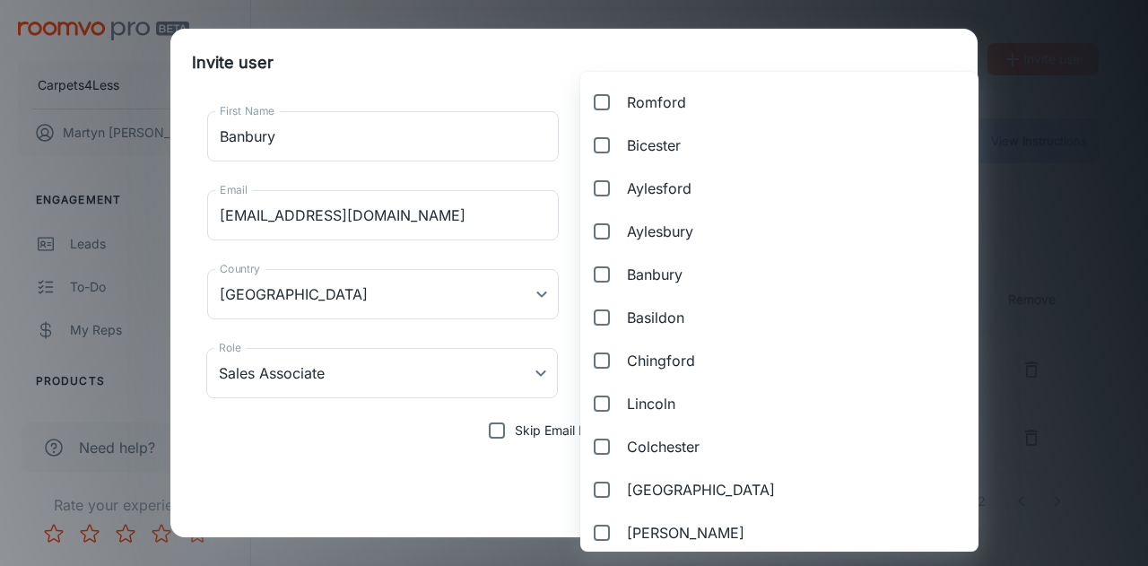
click at [601, 266] on input "Banbury" at bounding box center [598, 274] width 29 height 36
checkbox input "true"
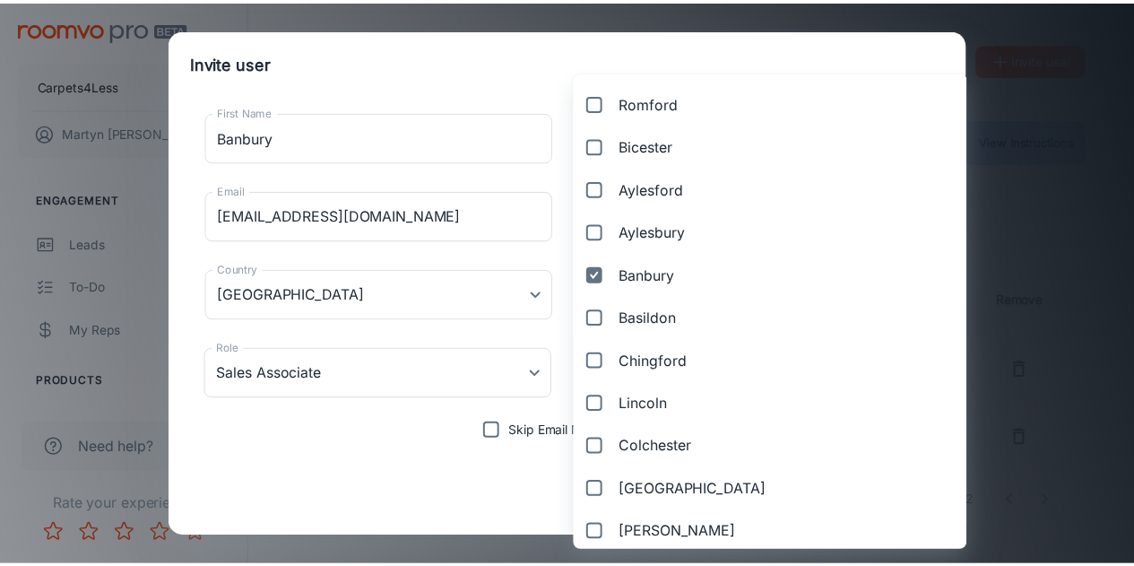
scroll to position [599, 0]
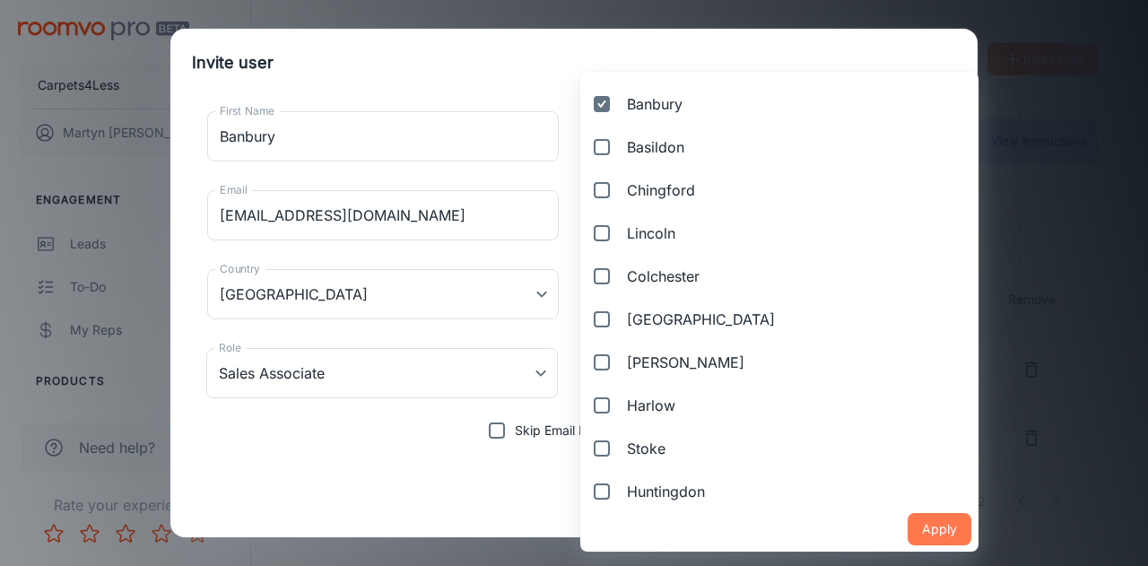
click at [908, 523] on button "Apply" at bounding box center [940, 529] width 64 height 32
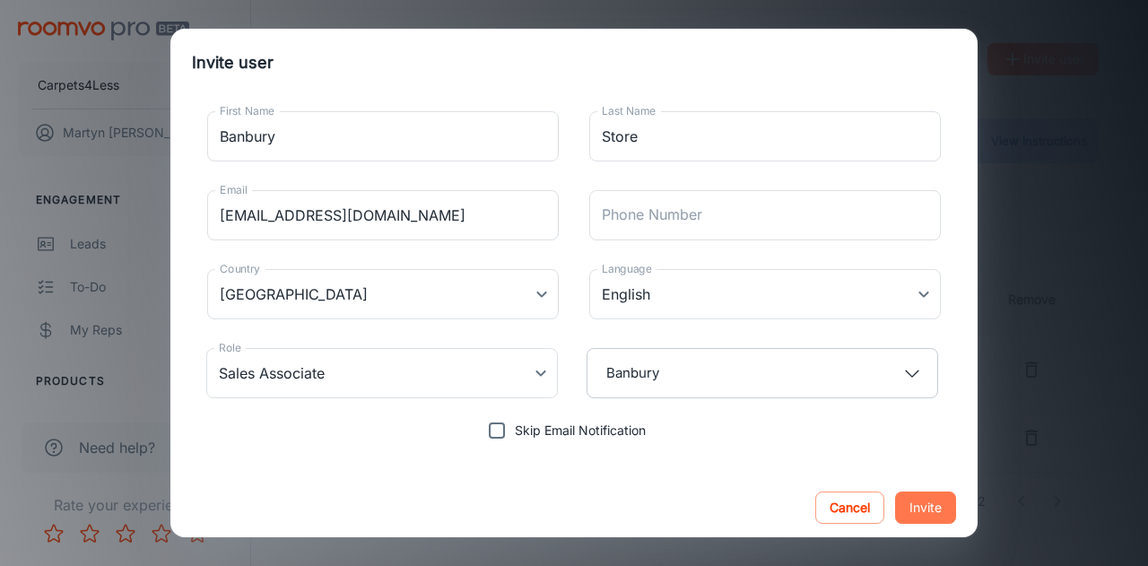
click at [901, 495] on button "Invite" at bounding box center [925, 507] width 61 height 32
type input "Vendor Manager"
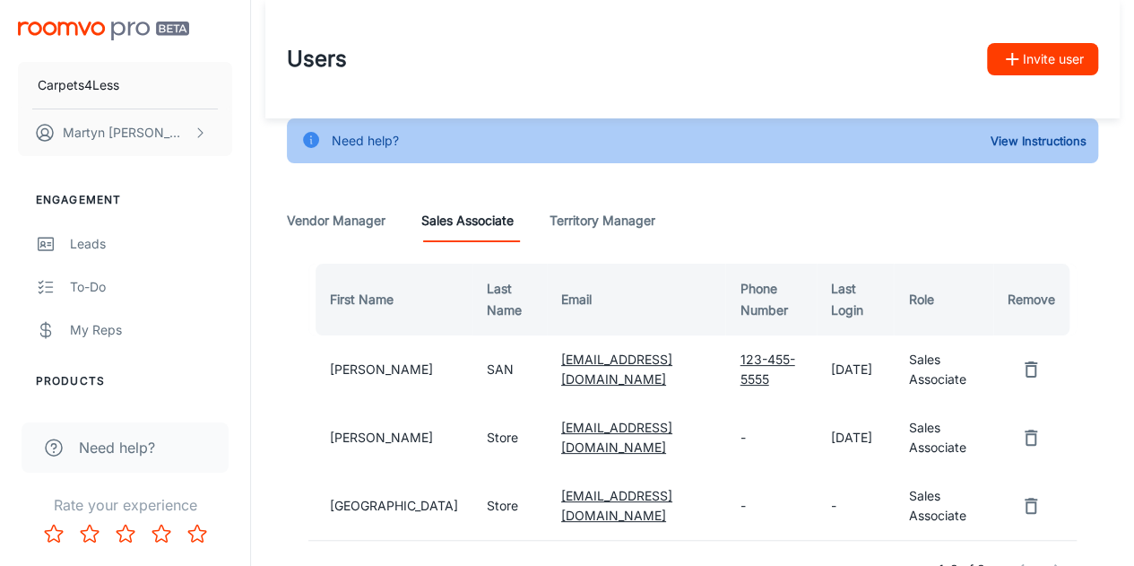
scroll to position [125, 0]
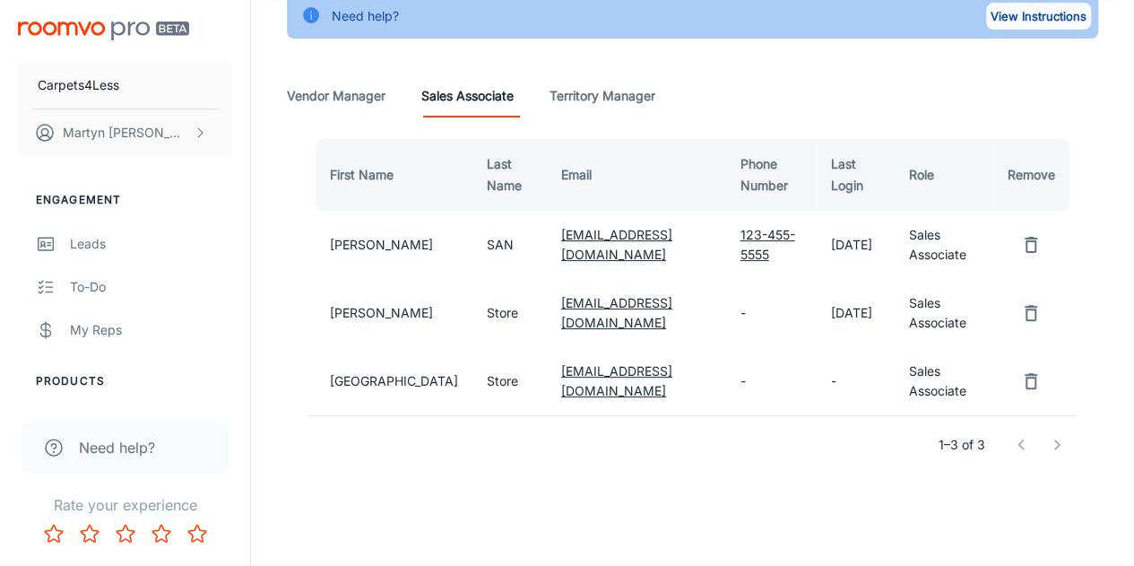
click at [1064, 10] on button "View Instructions" at bounding box center [1038, 16] width 105 height 27
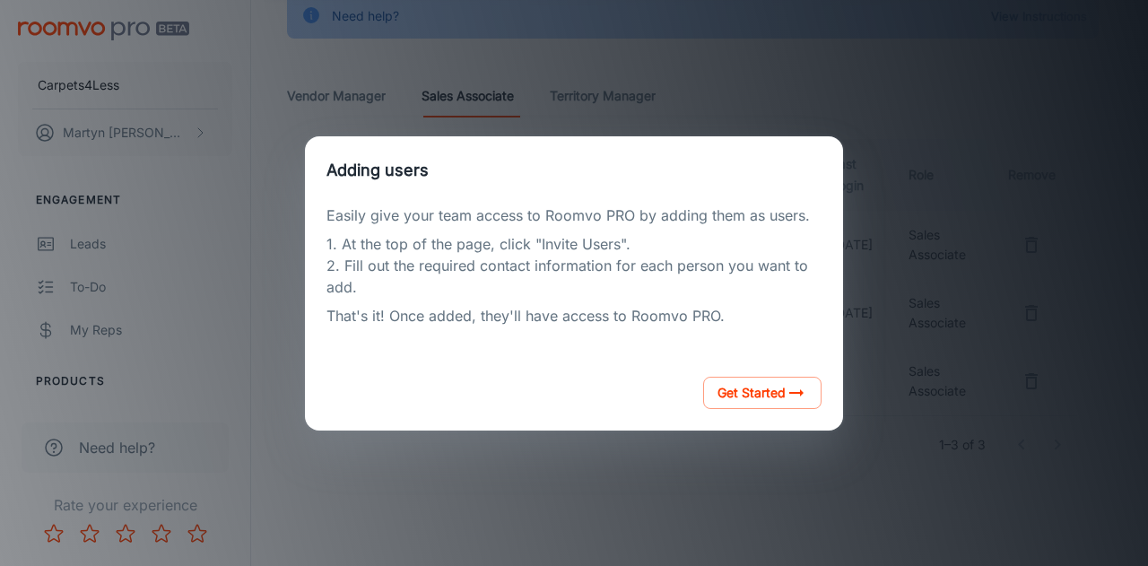
click at [920, 274] on div "Adding users Easily give your team access to Roomvo PRO by adding them as users…" at bounding box center [574, 283] width 1105 height 523
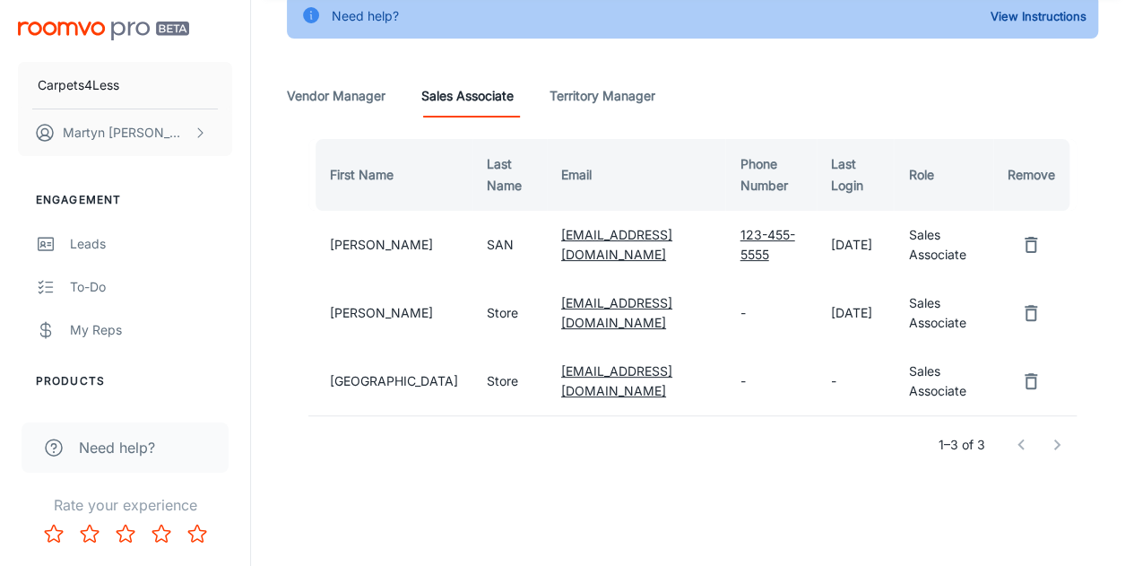
click at [644, 96] on Manager "Territory Manager" at bounding box center [603, 95] width 106 height 43
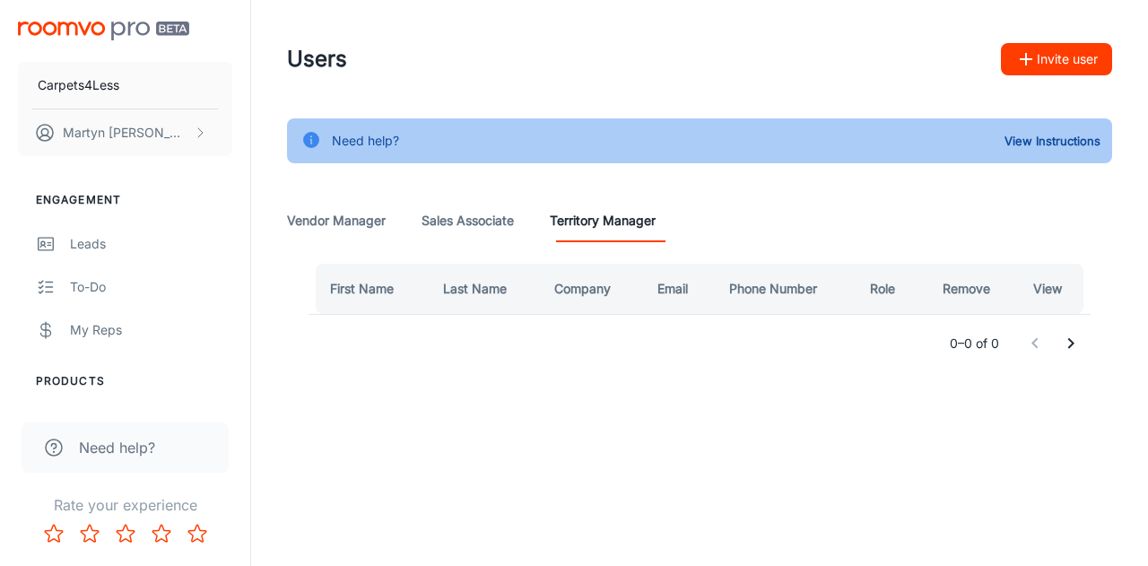
click at [465, 215] on Associate "Sales Associate" at bounding box center [467, 220] width 92 height 43
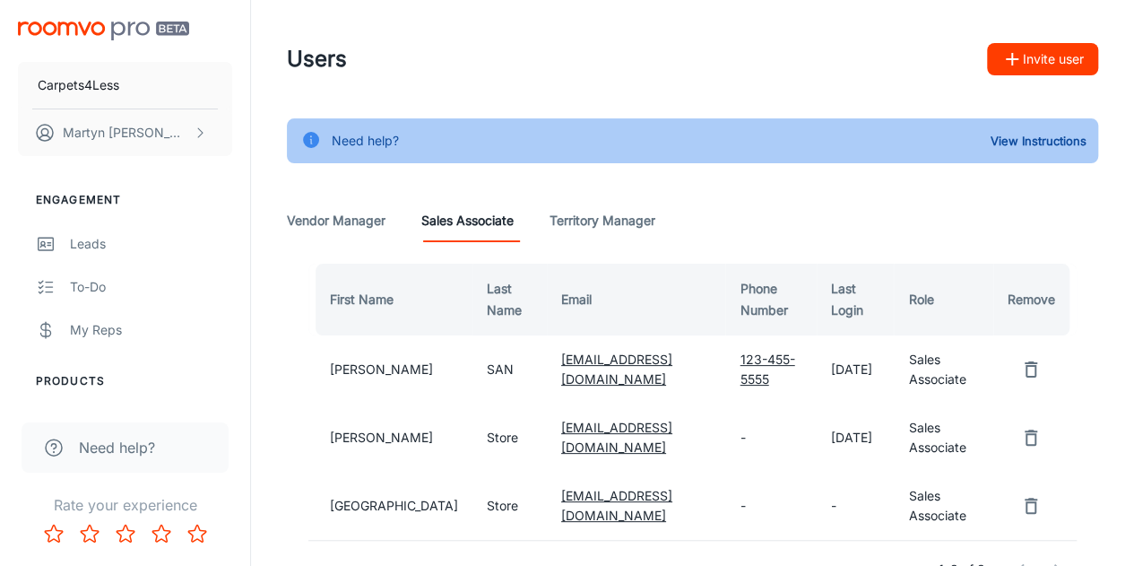
click at [354, 225] on Manager "Vendor Manager" at bounding box center [336, 220] width 99 height 43
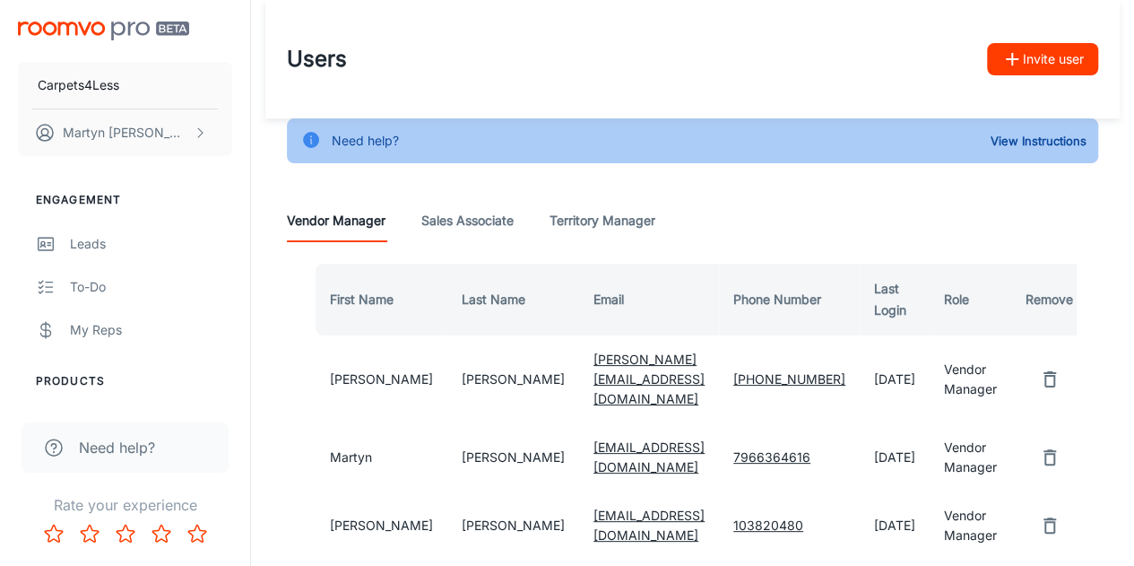
scroll to position [193, 0]
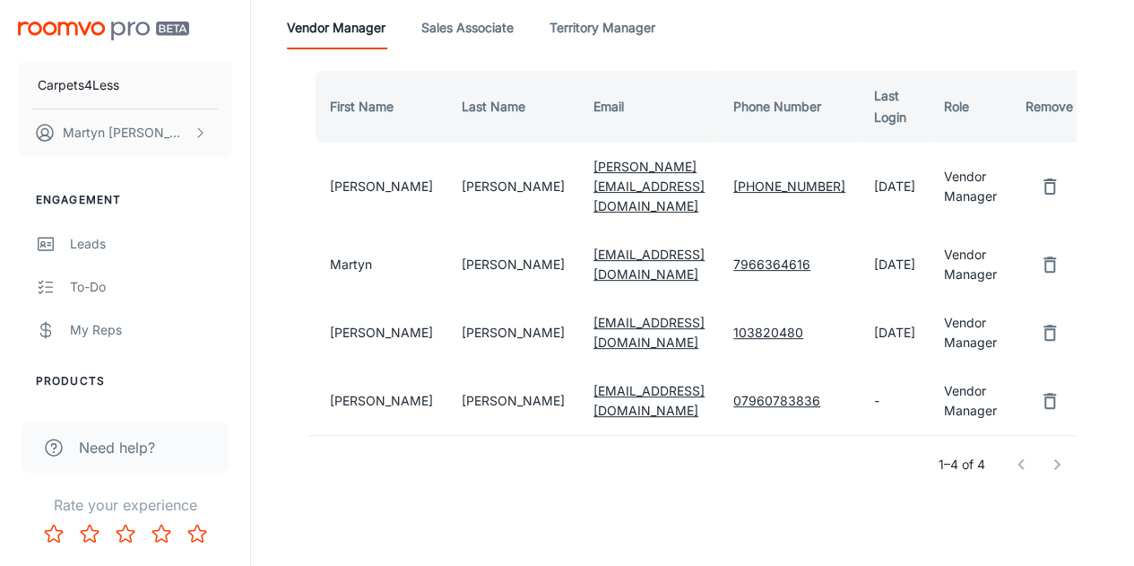
click at [483, 22] on Associate "Sales Associate" at bounding box center [467, 27] width 92 height 43
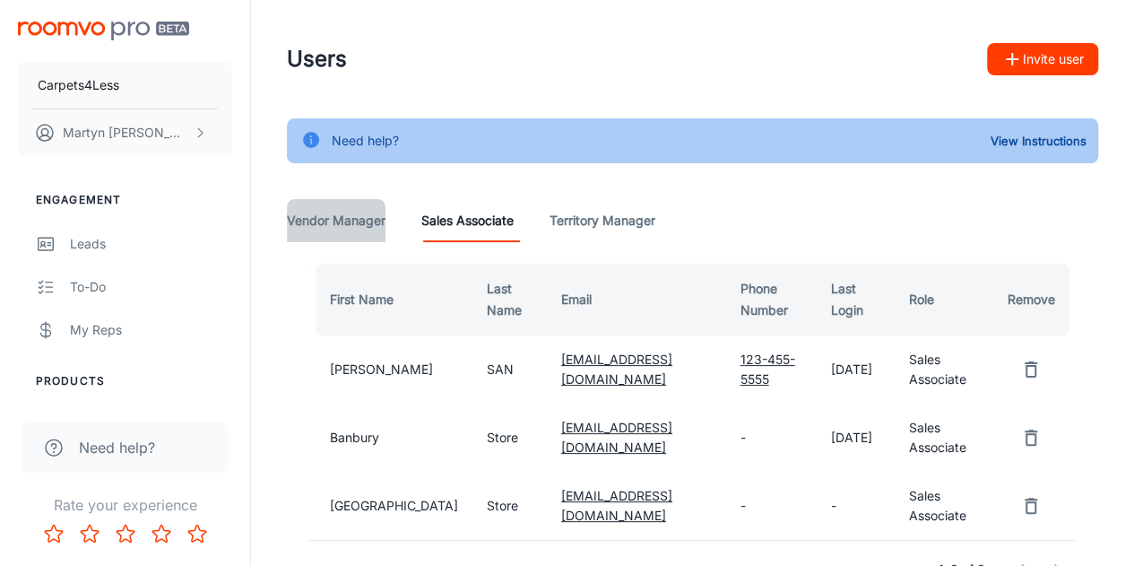
click at [364, 234] on Manager "Vendor Manager" at bounding box center [336, 220] width 99 height 43
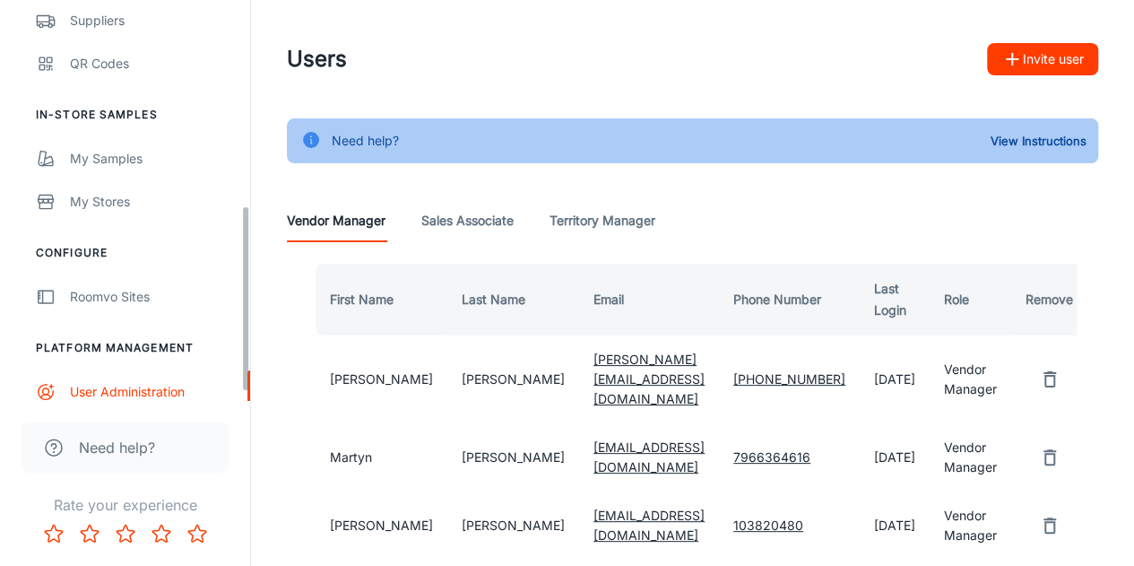
scroll to position [459, 0]
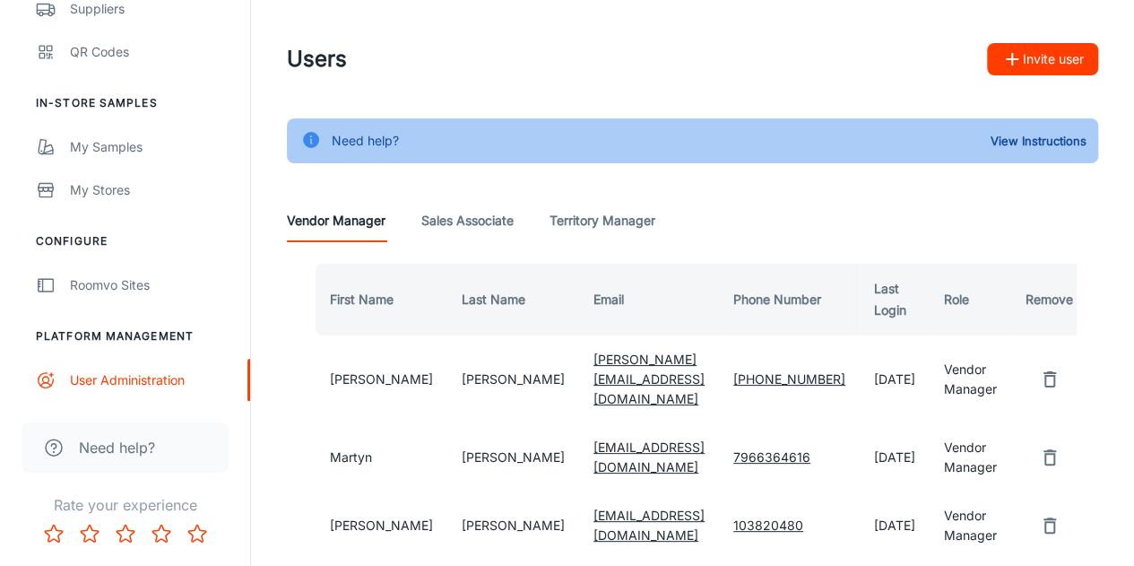
drag, startPoint x: 244, startPoint y: 128, endPoint x: 231, endPoint y: 368, distance: 239.8
click at [231, 368] on div "Carpets4Less [PERSON_NAME] Engagement Leads To-do My Reps Products My Products …" at bounding box center [125, 200] width 250 height 401
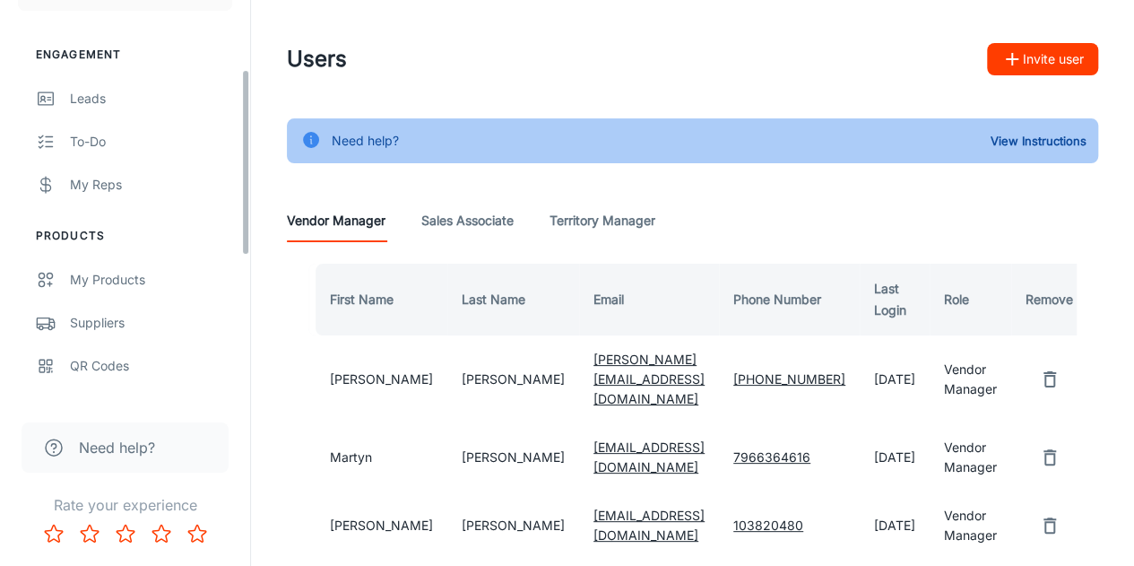
drag, startPoint x: 243, startPoint y: 349, endPoint x: 261, endPoint y: 203, distance: 147.3
click at [261, 203] on div "Carpets4Less Martyn Cohen Engagement Leads To-do My Reps Products My Products S…" at bounding box center [567, 389] width 1134 height 779
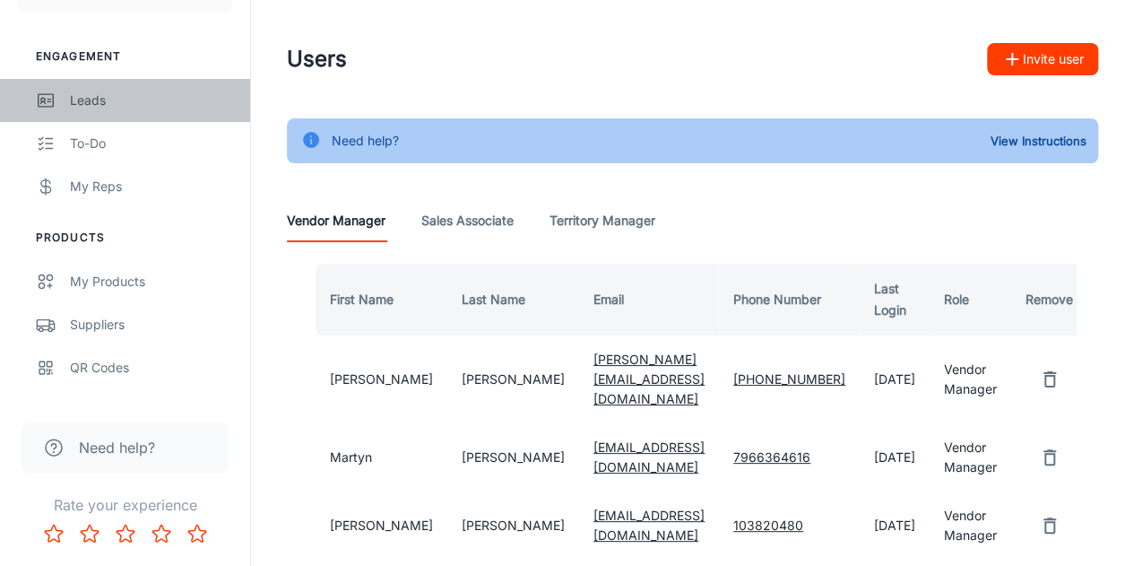
click at [111, 100] on div "Leads" at bounding box center [151, 101] width 162 height 20
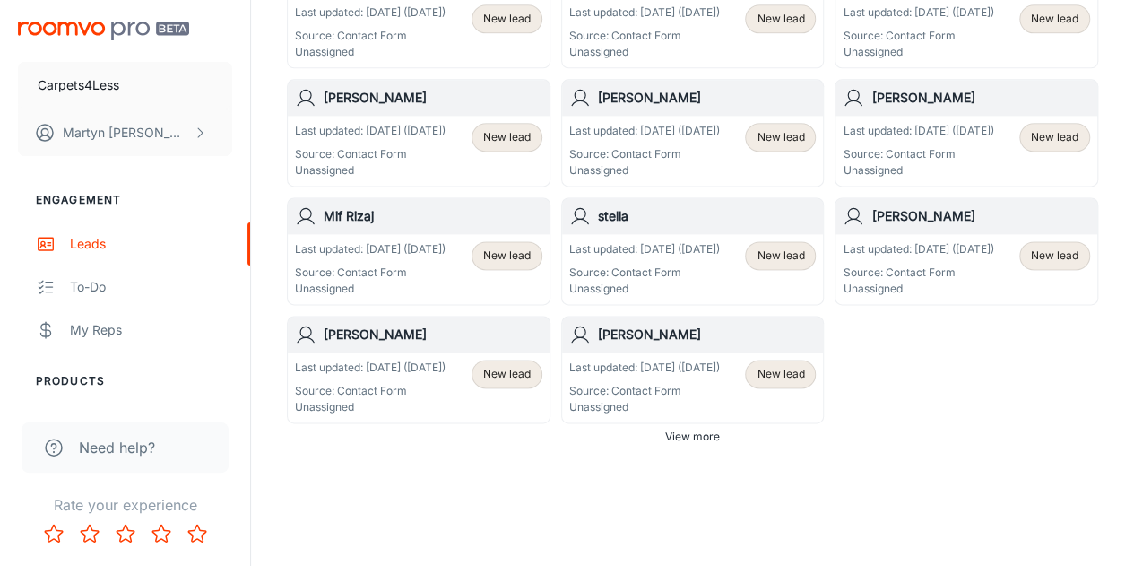
scroll to position [1143, 0]
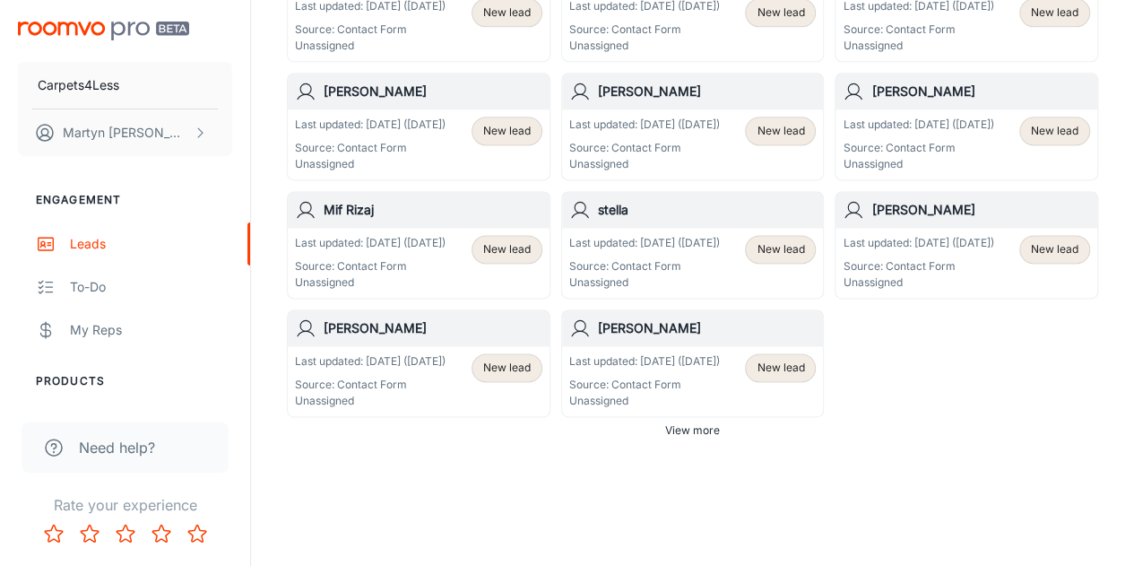
click at [682, 393] on p "Unassigned" at bounding box center [644, 401] width 151 height 16
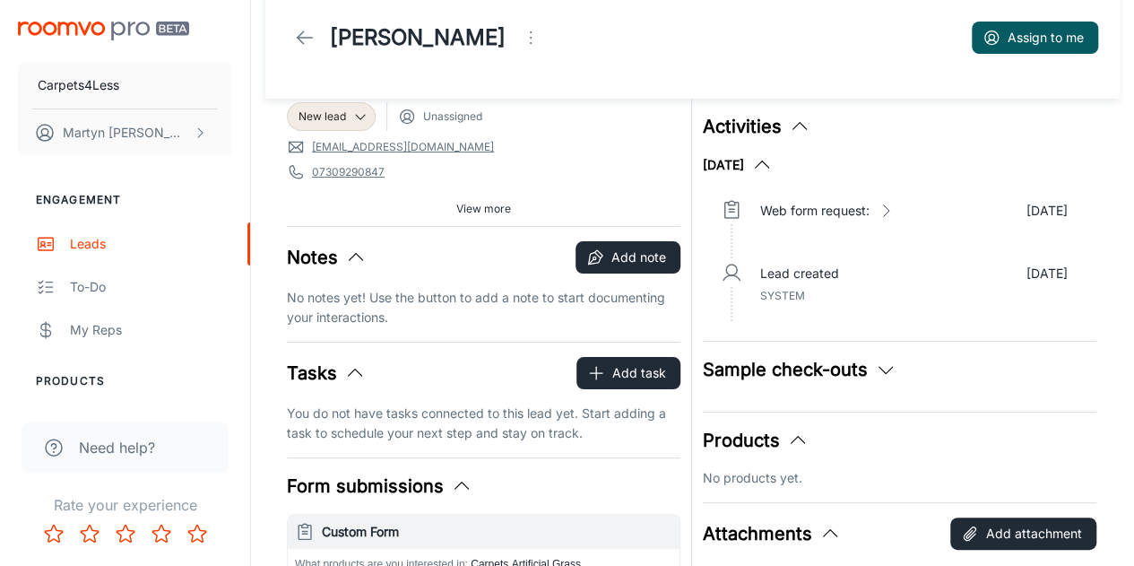
scroll to position [23, 0]
click at [482, 201] on span "View more" at bounding box center [483, 209] width 55 height 16
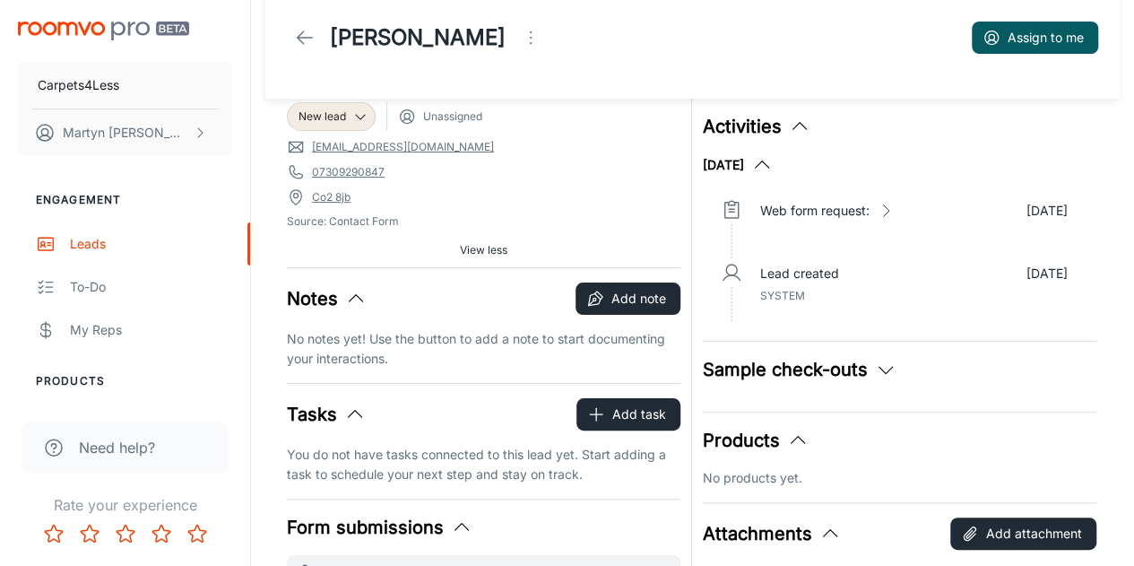
click at [306, 40] on icon at bounding box center [305, 38] width 22 height 22
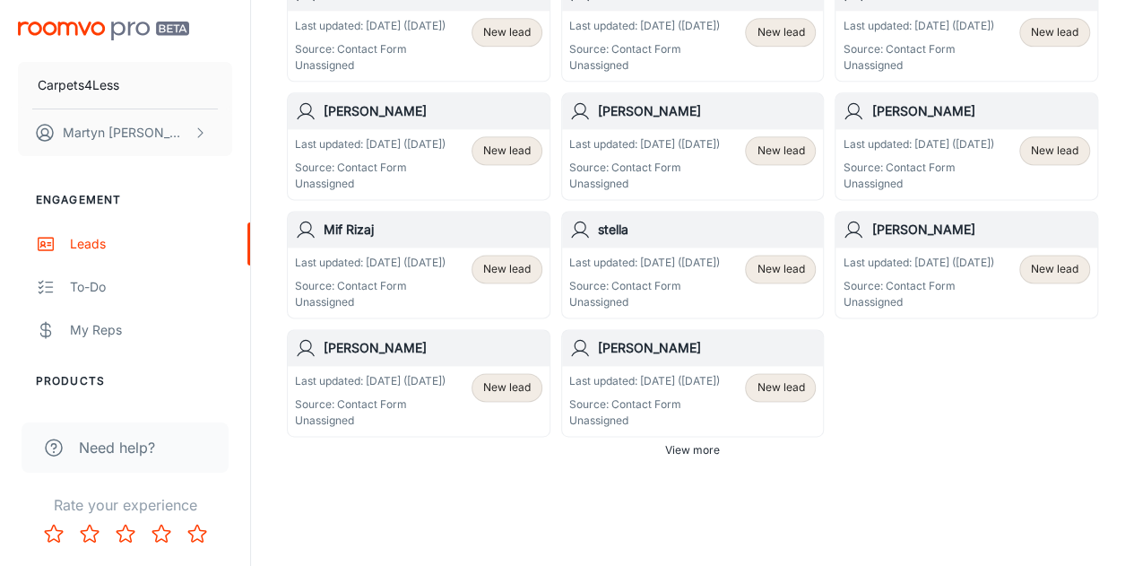
scroll to position [1125, 0]
click at [694, 446] on span "View more" at bounding box center [692, 448] width 55 height 16
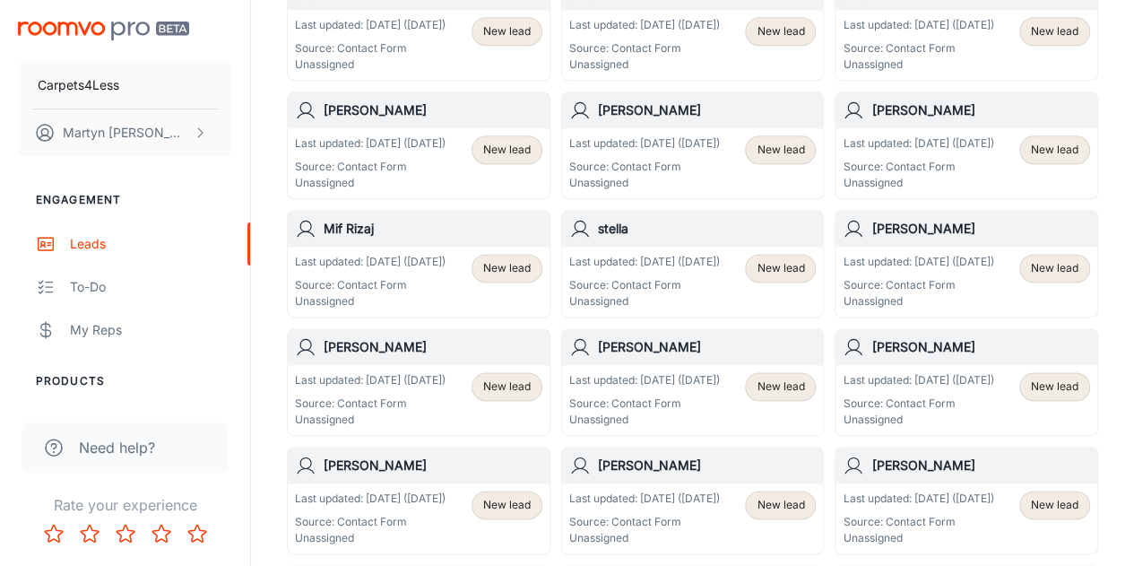
scroll to position [1335, 0]
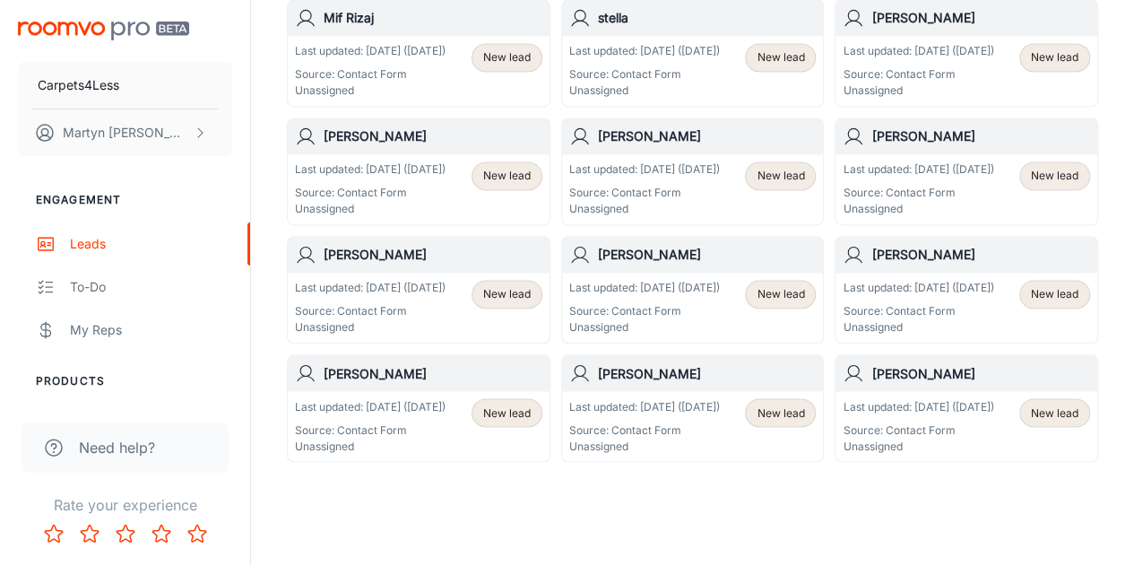
click at [909, 421] on p "Source: Contact Form" at bounding box center [918, 429] width 151 height 16
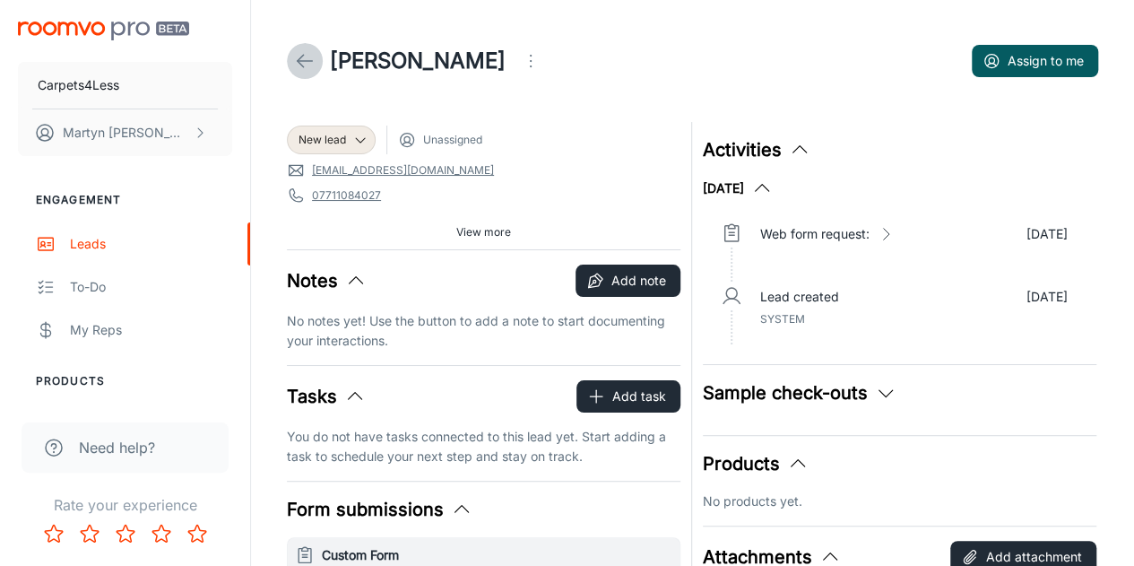
click at [308, 62] on icon at bounding box center [305, 61] width 22 height 22
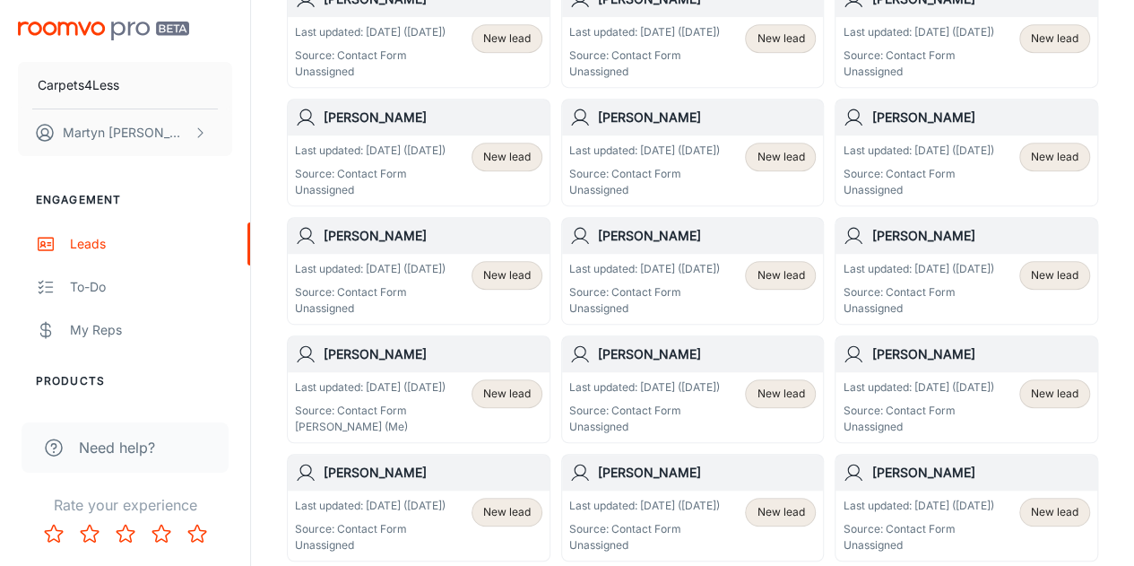
scroll to position [412, 0]
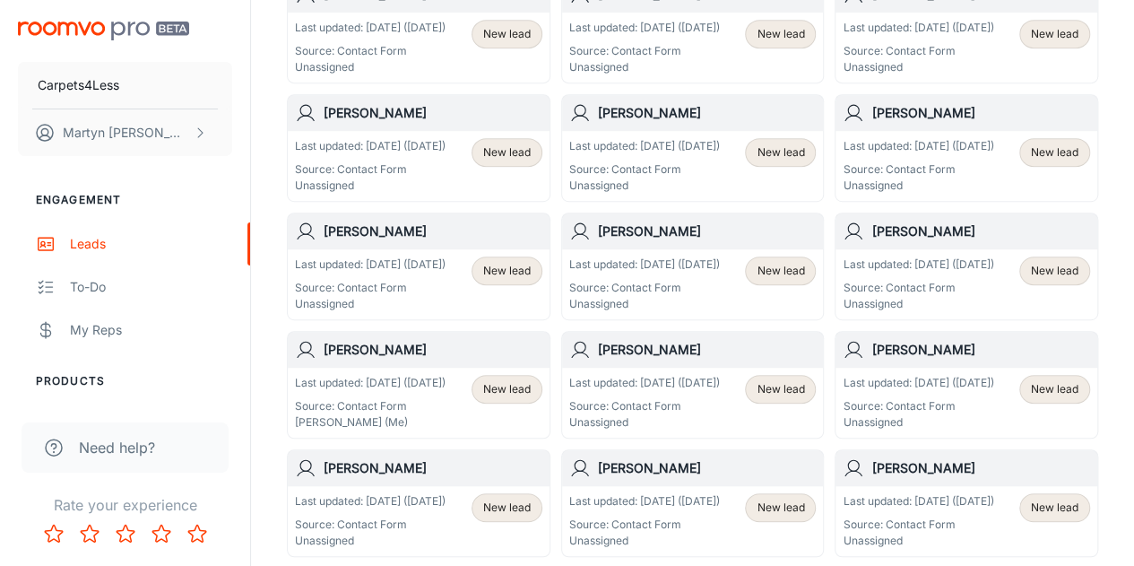
click at [414, 356] on h6 "[PERSON_NAME]" at bounding box center [433, 350] width 219 height 20
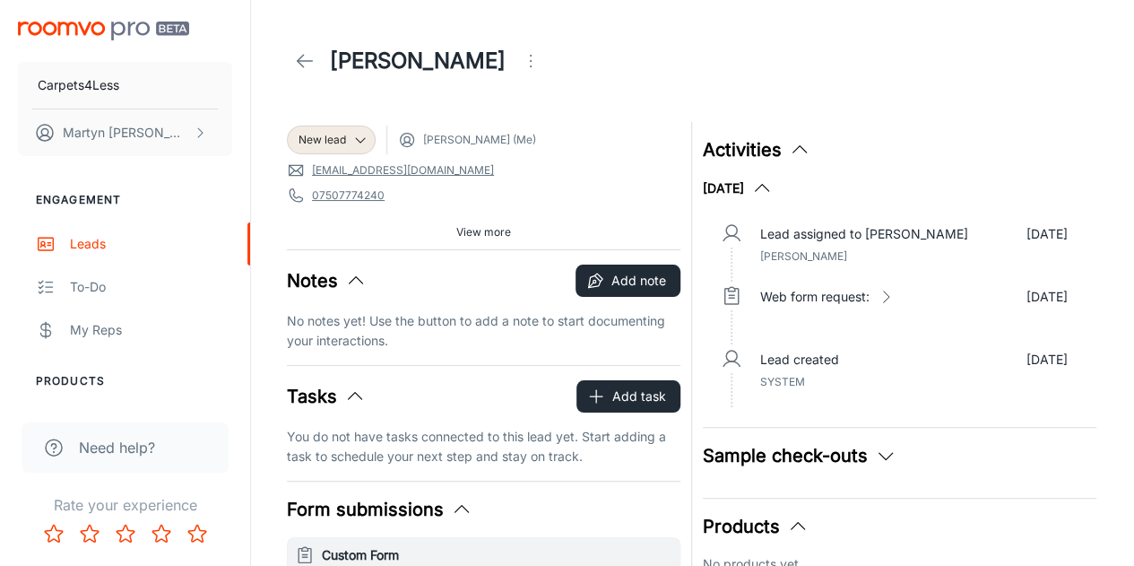
click at [520, 62] on icon "Open menu" at bounding box center [531, 61] width 22 height 22
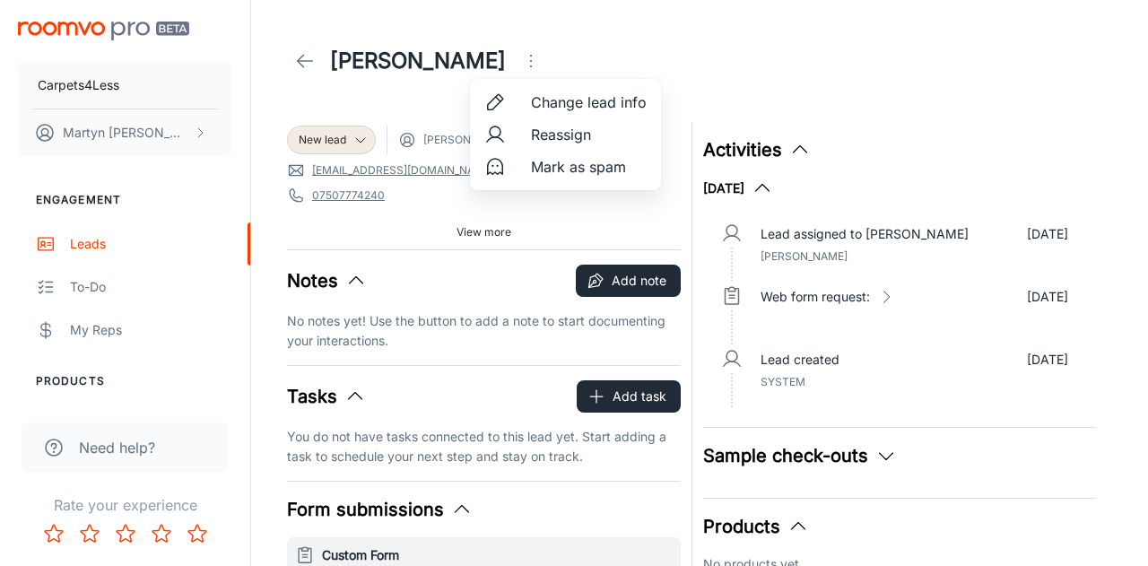
click at [559, 157] on span "Mark as spam" at bounding box center [589, 167] width 116 height 22
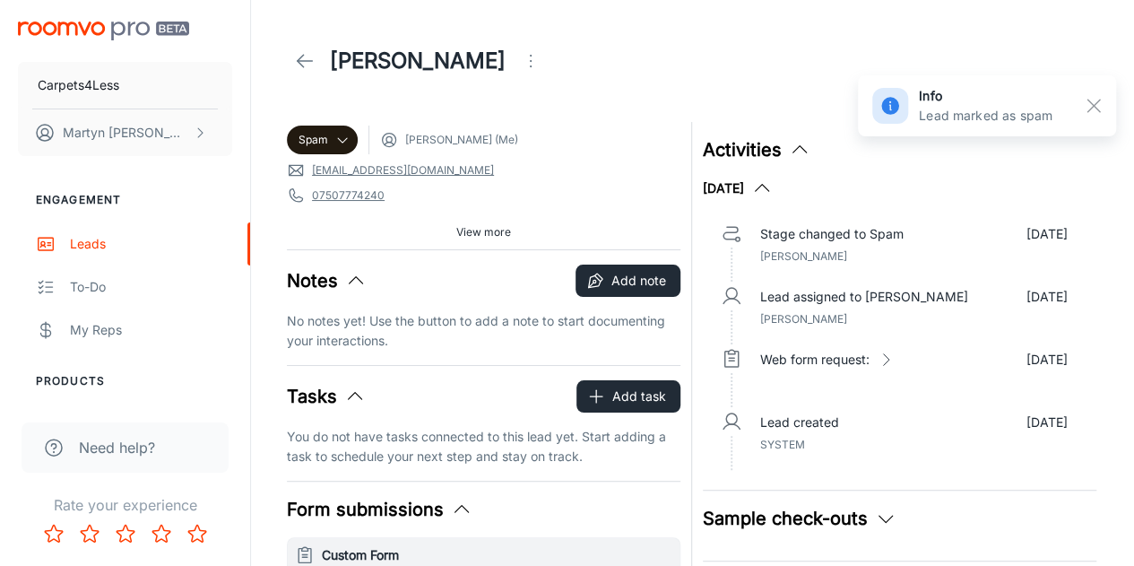
click at [298, 43] on div "[PERSON_NAME]" at bounding box center [418, 61] width 262 height 36
click at [300, 59] on polyline at bounding box center [301, 61] width 6 height 13
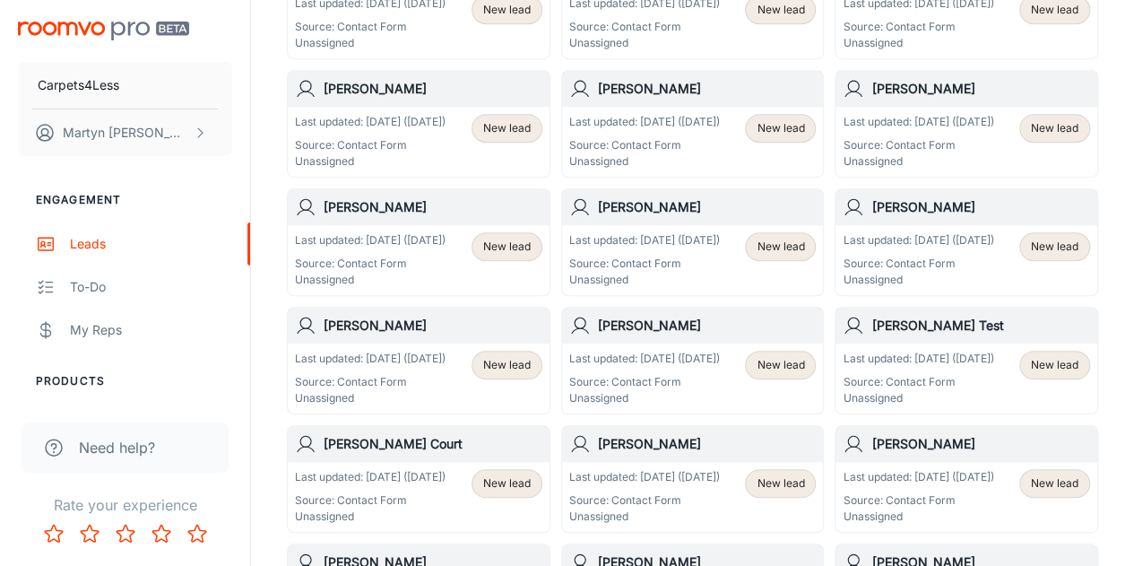
scroll to position [556, 0]
click at [967, 321] on h6 "[PERSON_NAME] Test" at bounding box center [981, 324] width 219 height 20
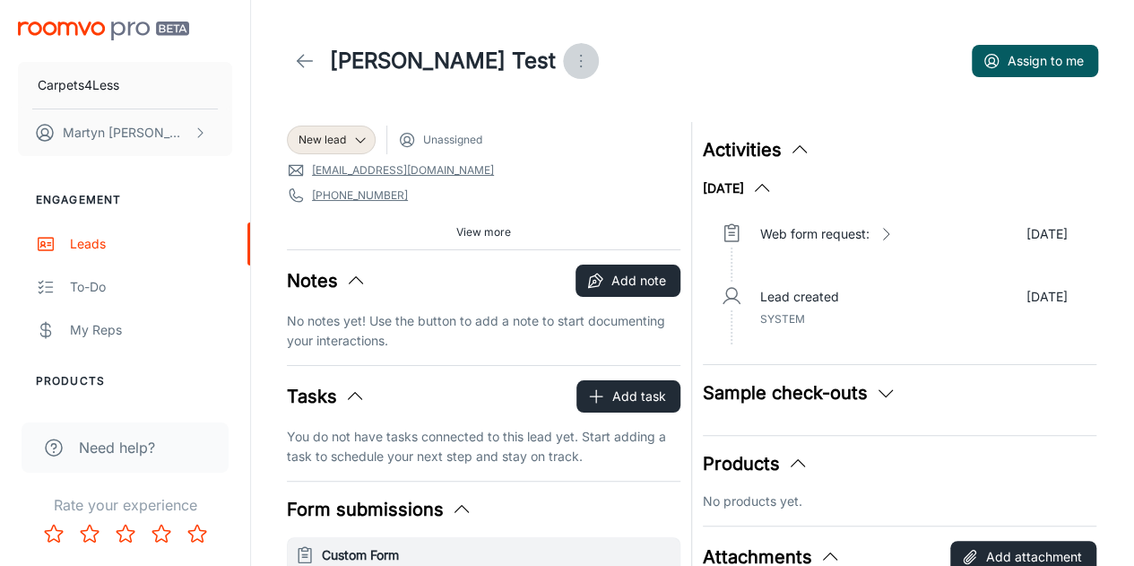
click at [570, 64] on icon "Open menu" at bounding box center [581, 61] width 22 height 22
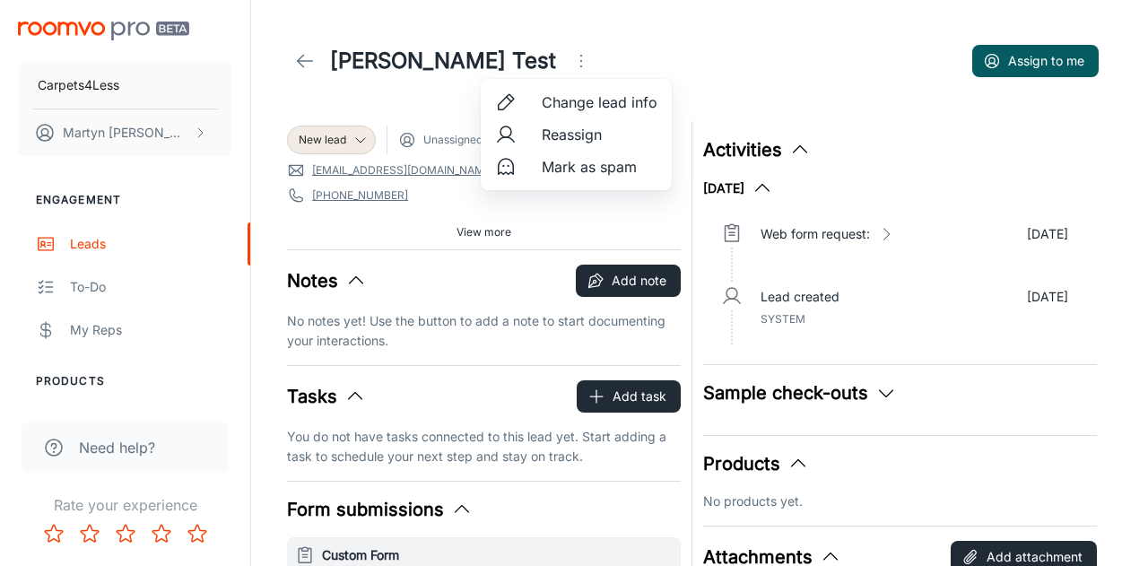
click at [542, 166] on span "Mark as spam" at bounding box center [600, 167] width 116 height 22
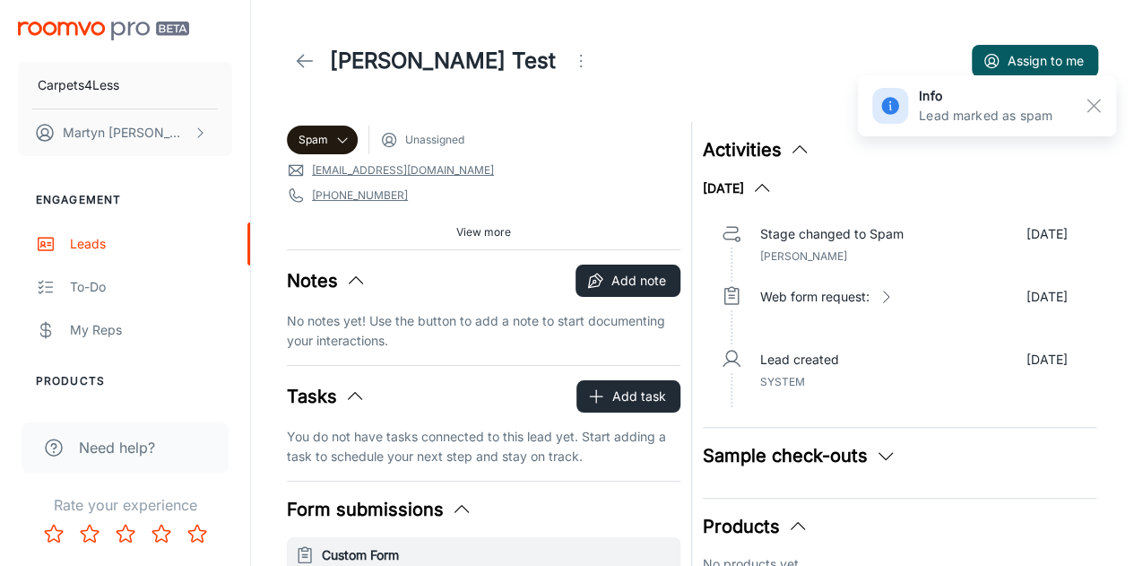
click at [303, 60] on icon at bounding box center [305, 61] width 22 height 22
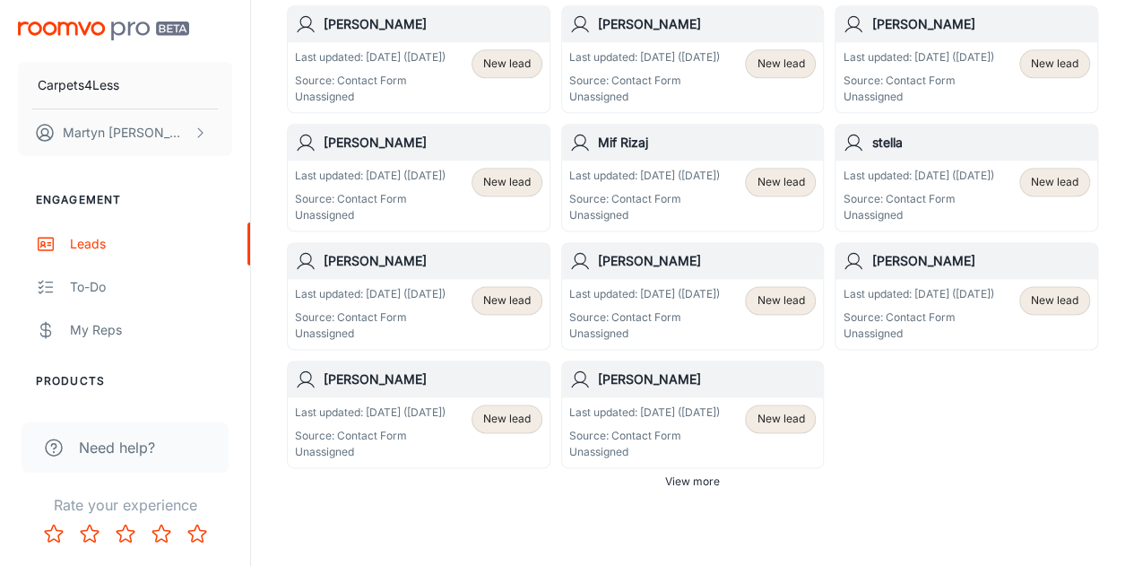
scroll to position [1143, 0]
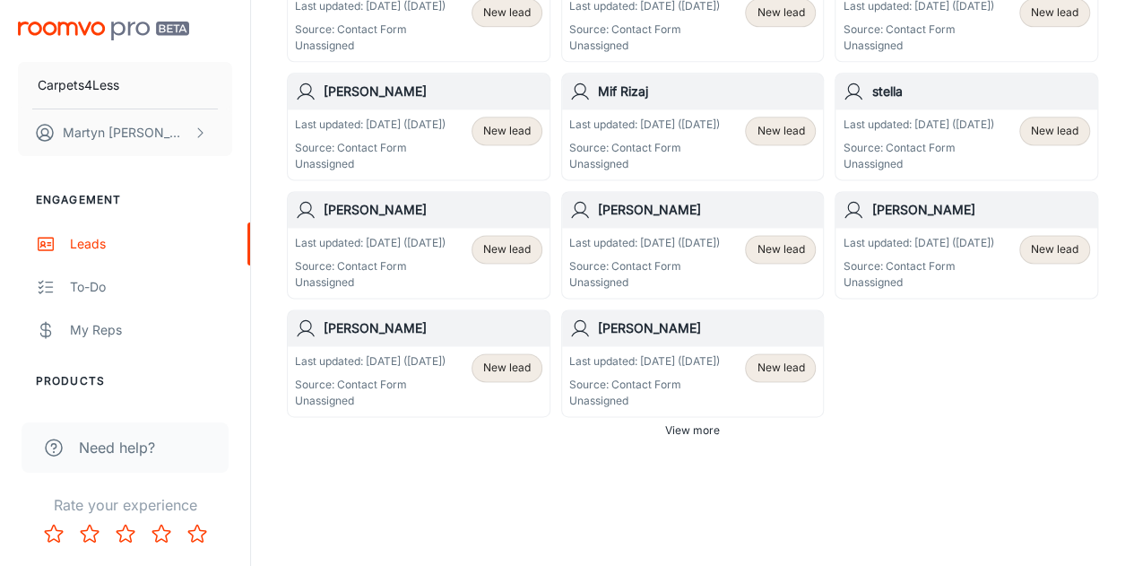
click at [691, 423] on span "View more" at bounding box center [692, 430] width 55 height 16
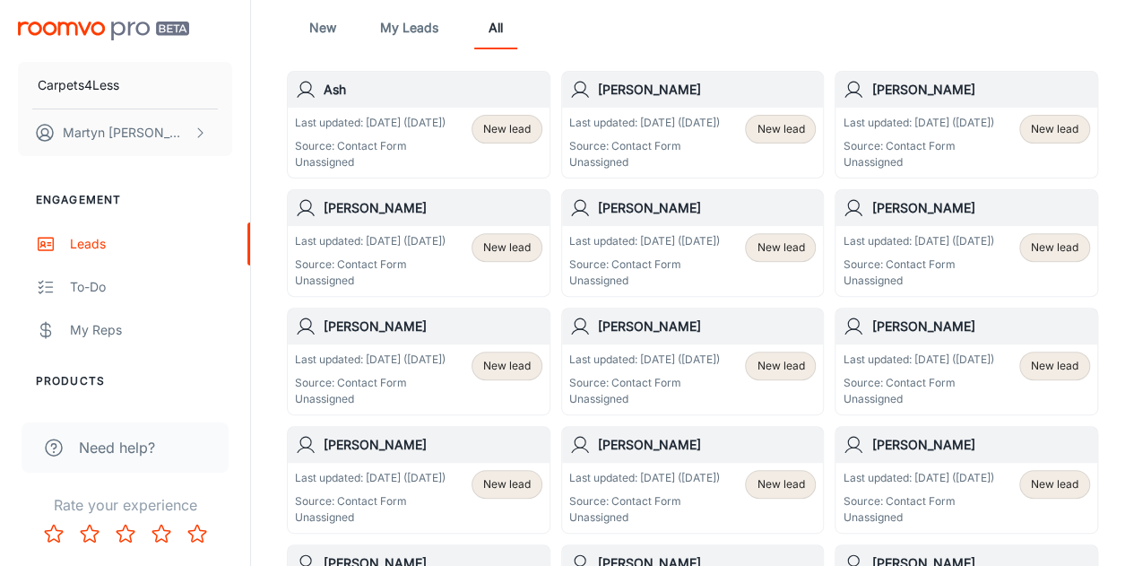
scroll to position [203, 0]
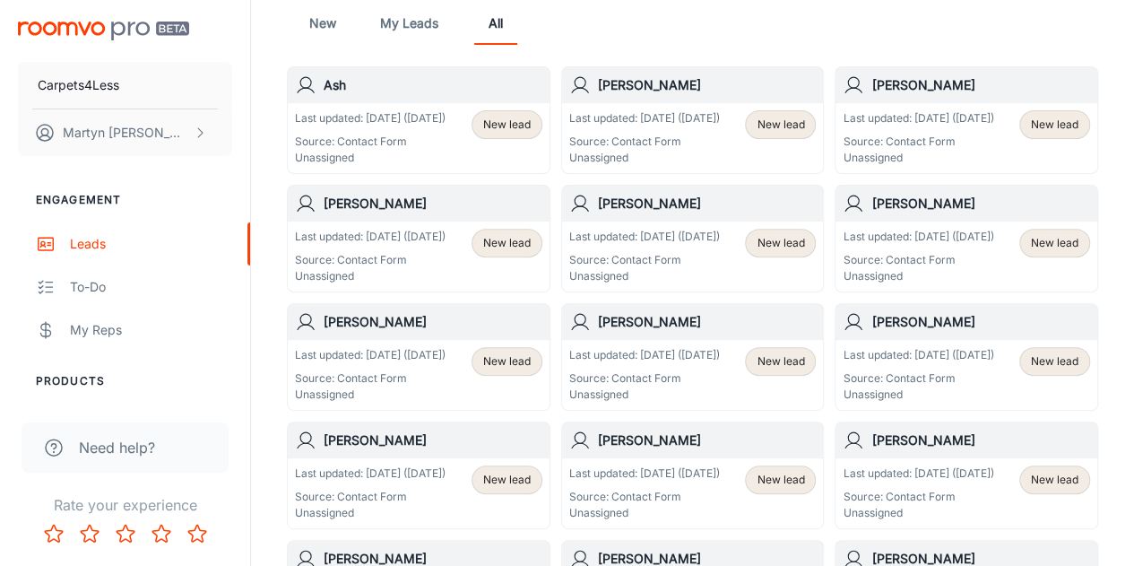
click at [371, 312] on h6 "[PERSON_NAME]" at bounding box center [433, 322] width 219 height 20
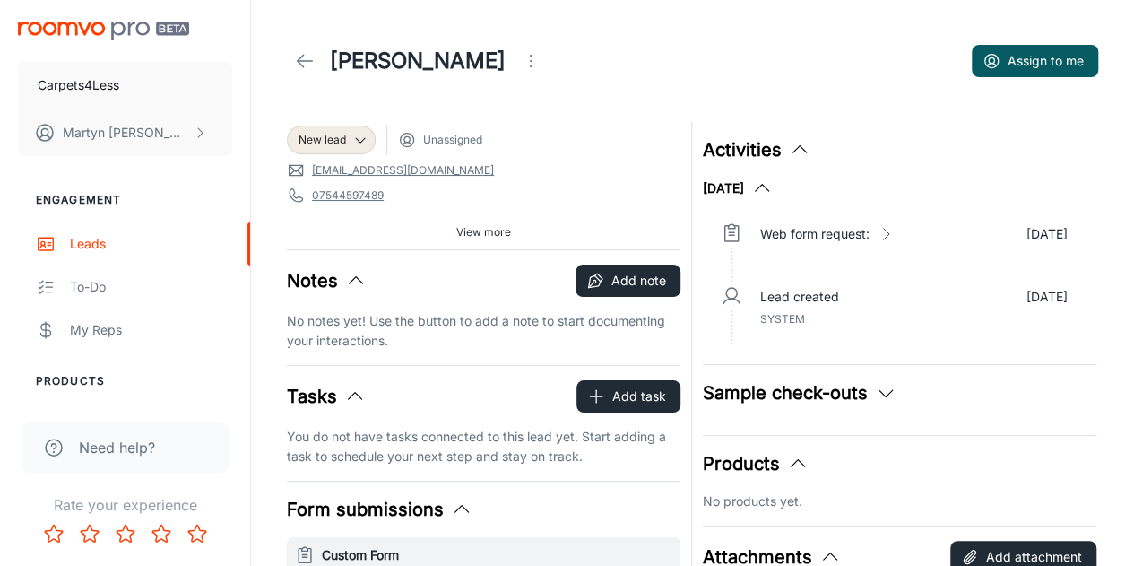
click at [435, 143] on span "Unassigned" at bounding box center [452, 140] width 59 height 16
click at [409, 143] on icon at bounding box center [407, 143] width 9 height 3
click at [357, 138] on icon at bounding box center [360, 140] width 14 height 14
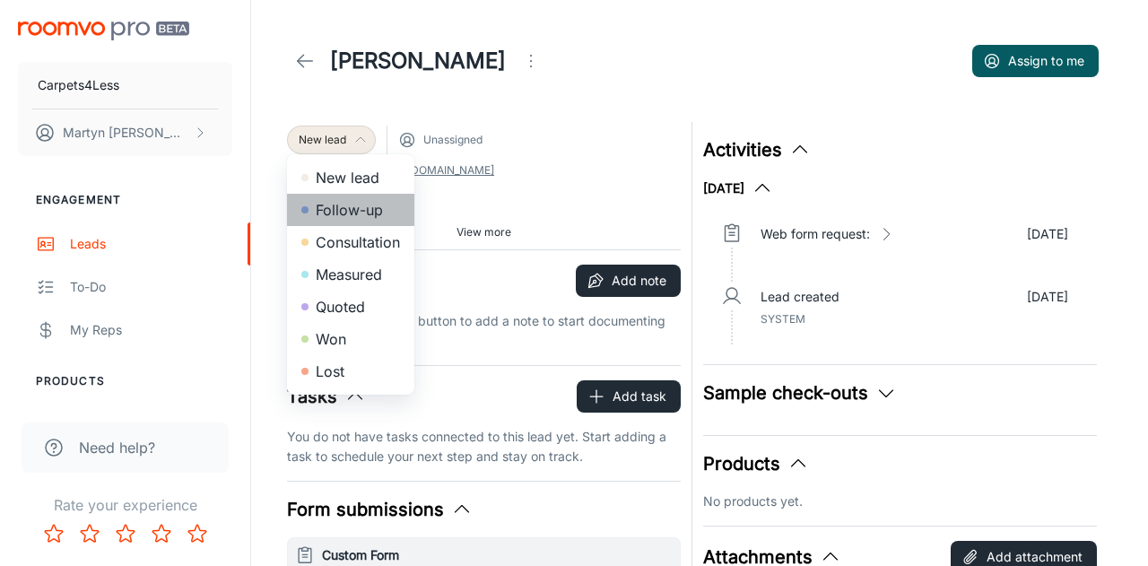
click at [362, 204] on li "Follow-up" at bounding box center [350, 210] width 127 height 32
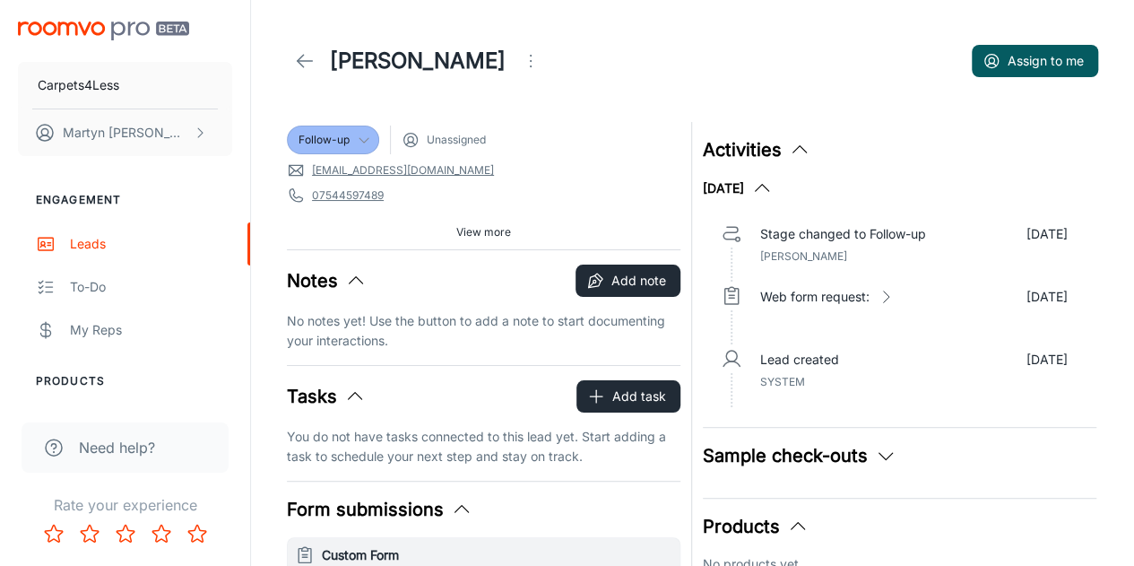
click at [442, 144] on span "Unassigned" at bounding box center [456, 140] width 59 height 16
click at [537, 53] on icon "Open menu" at bounding box center [531, 61] width 22 height 22
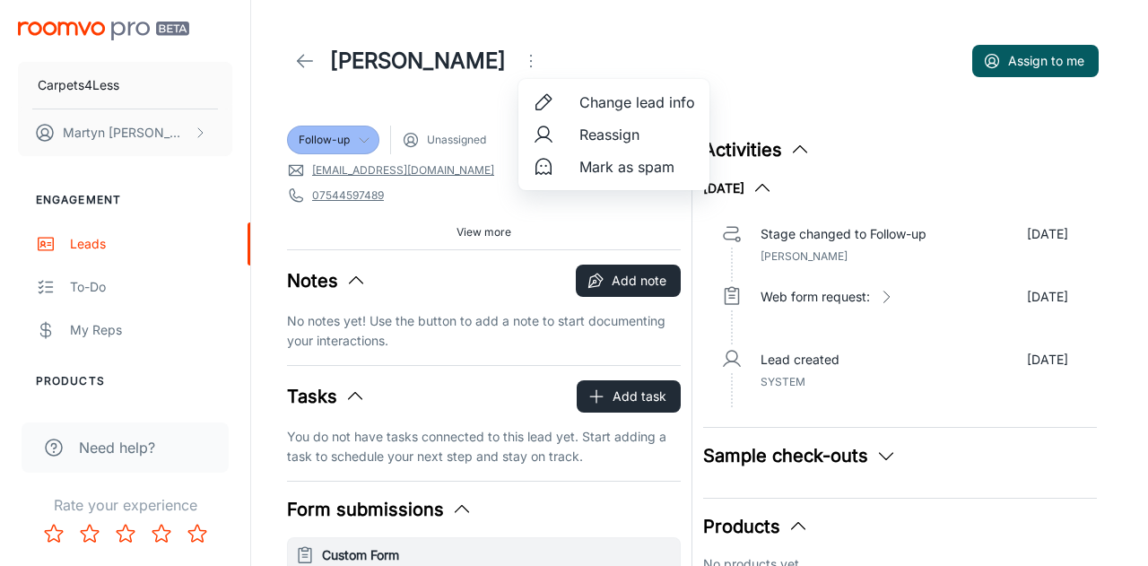
click at [583, 130] on span "Reassign" at bounding box center [637, 135] width 116 height 22
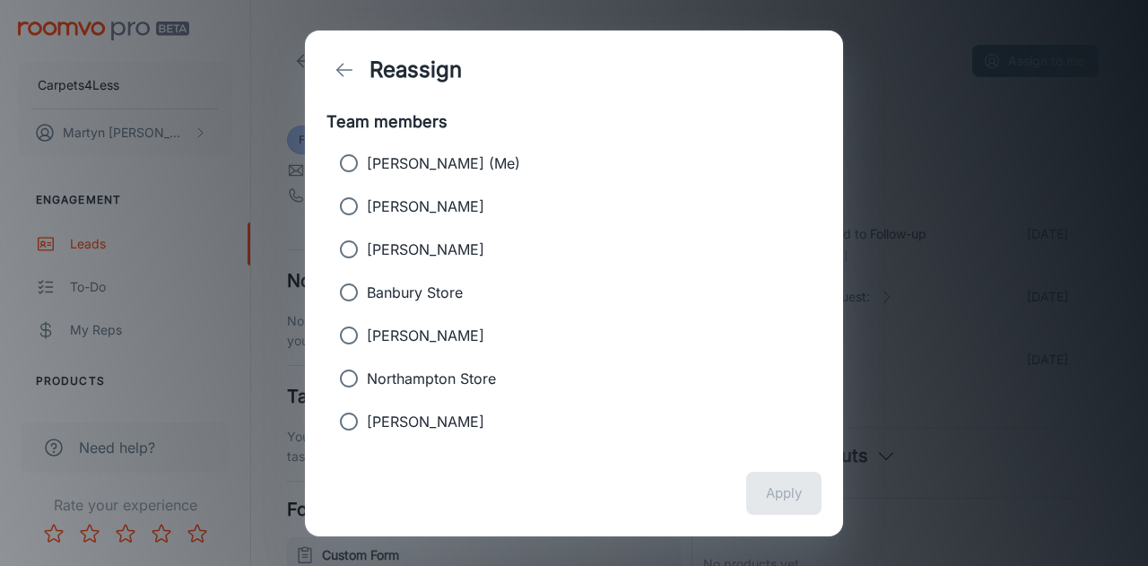
click at [360, 296] on input "Banbury Store" at bounding box center [349, 292] width 36 height 36
radio input "true"
click at [788, 482] on button "Apply" at bounding box center [783, 493] width 75 height 43
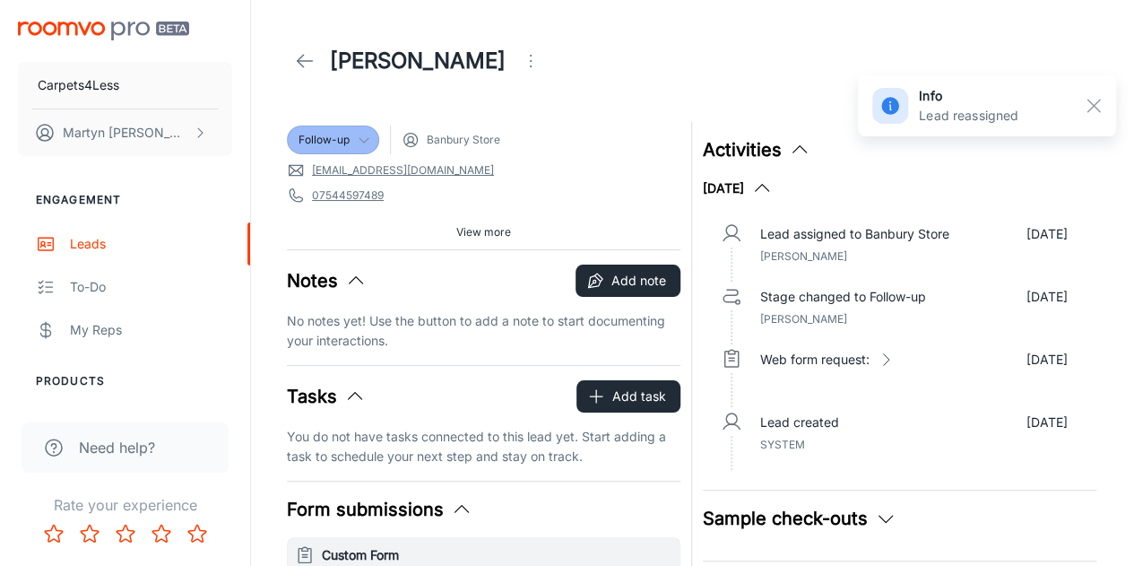
click at [361, 142] on icon at bounding box center [364, 140] width 14 height 14
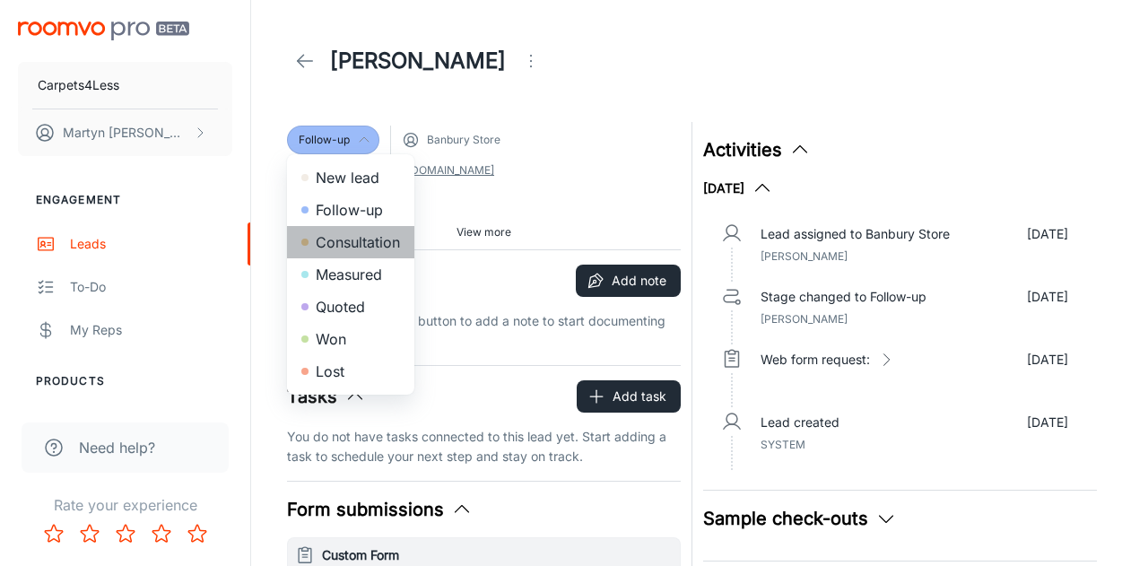
click at [374, 236] on li "Consultation" at bounding box center [350, 242] width 127 height 32
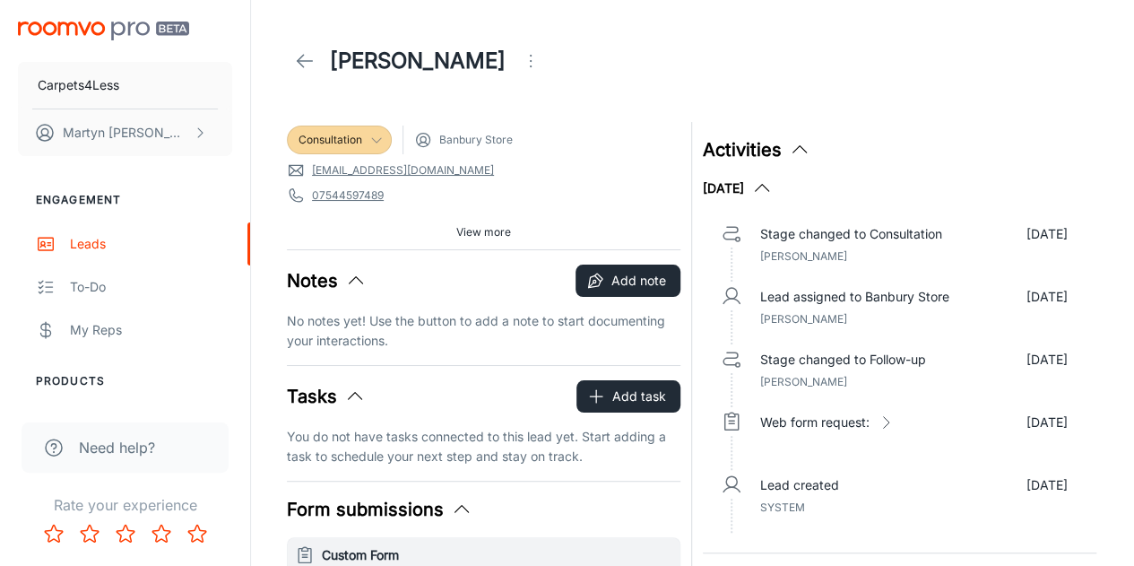
click at [303, 64] on icon at bounding box center [305, 61] width 22 height 22
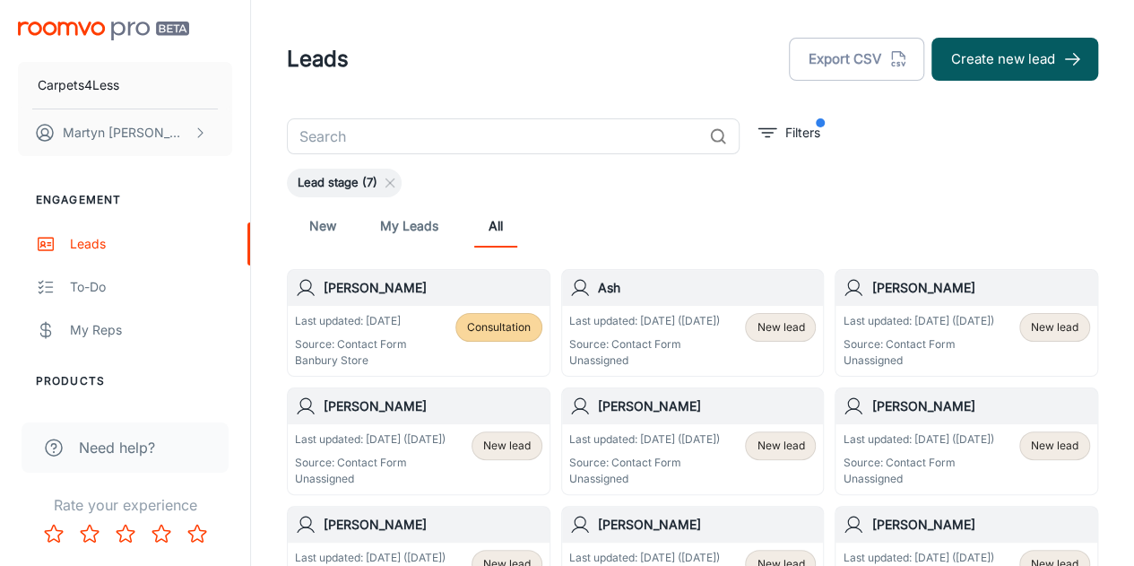
click at [389, 141] on input "text" at bounding box center [494, 136] width 415 height 36
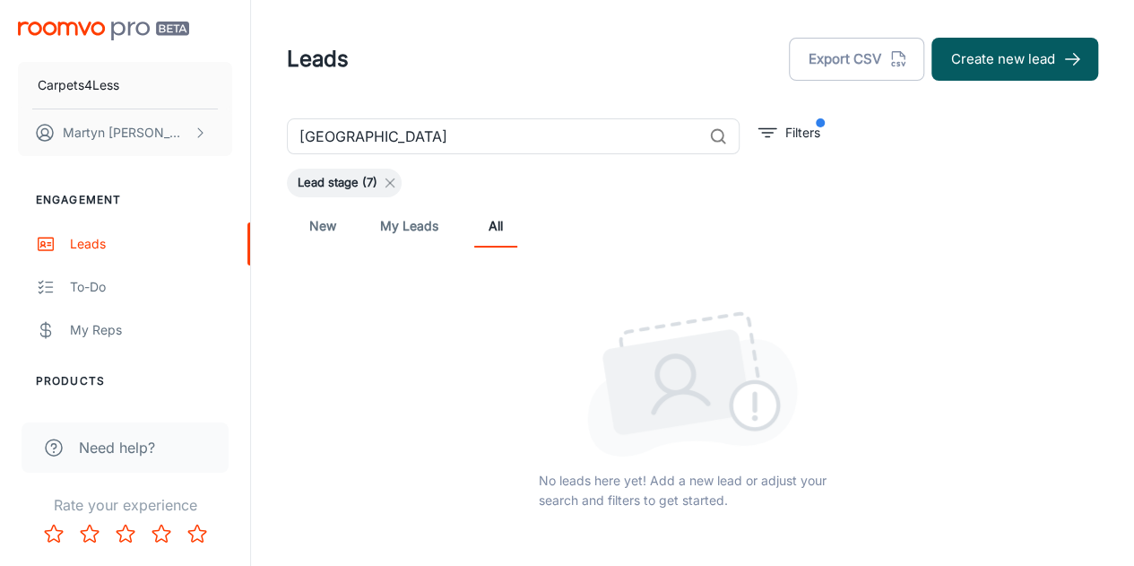
click at [385, 180] on icon at bounding box center [390, 183] width 14 height 14
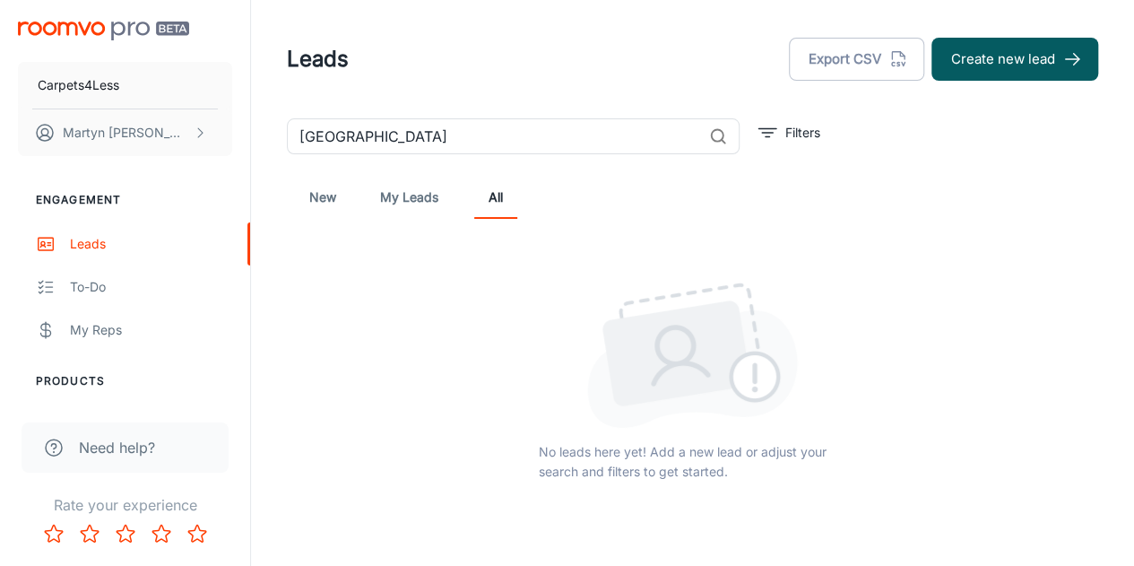
click at [395, 142] on input "[GEOGRAPHIC_DATA]" at bounding box center [494, 136] width 415 height 36
type input "N"
click at [332, 193] on link "New" at bounding box center [322, 197] width 43 height 43
click at [415, 196] on link "My Leads" at bounding box center [409, 197] width 58 height 43
click at [493, 204] on link "All" at bounding box center [495, 197] width 43 height 43
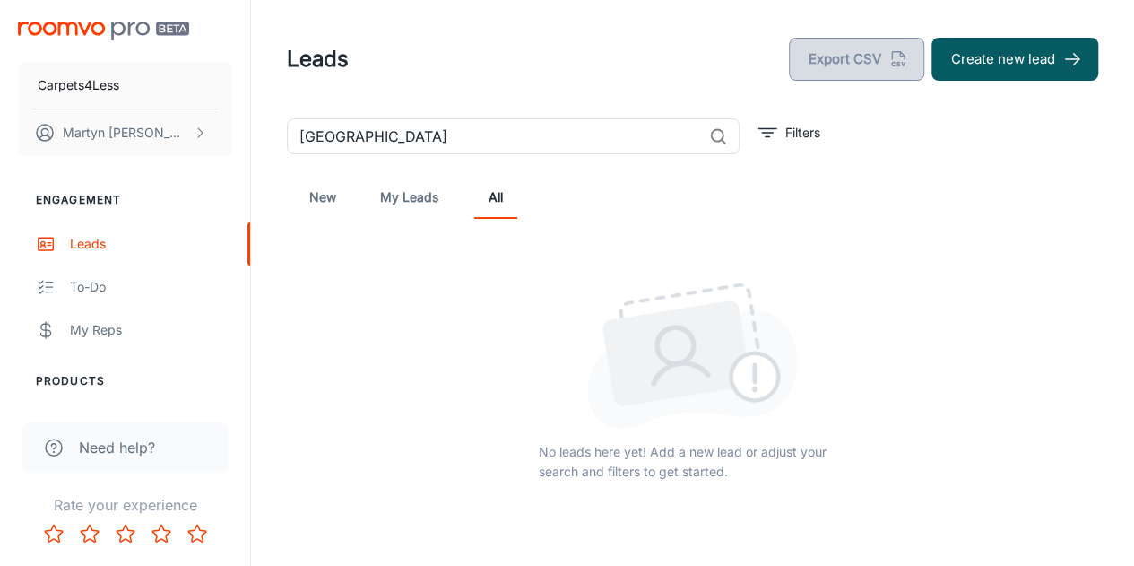
click at [841, 62] on button "Export CSV" at bounding box center [856, 59] width 135 height 43
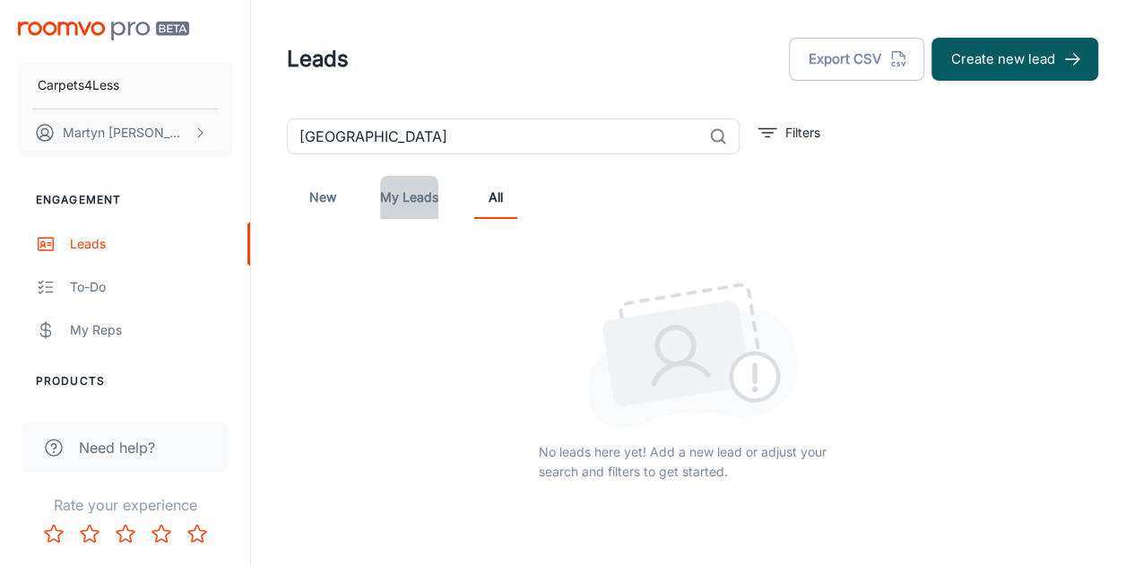
click at [388, 204] on link "My Leads" at bounding box center [409, 197] width 58 height 43
click at [332, 197] on link "New" at bounding box center [322, 197] width 43 height 43
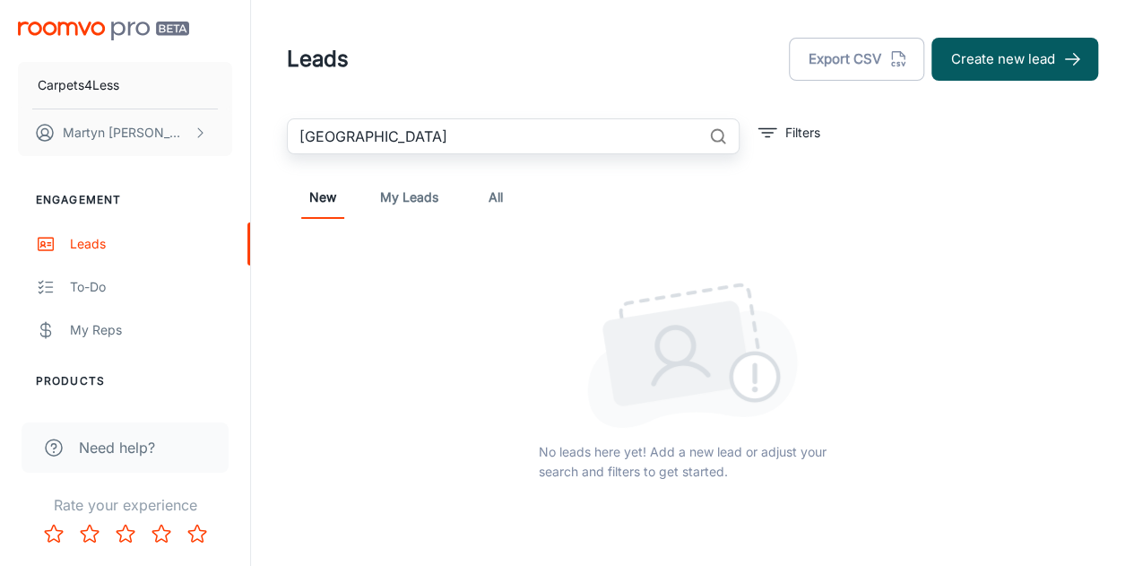
click at [440, 147] on input "[GEOGRAPHIC_DATA]" at bounding box center [494, 136] width 415 height 36
type input "B"
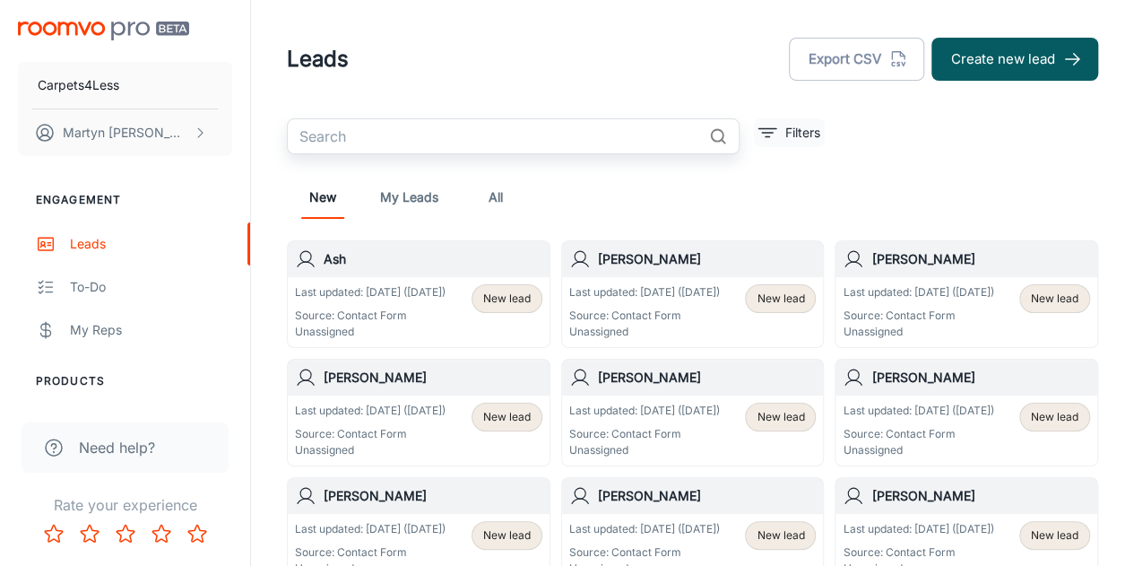
click at [779, 137] on button "Filters" at bounding box center [789, 132] width 71 height 29
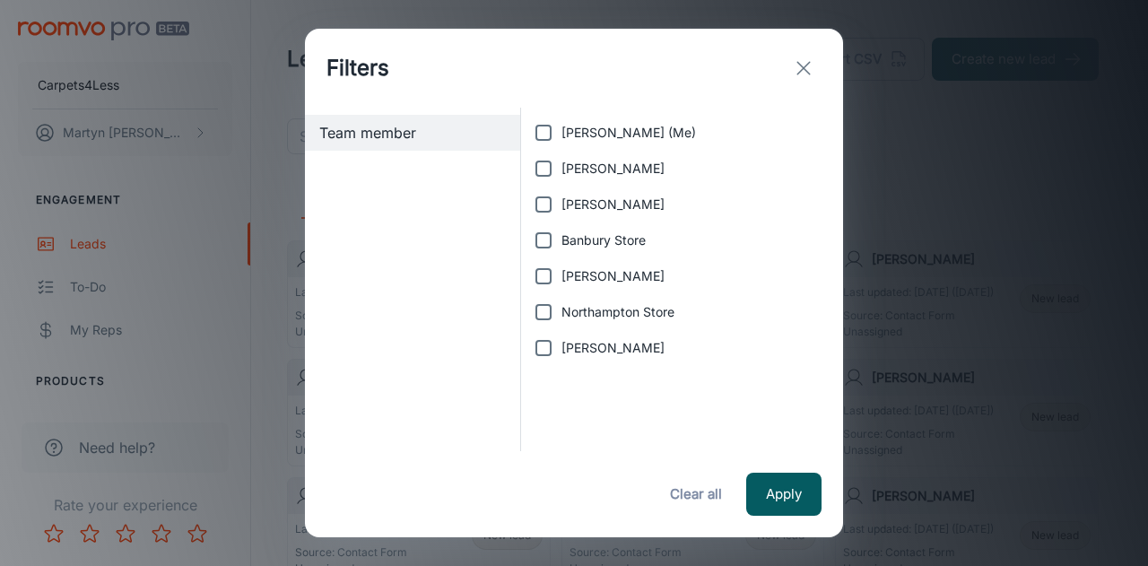
click at [797, 64] on icon "exit" at bounding box center [804, 68] width 22 height 22
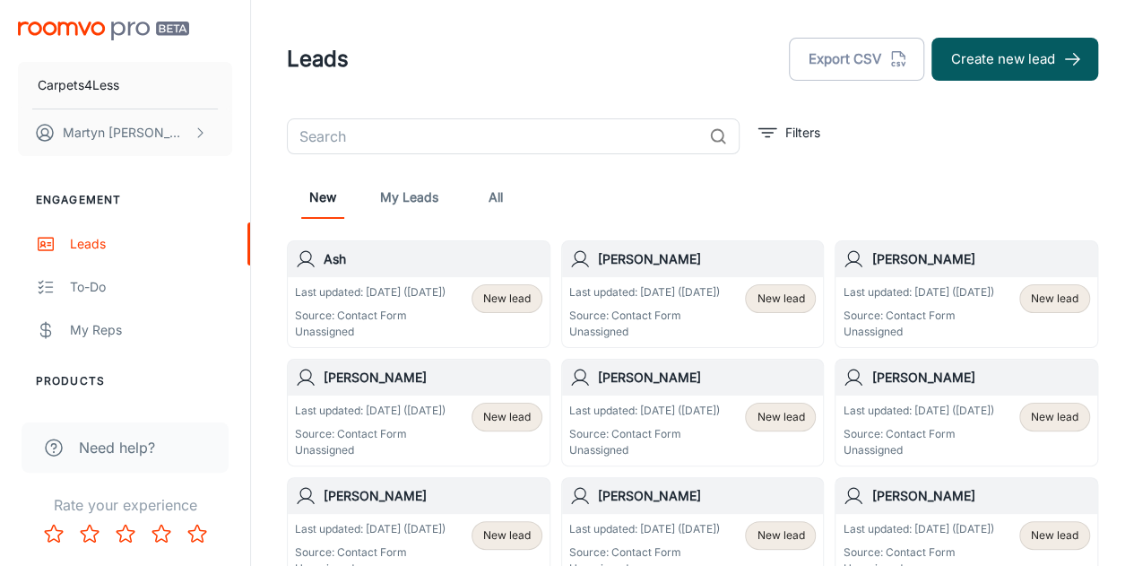
click at [545, 83] on header "Leads Export CSV Create new lead" at bounding box center [692, 59] width 855 height 118
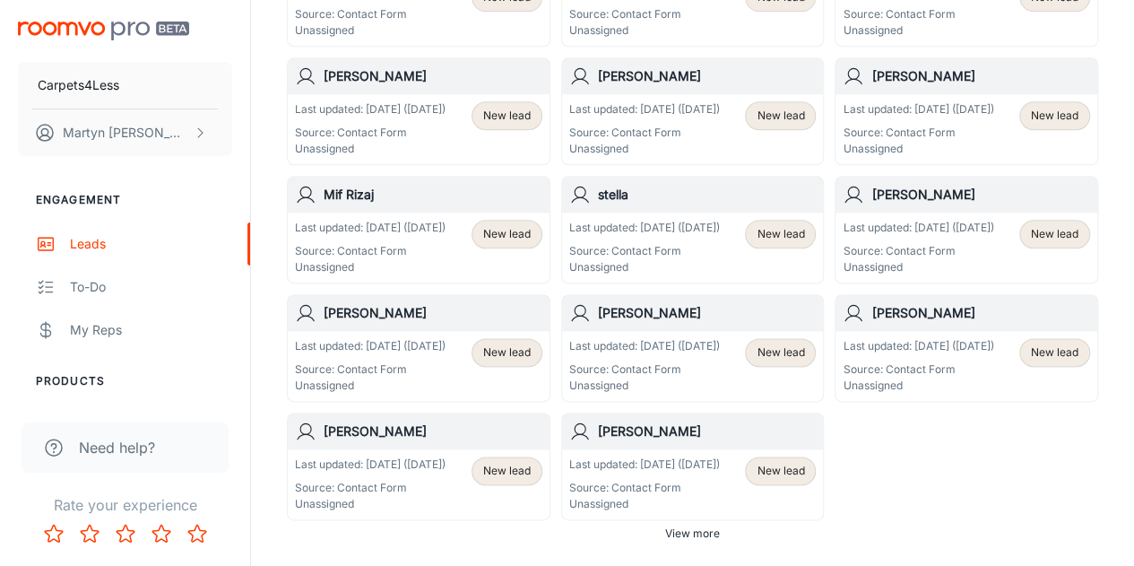
scroll to position [1115, 0]
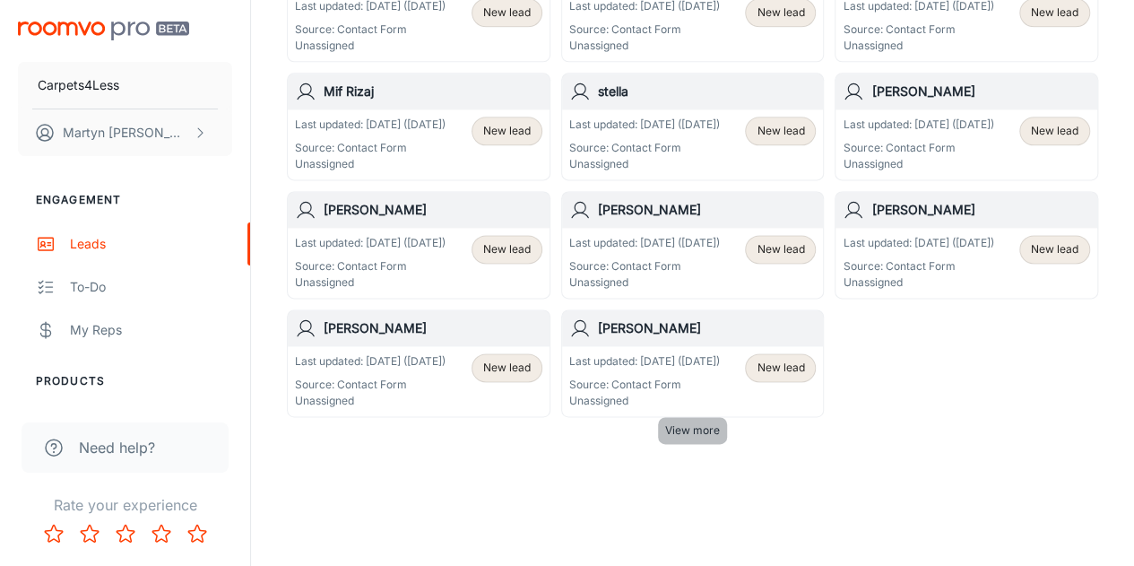
click at [679, 422] on span "View more" at bounding box center [692, 430] width 55 height 16
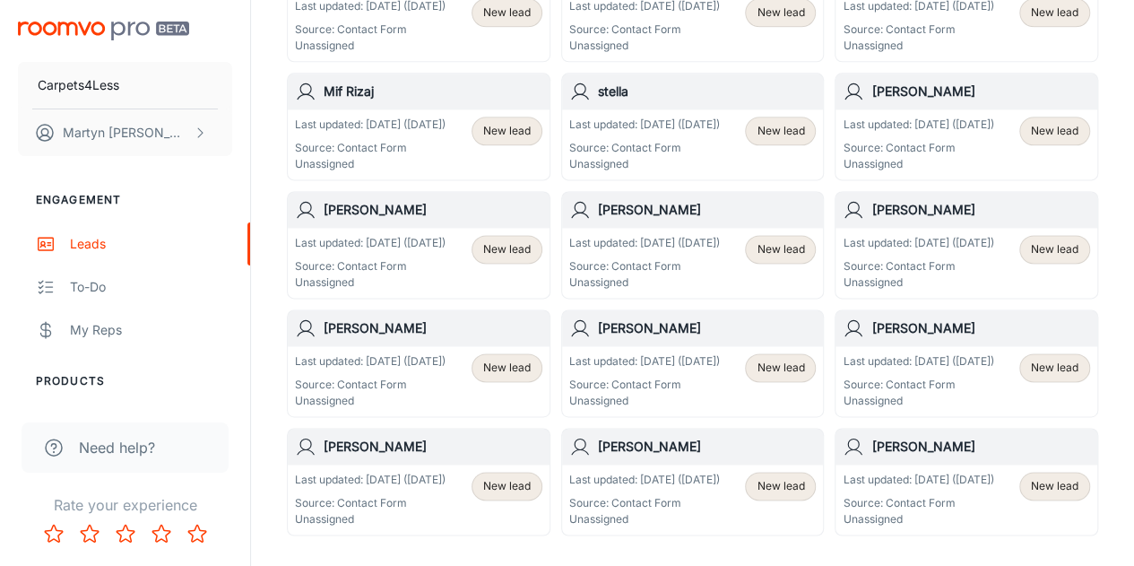
scroll to position [1205, 0]
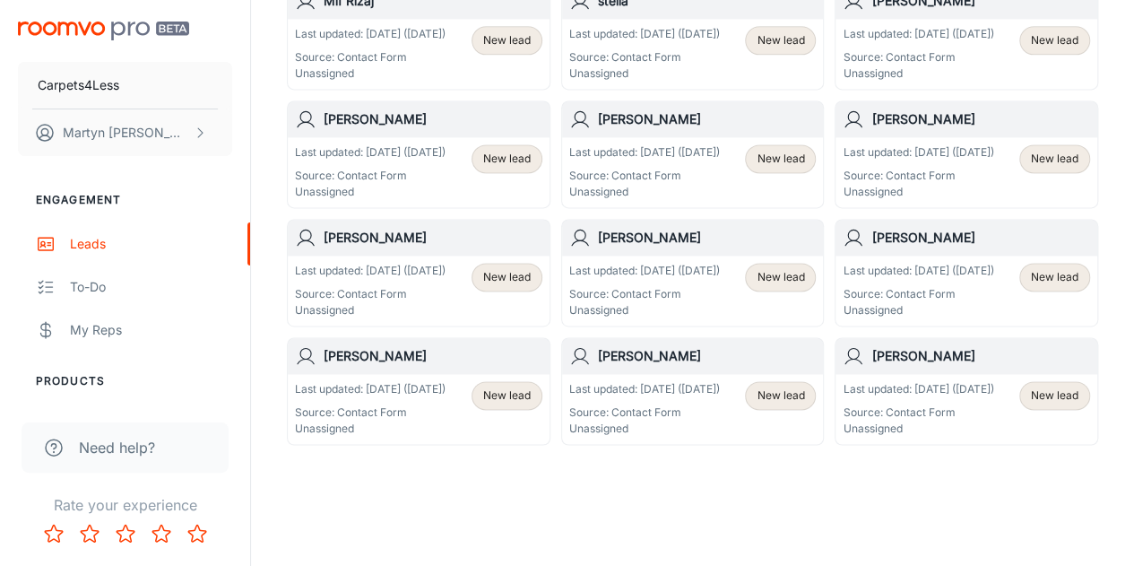
click at [909, 407] on p "Source: Contact Form" at bounding box center [918, 412] width 151 height 16
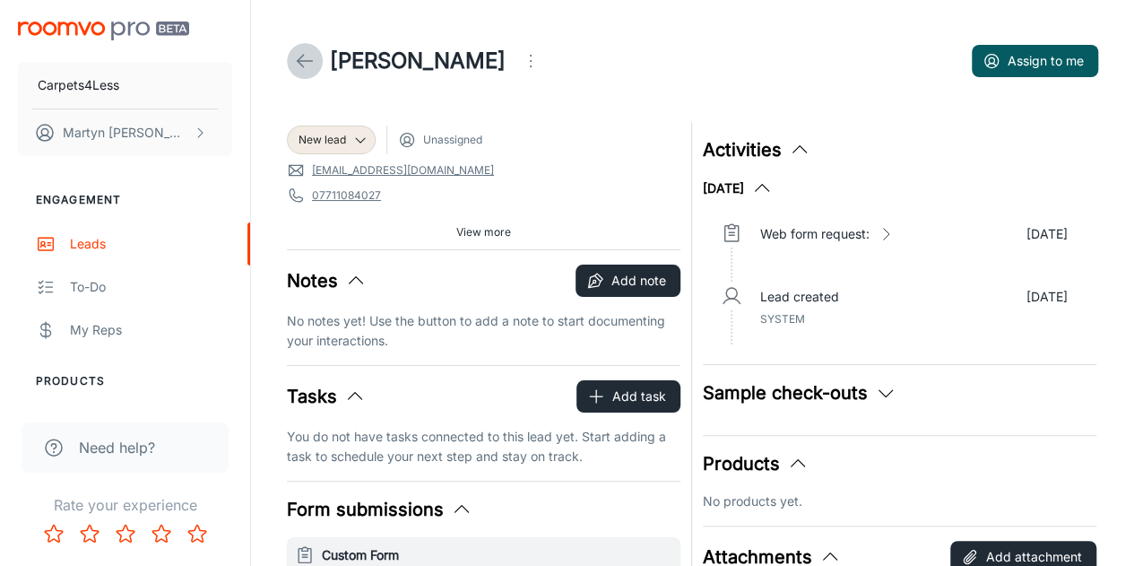
click at [305, 56] on icon at bounding box center [305, 61] width 22 height 22
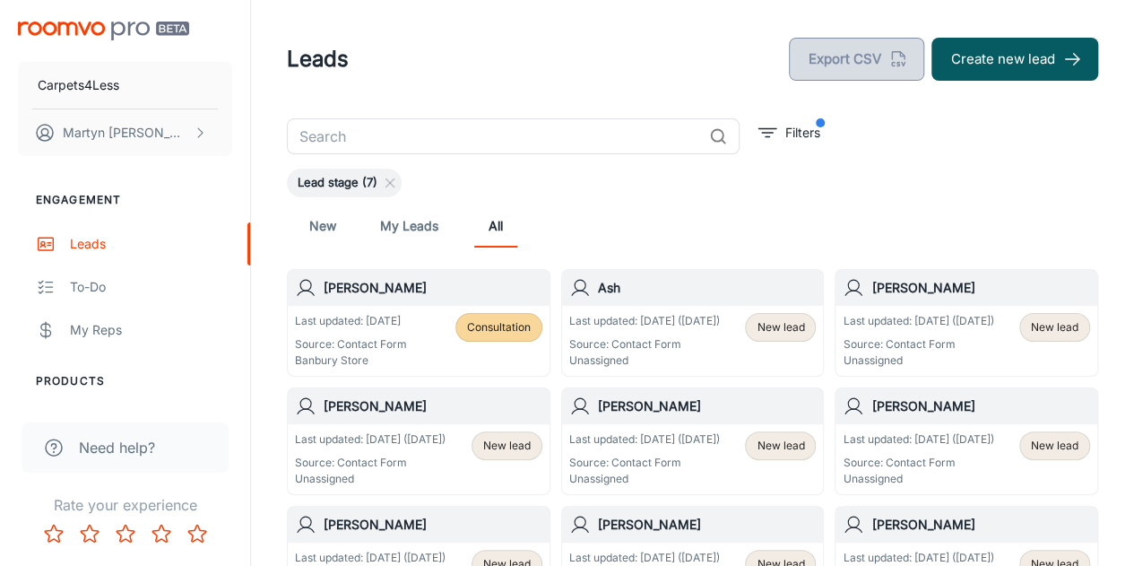
click at [874, 51] on button "Export CSV" at bounding box center [856, 59] width 135 height 43
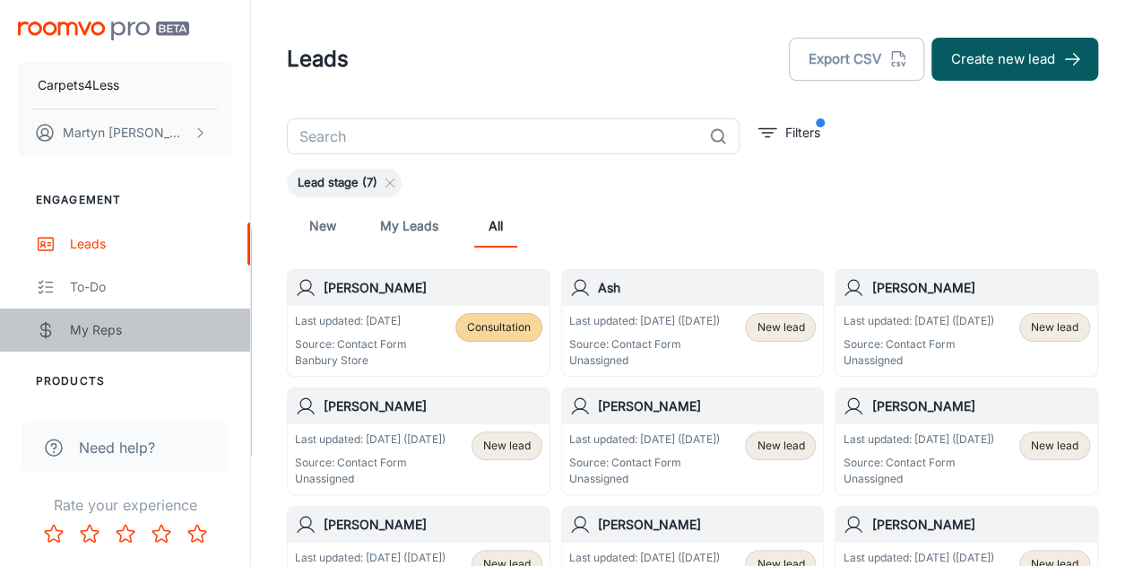
click at [99, 338] on div "My Reps" at bounding box center [151, 330] width 162 height 20
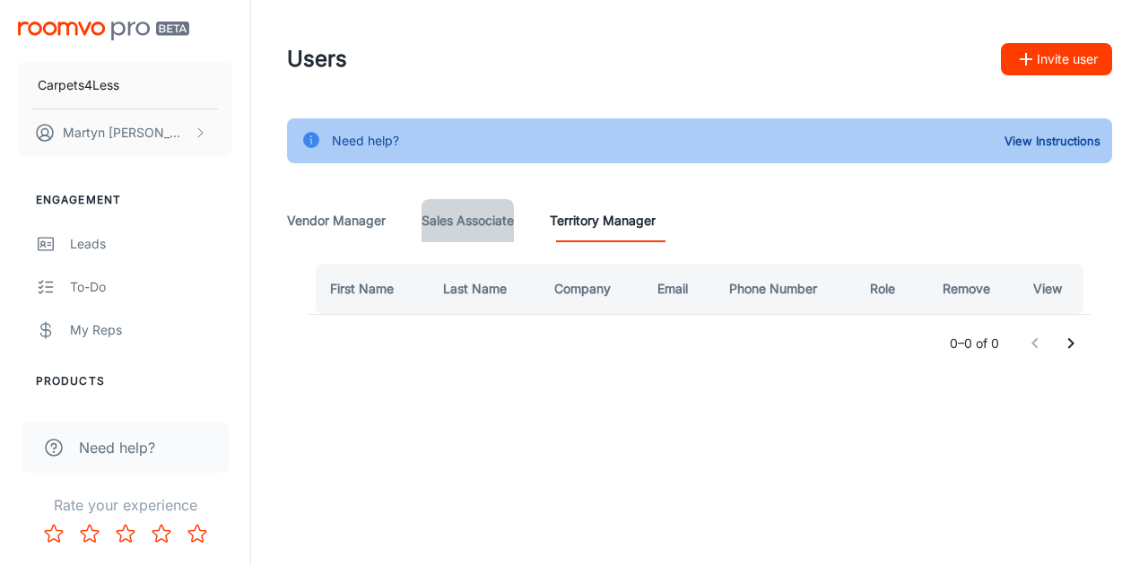
click at [502, 230] on Associate "Sales Associate" at bounding box center [467, 220] width 92 height 43
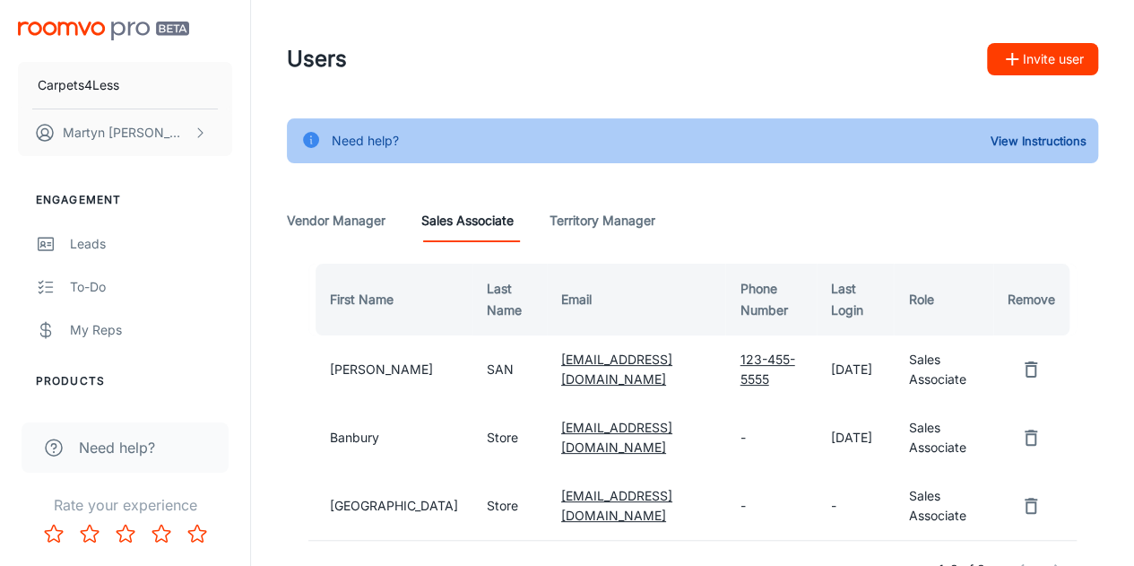
click at [350, 227] on Manager "Vendor Manager" at bounding box center [336, 220] width 99 height 43
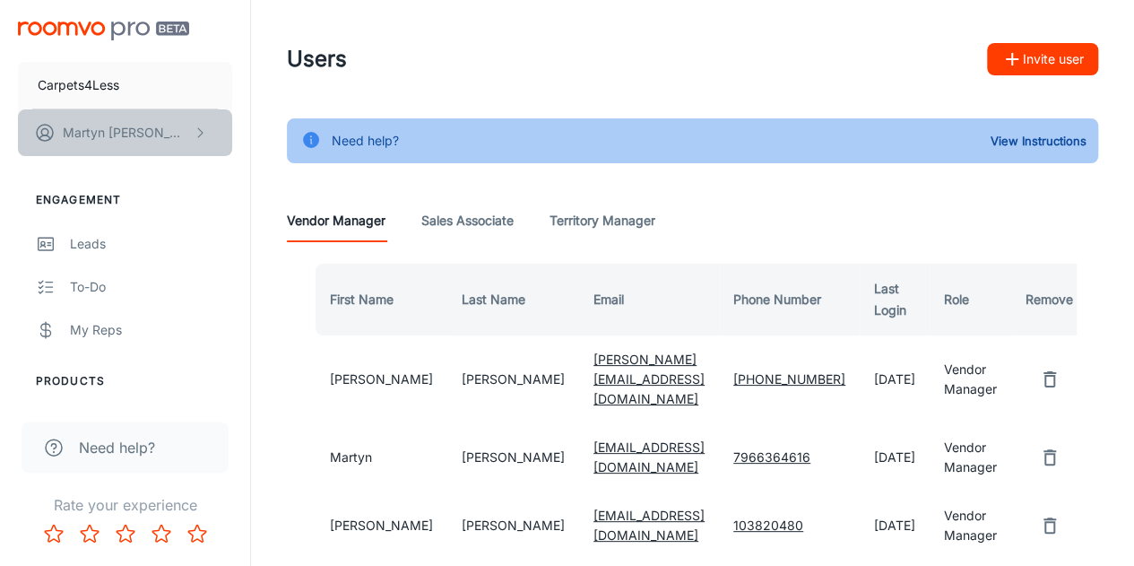
click at [127, 126] on p "Martyn Cohen" at bounding box center [126, 133] width 126 height 20
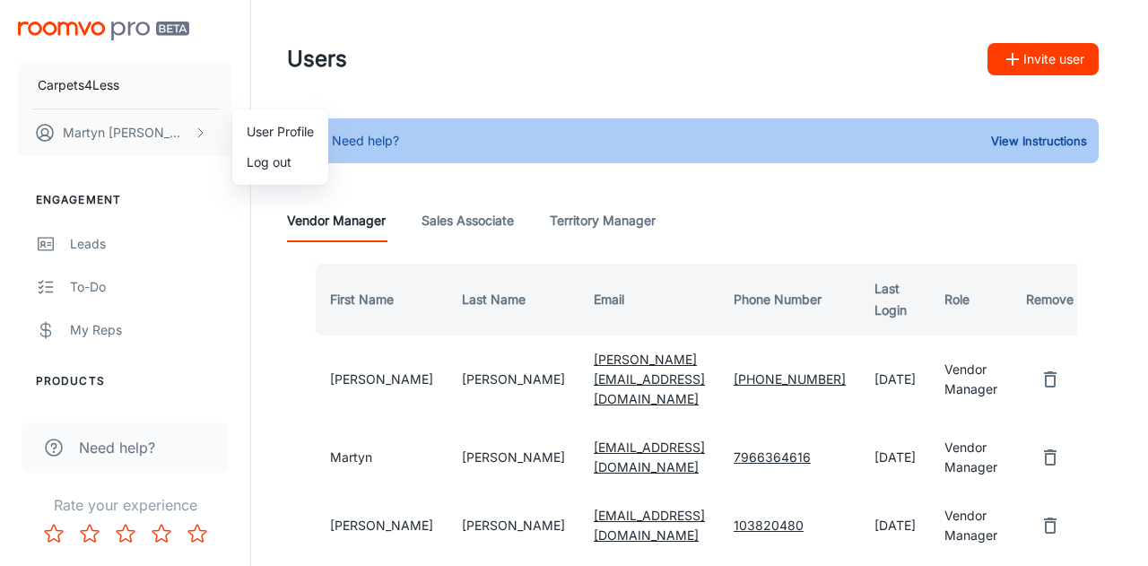
click at [274, 132] on li "User Profile" at bounding box center [280, 132] width 96 height 30
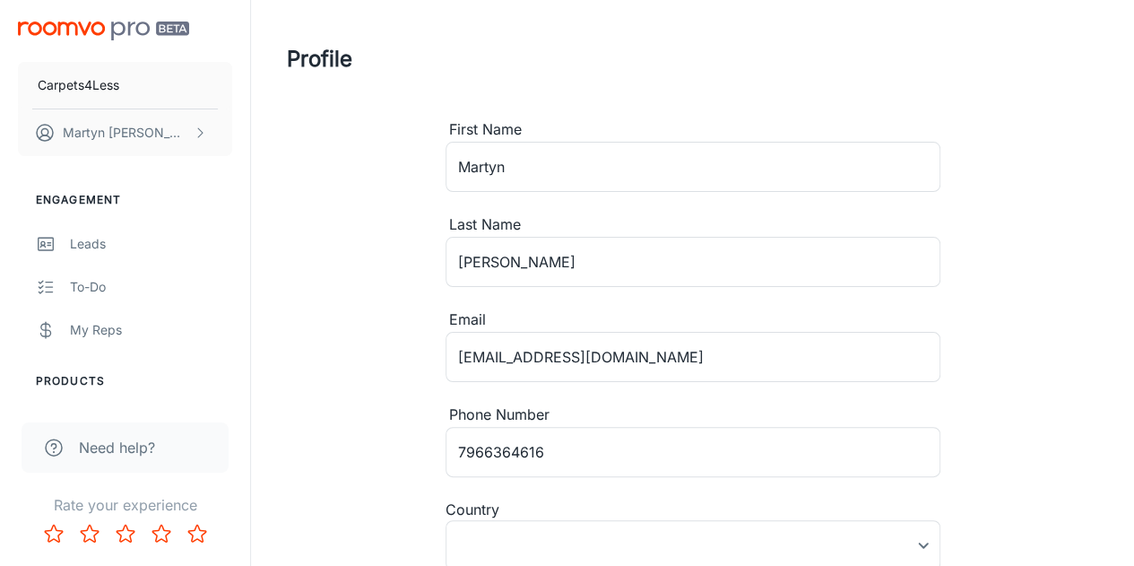
type input "[GEOGRAPHIC_DATA]"
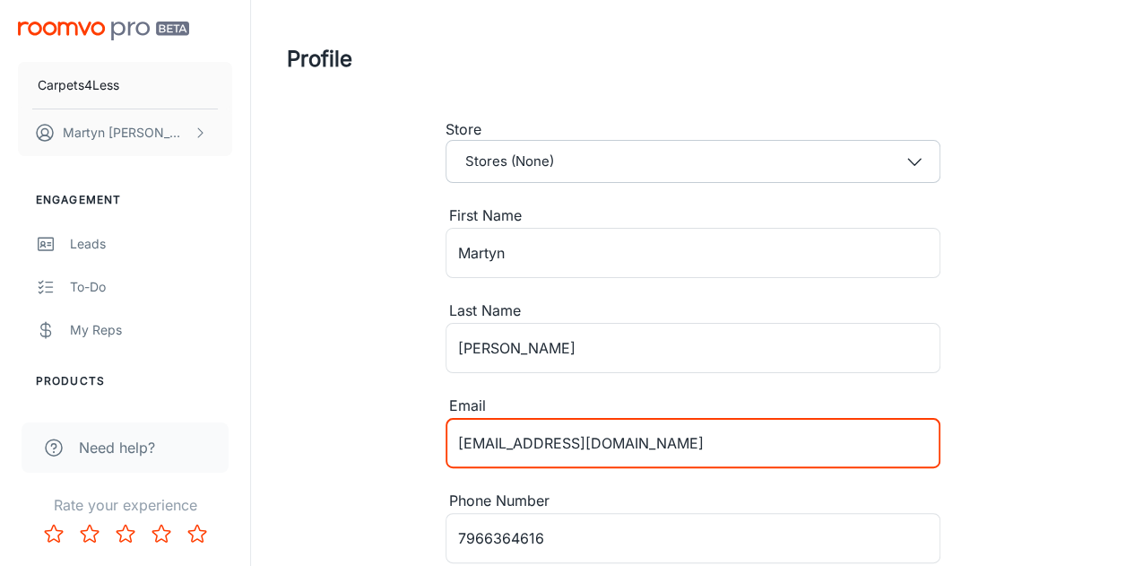
drag, startPoint x: 696, startPoint y: 444, endPoint x: 401, endPoint y: 418, distance: 296.2
click at [401, 418] on div "Profile Store Stores (None) First Name Martyn ​ Last Name Cohen ​ Email martync…" at bounding box center [692, 423] width 855 height 847
type input "martyn@carpets4less.com"
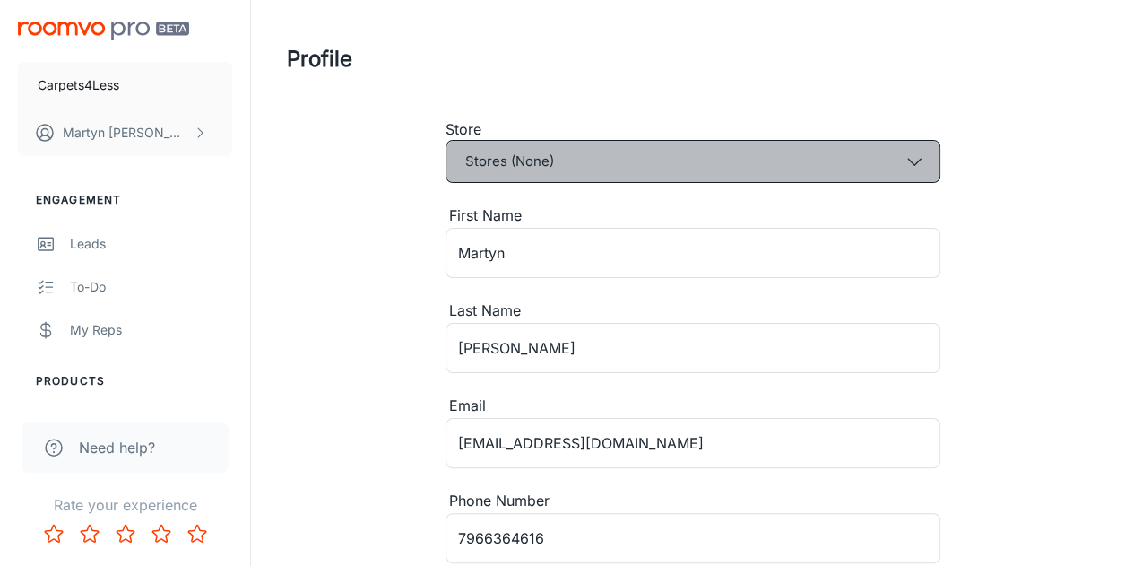
click at [872, 152] on button "Stores (None)" at bounding box center [693, 161] width 495 height 43
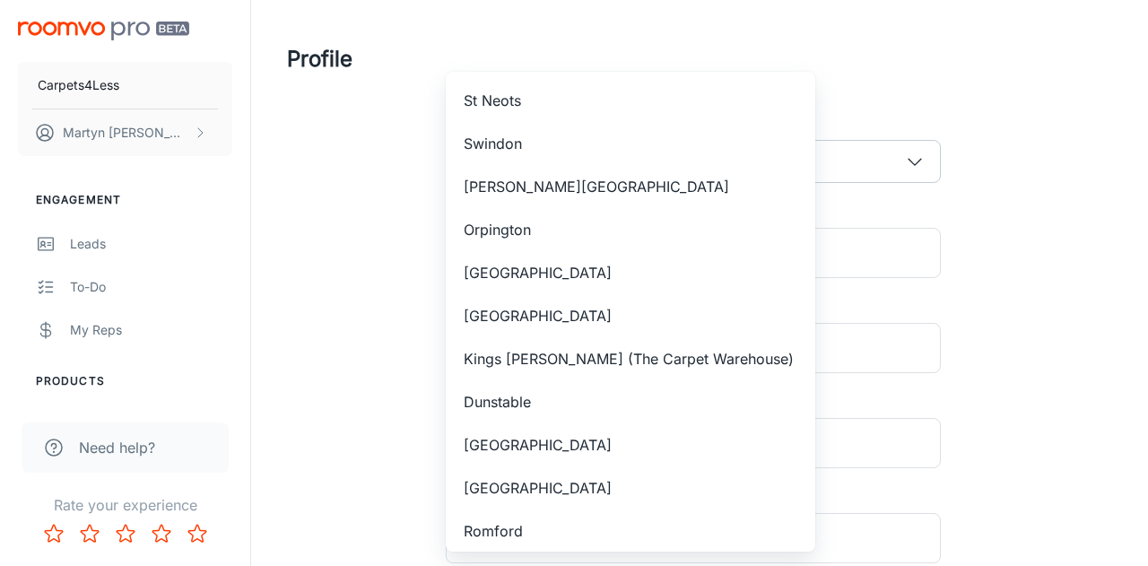
click at [1026, 257] on div at bounding box center [574, 283] width 1148 height 566
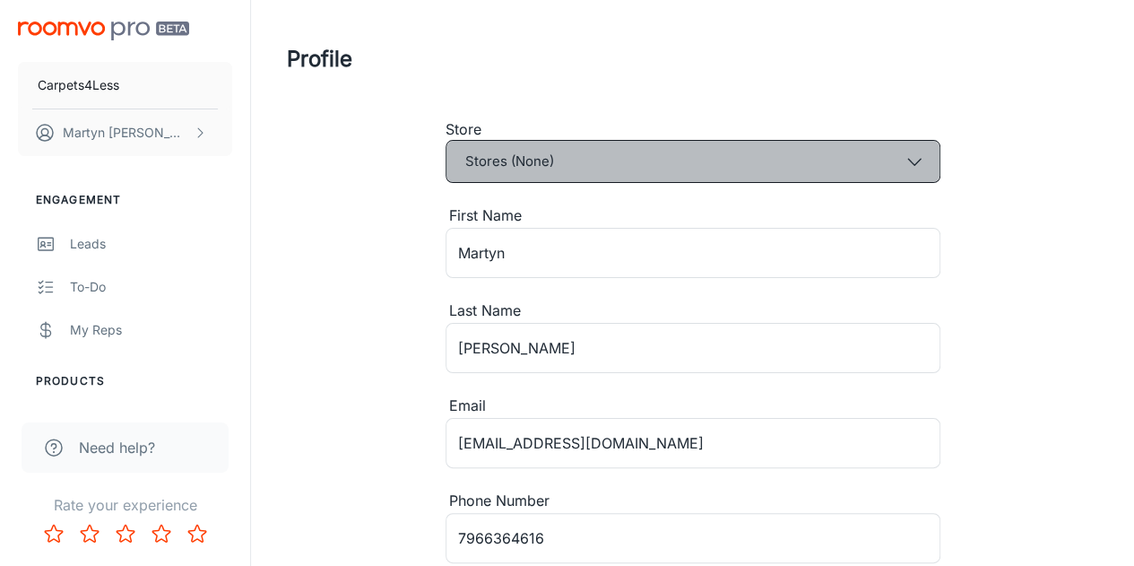
click at [893, 166] on button "Stores (None)" at bounding box center [693, 161] width 495 height 43
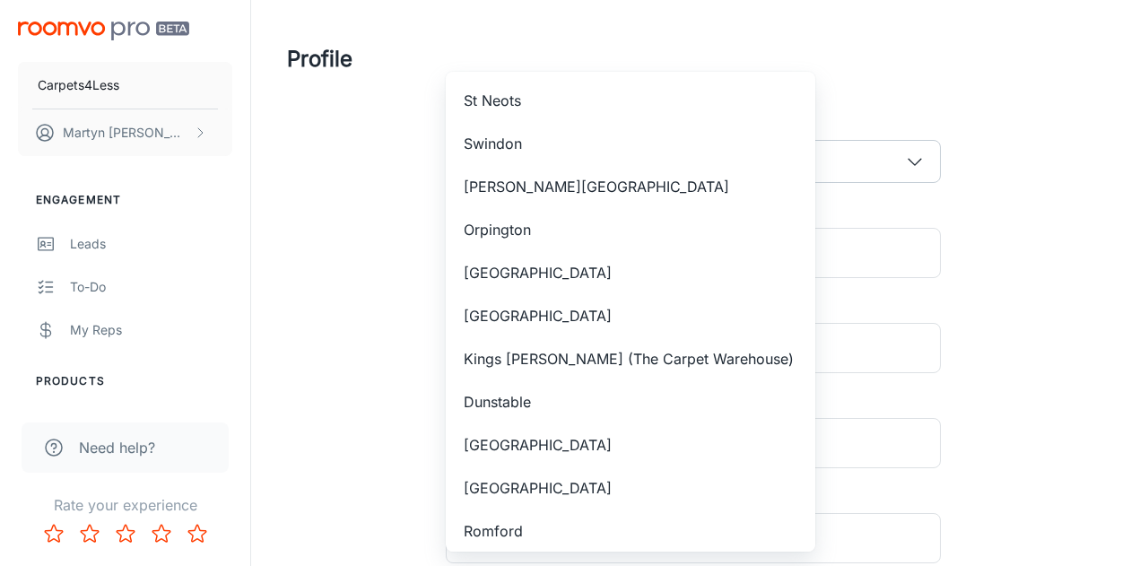
click at [981, 186] on div at bounding box center [574, 283] width 1148 height 566
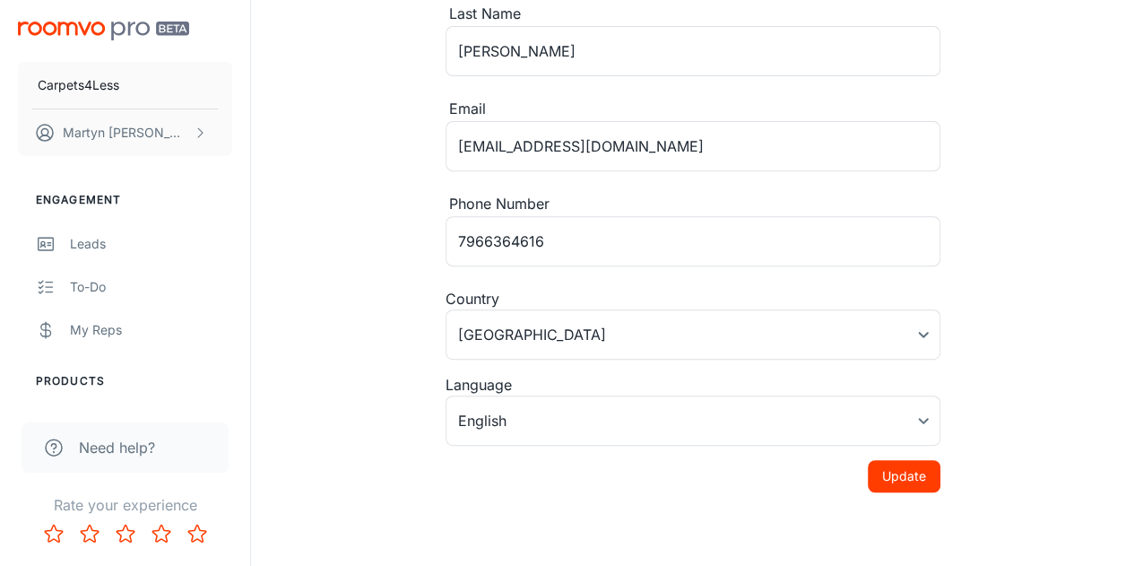
scroll to position [325, 0]
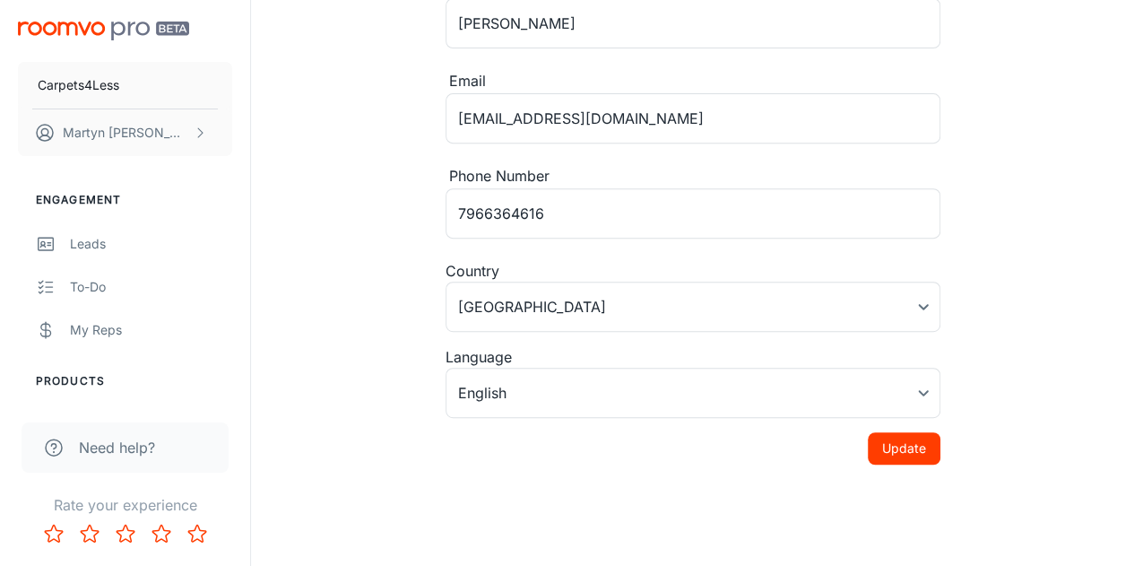
click at [899, 448] on button "Update" at bounding box center [904, 448] width 73 height 32
click at [1098, 109] on line "button" at bounding box center [1094, 106] width 13 height 13
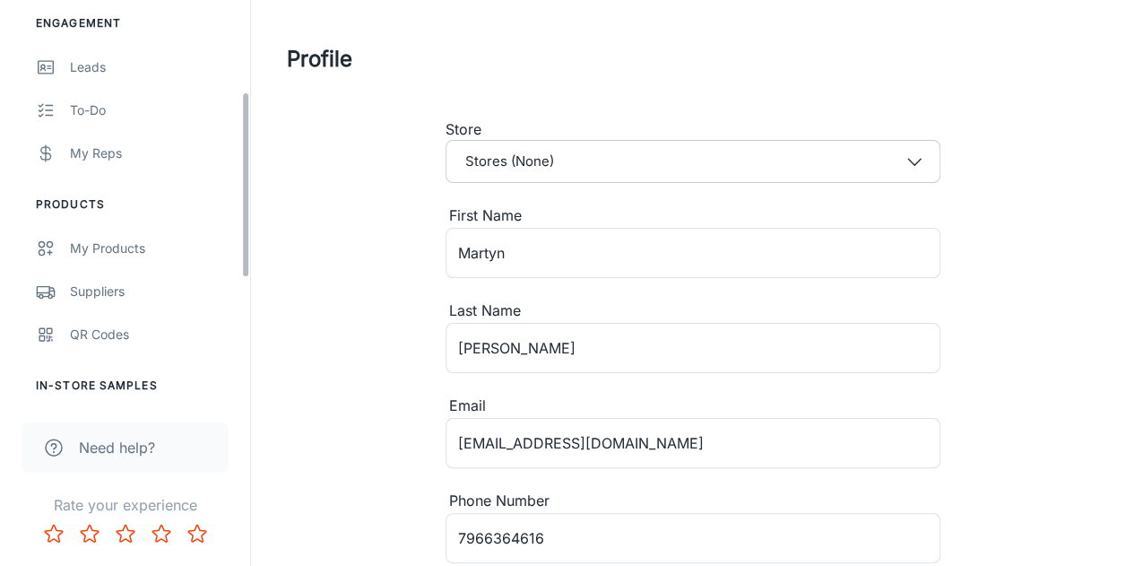
scroll to position [153, 0]
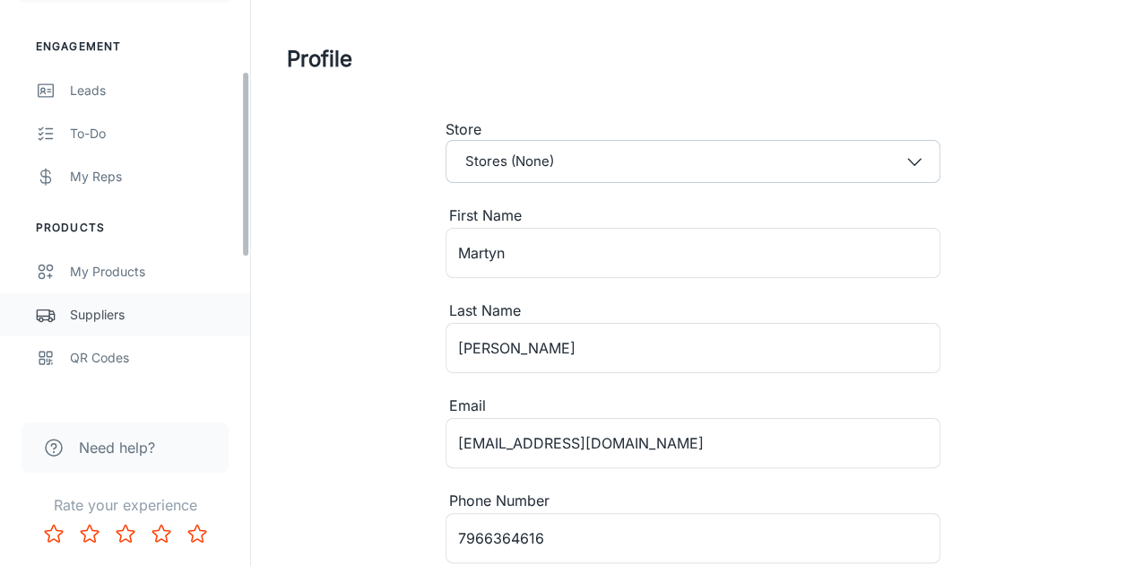
drag, startPoint x: 247, startPoint y: 135, endPoint x: 125, endPoint y: 274, distance: 184.9
click at [235, 219] on div "Carpets4Less [PERSON_NAME] Engagement Leads To-do My Reps Products My Products …" at bounding box center [125, 200] width 250 height 401
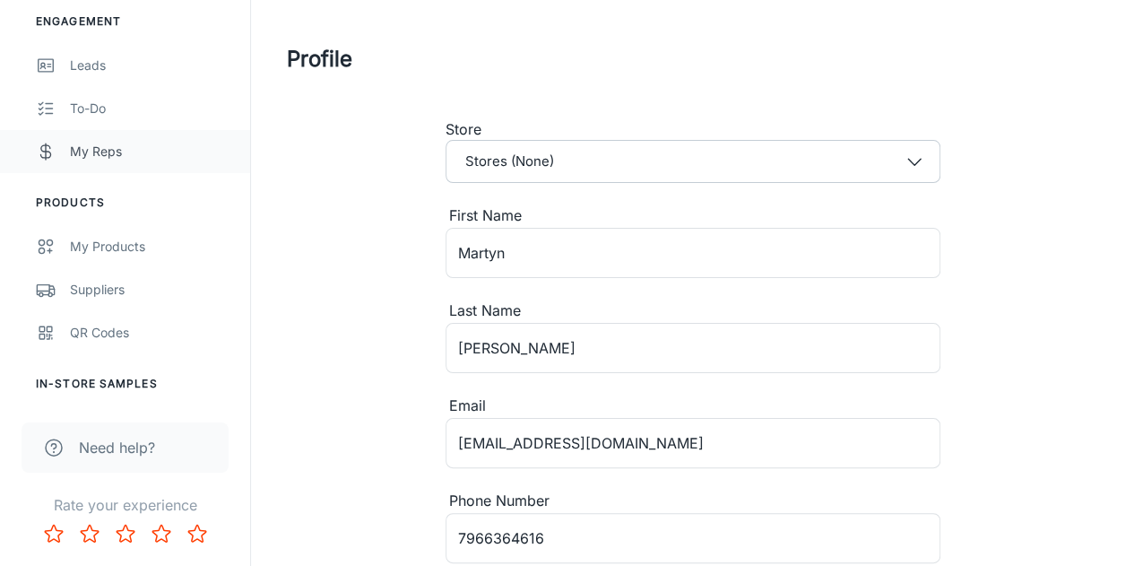
click at [100, 150] on div "My Reps" at bounding box center [151, 152] width 162 height 20
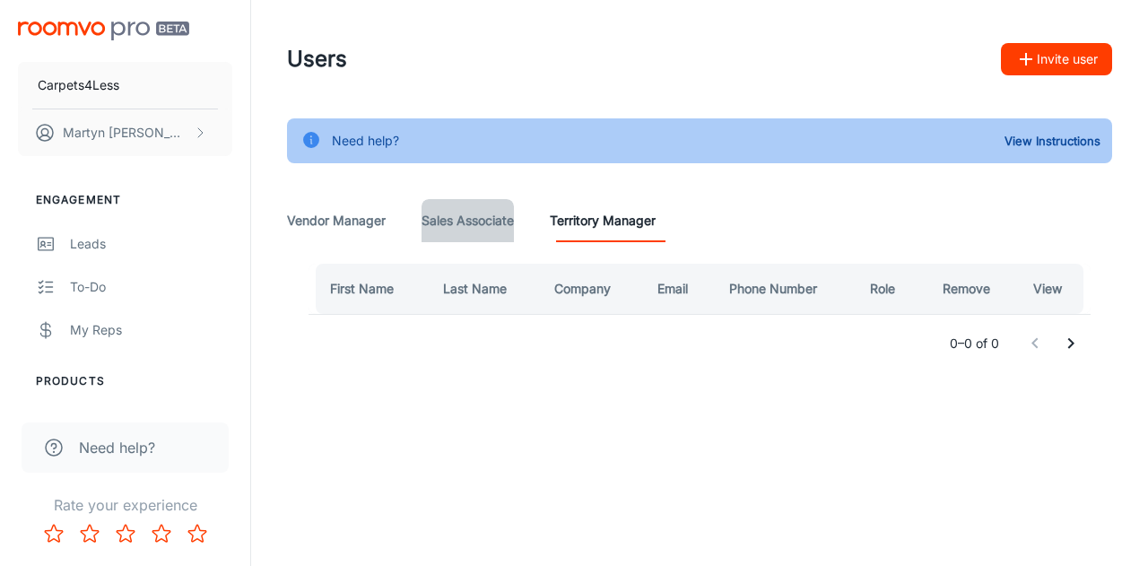
click at [446, 215] on Associate "Sales Associate" at bounding box center [467, 220] width 92 height 43
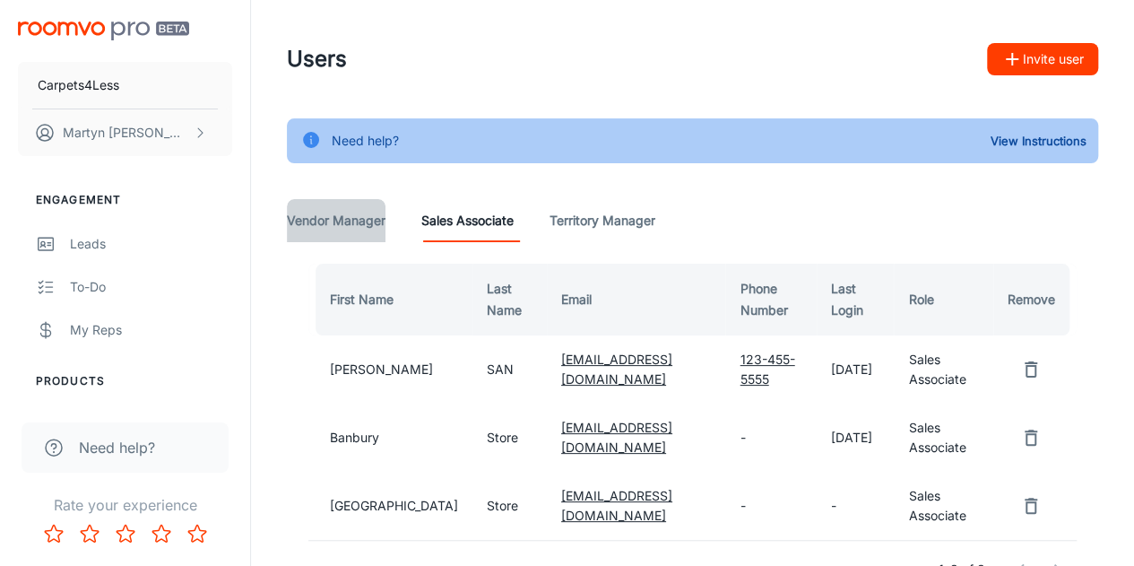
click at [371, 226] on Manager "Vendor Manager" at bounding box center [336, 220] width 99 height 43
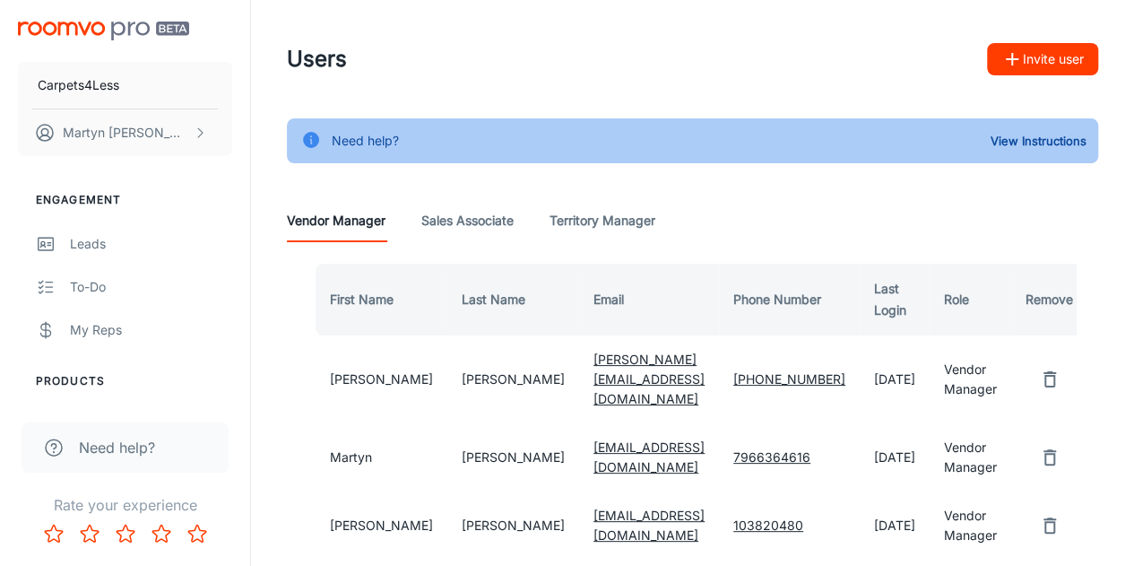
click at [1035, 56] on button "Invite user" at bounding box center [1042, 59] width 111 height 32
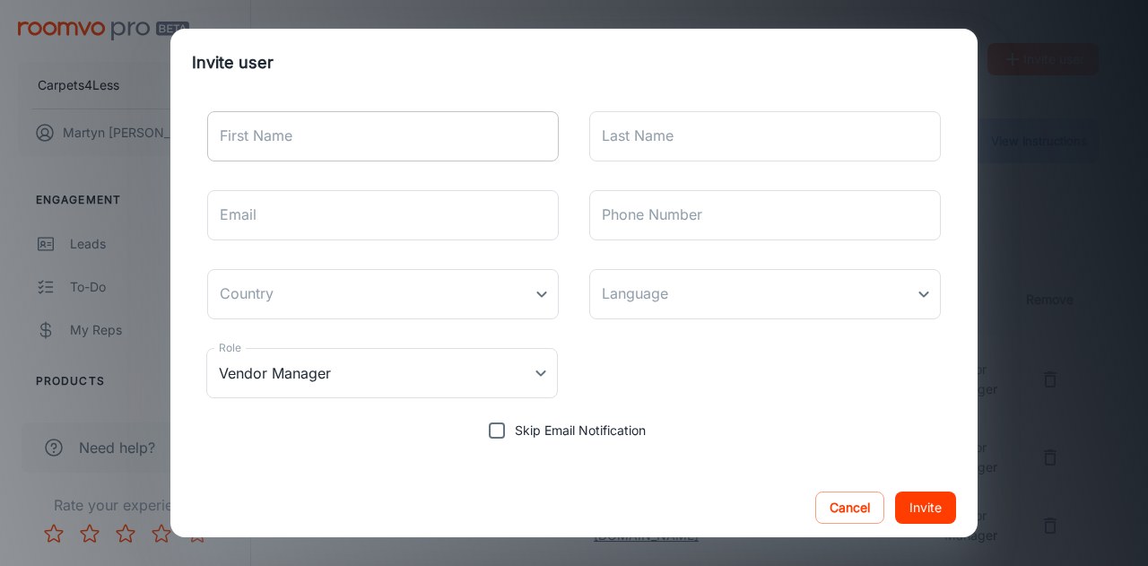
click at [294, 143] on input "First Name" at bounding box center [383, 136] width 352 height 50
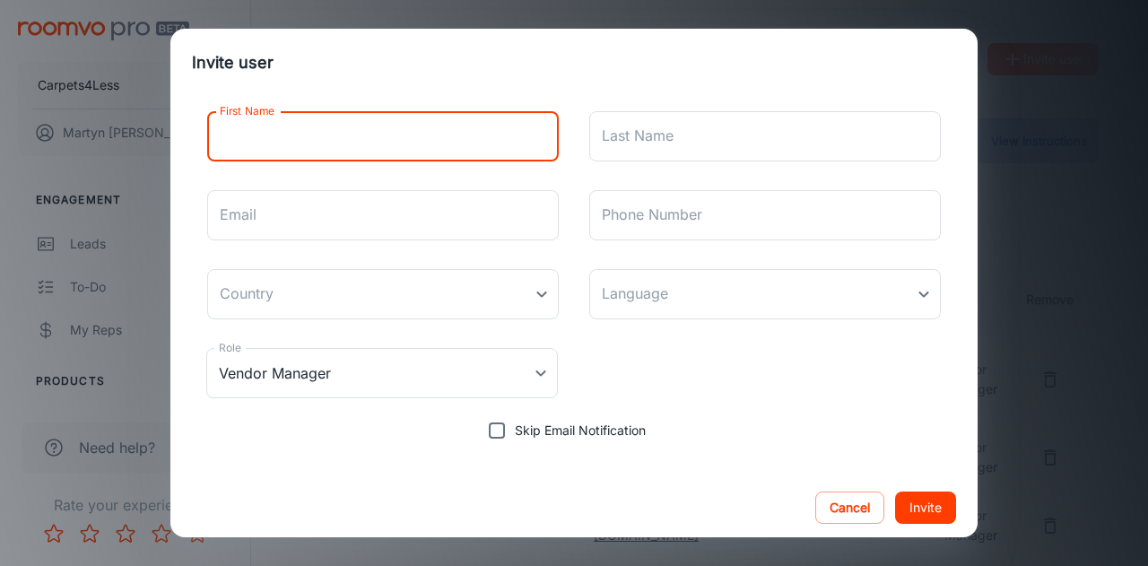
type input "Martyn"
type input "[PERSON_NAME]"
type input "martyn.cohen@sky.com"
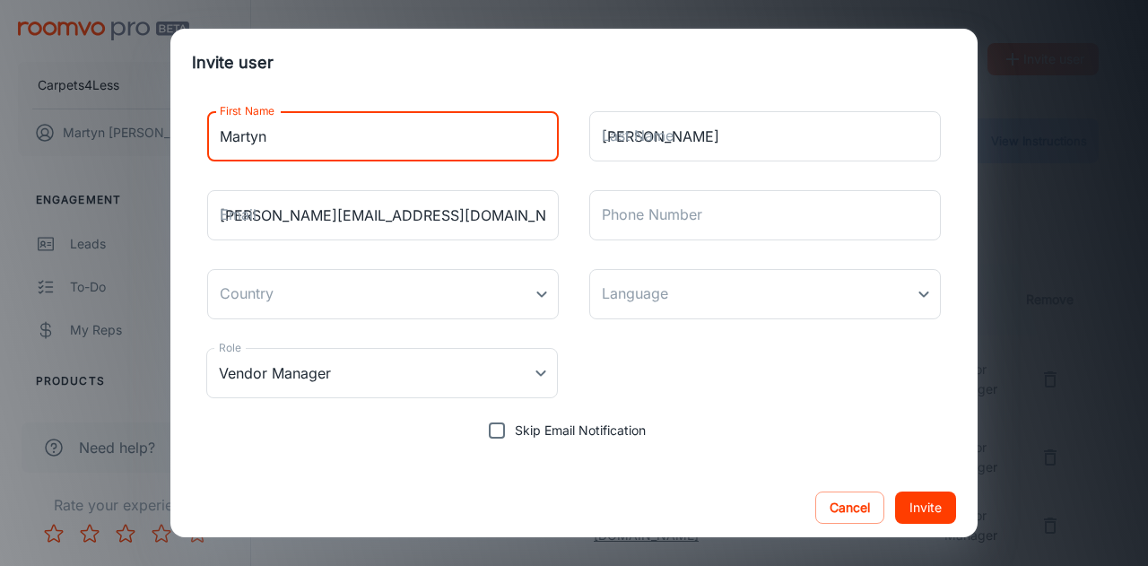
type input "07966364616"
type input "[GEOGRAPHIC_DATA]"
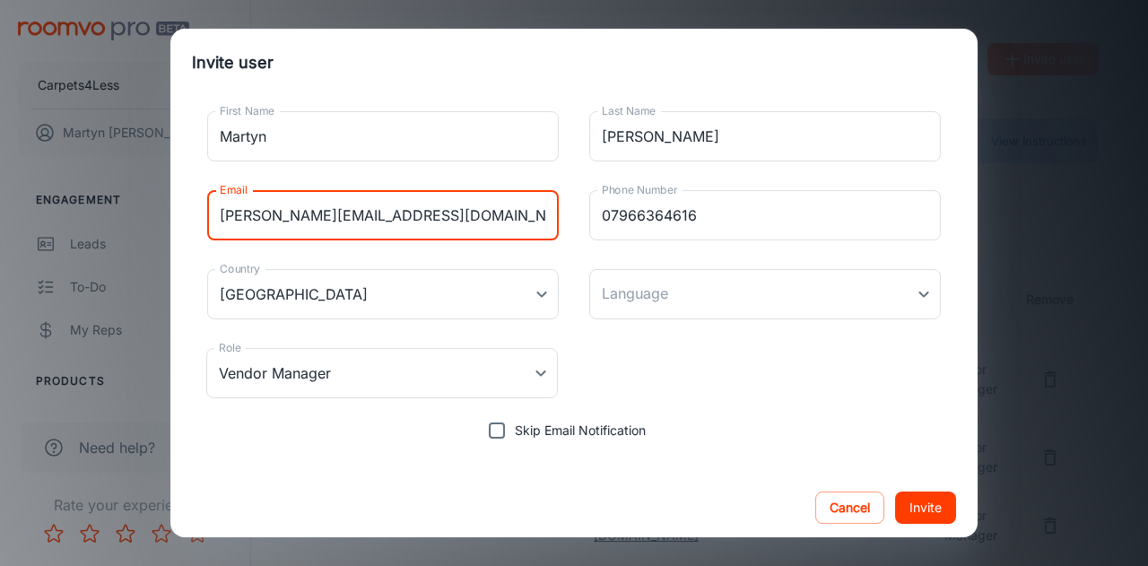
click at [420, 223] on input "martyn.cohen@sky.com" at bounding box center [383, 215] width 352 height 50
click at [678, 370] on div "Role Vendor Manager Vendor Manager Role" at bounding box center [574, 373] width 764 height 79
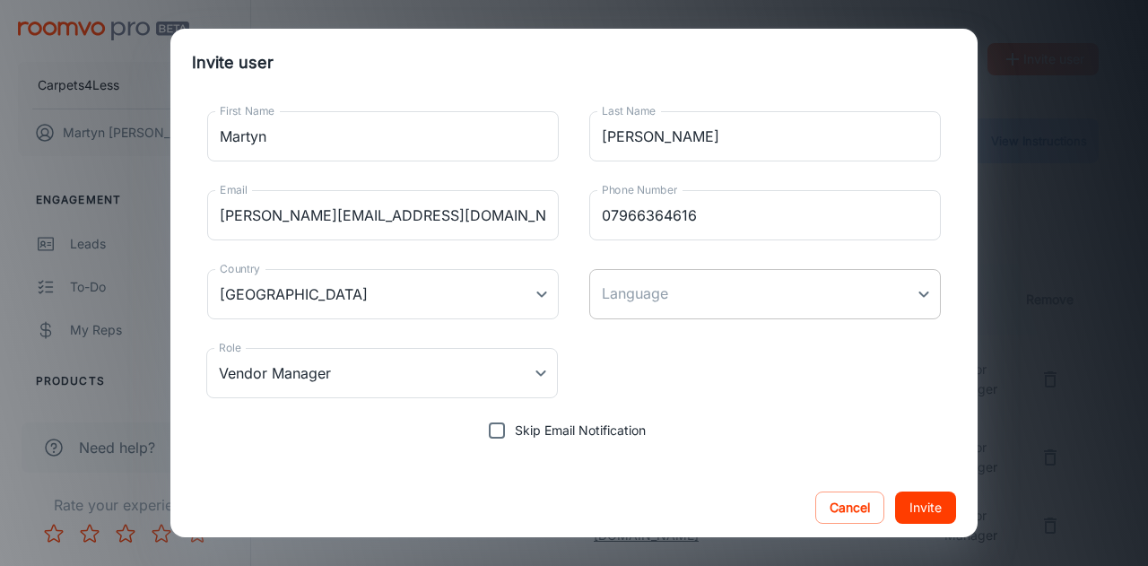
click at [712, 306] on body "Carpets4Less Martyn Cohen Engagement Leads To-do My Reps Products My Products S…" at bounding box center [574, 283] width 1148 height 566
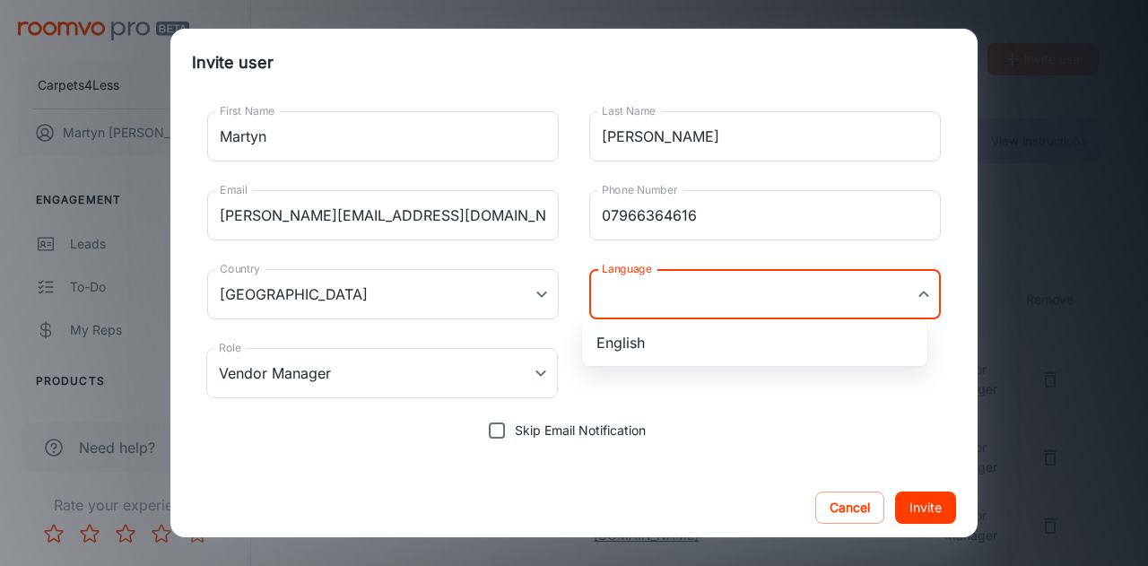
click at [658, 349] on li "English" at bounding box center [754, 342] width 345 height 32
type input "en-[GEOGRAPHIC_DATA]"
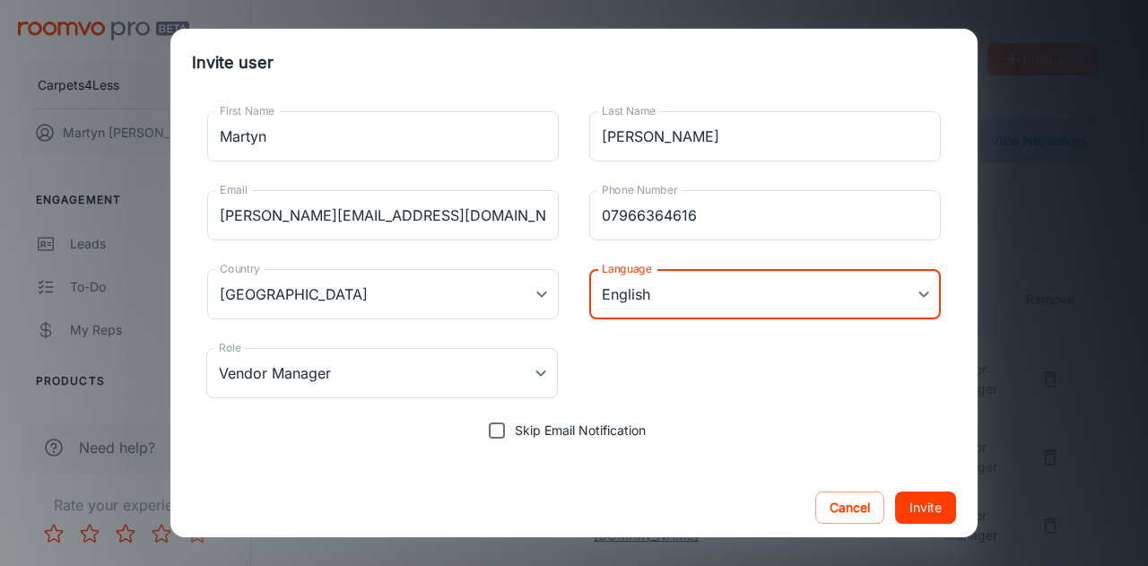
click at [926, 507] on button "Invite" at bounding box center [925, 507] width 61 height 32
